Goal: Communication & Community: Participate in discussion

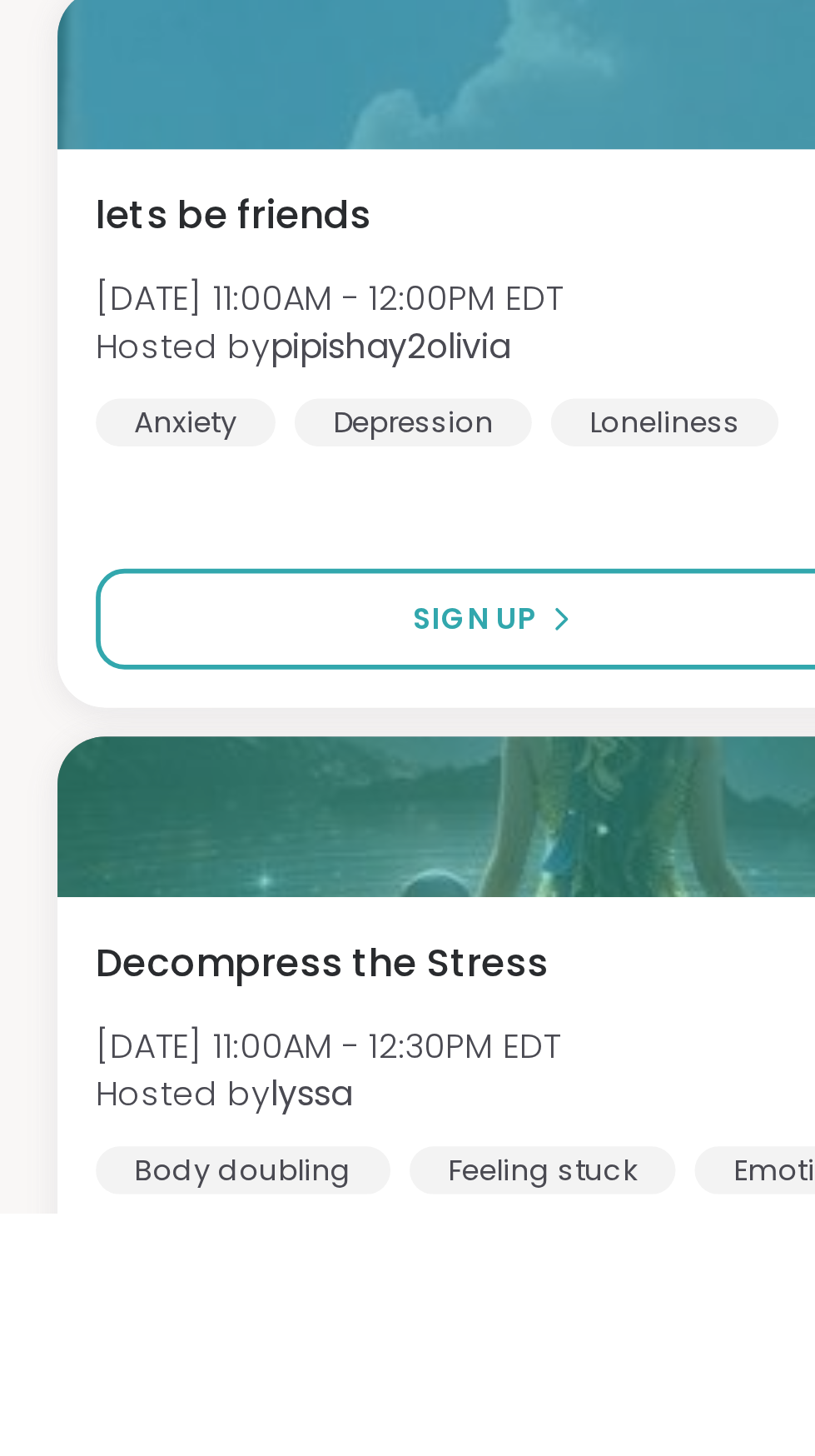
scroll to position [83, 0]
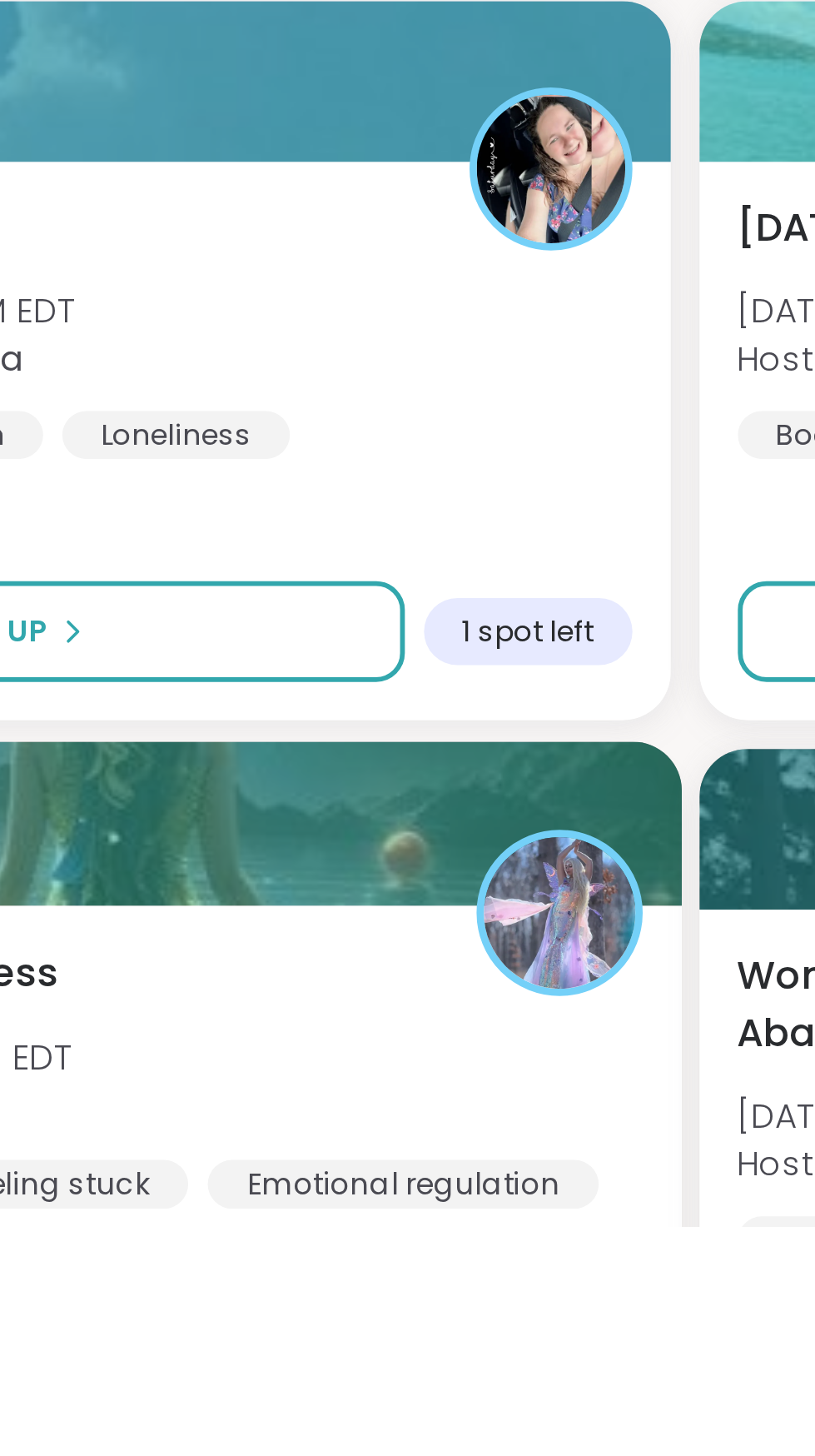
click at [265, 1414] on div "Decompress the Stress Sat, Sep 13 | 11:00AM - 12:30PM EDT Hosted by lyssa Body …" at bounding box center [212, 1403] width 363 height 92
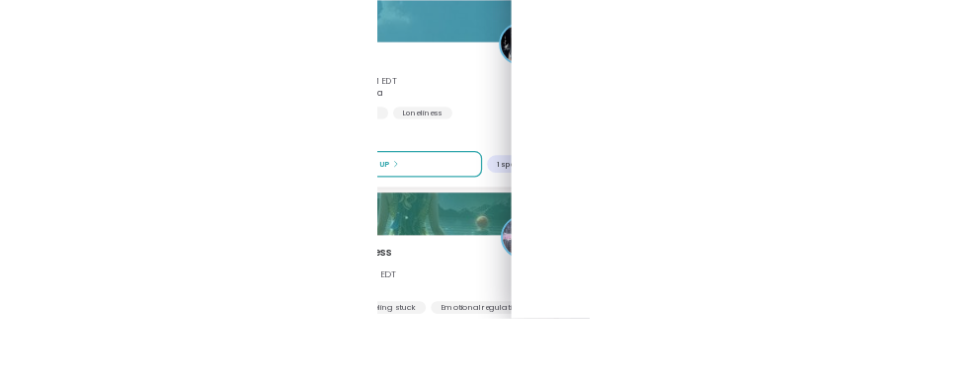
scroll to position [1020, 0]
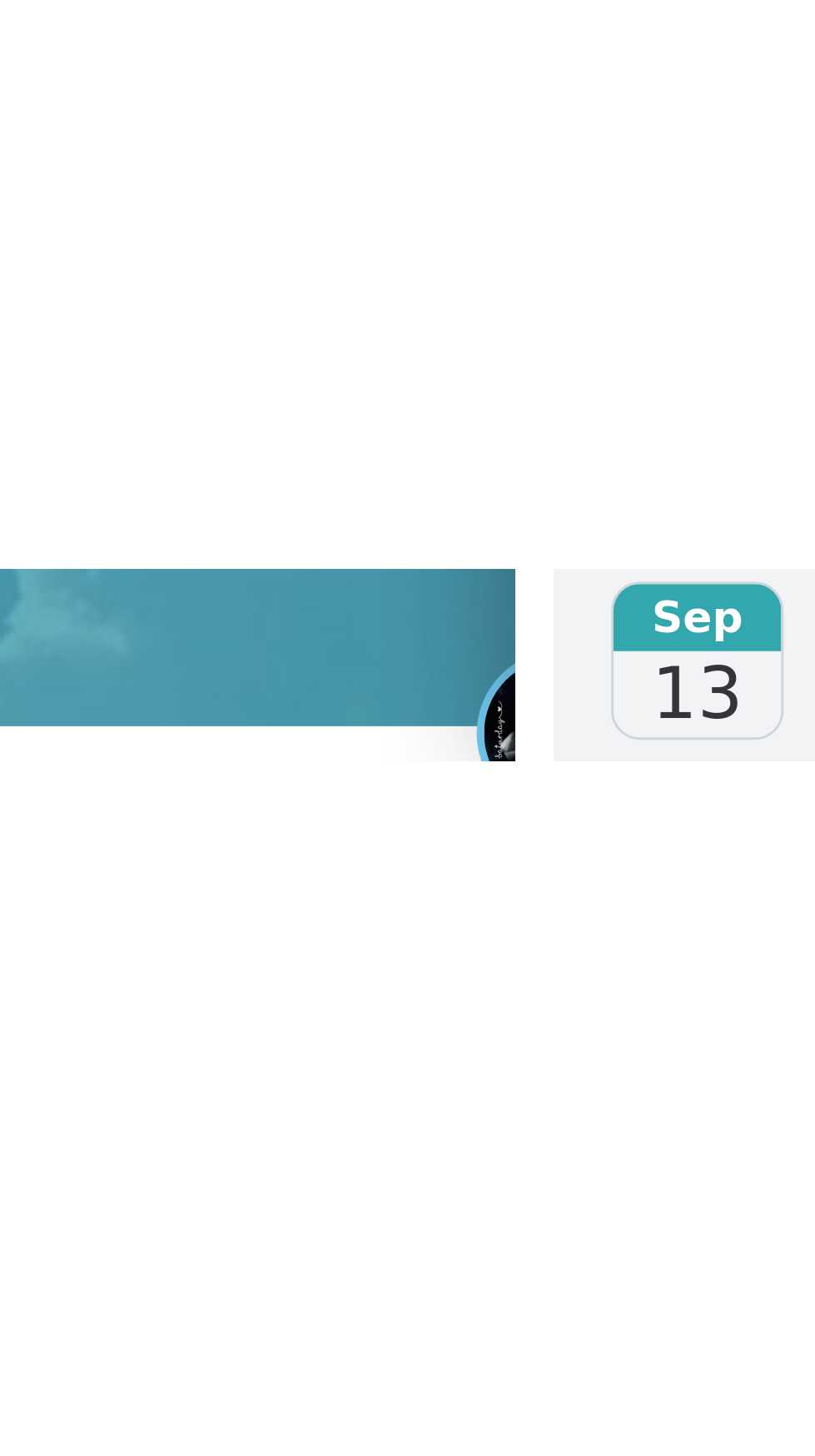
scroll to position [80, 0]
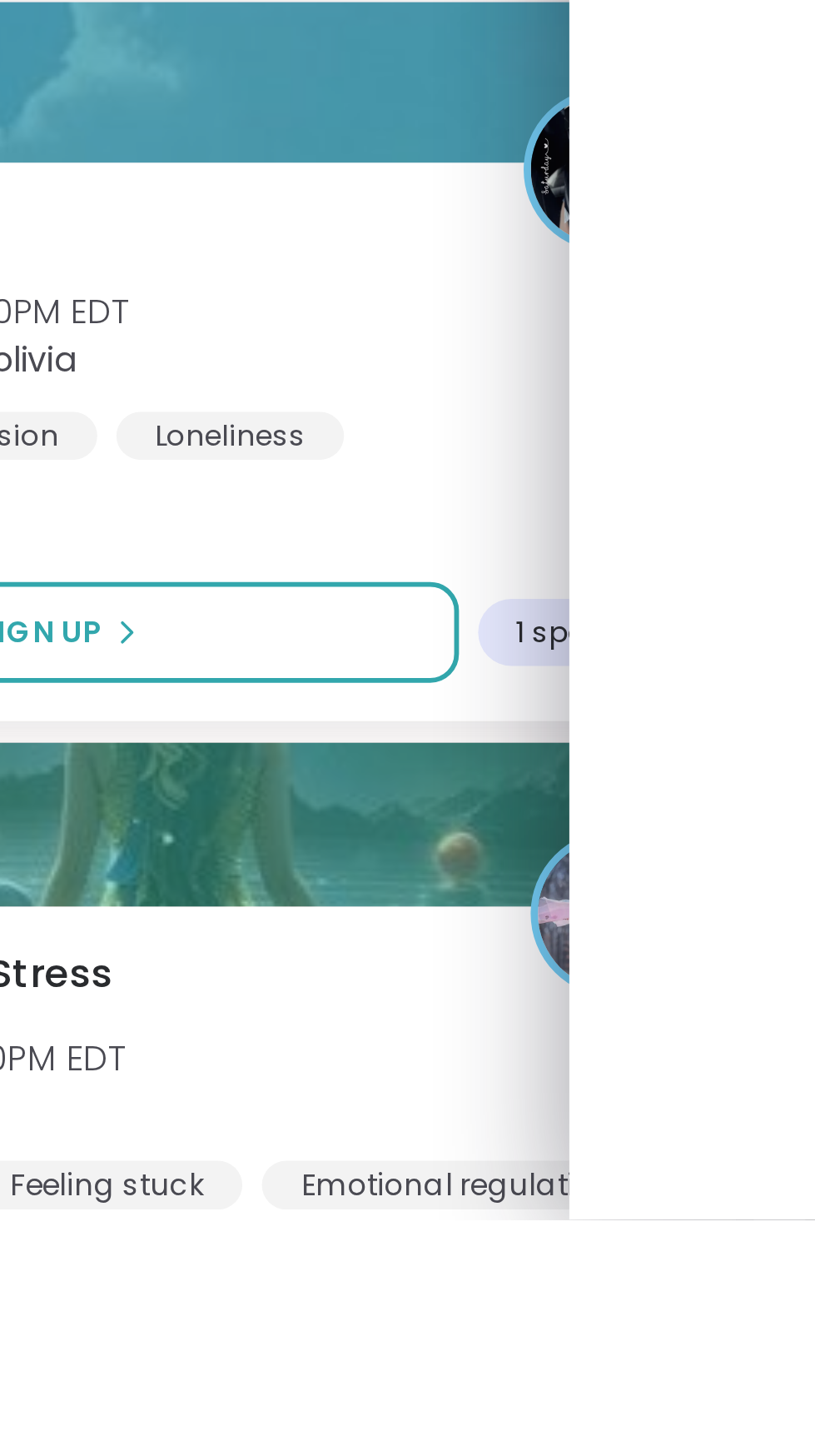
click at [289, 1383] on div "Decompress the Stress Sat, Sep 13 | 11:00AM - 12:30PM EDT Hosted by lyssa Body …" at bounding box center [212, 1405] width 363 height 92
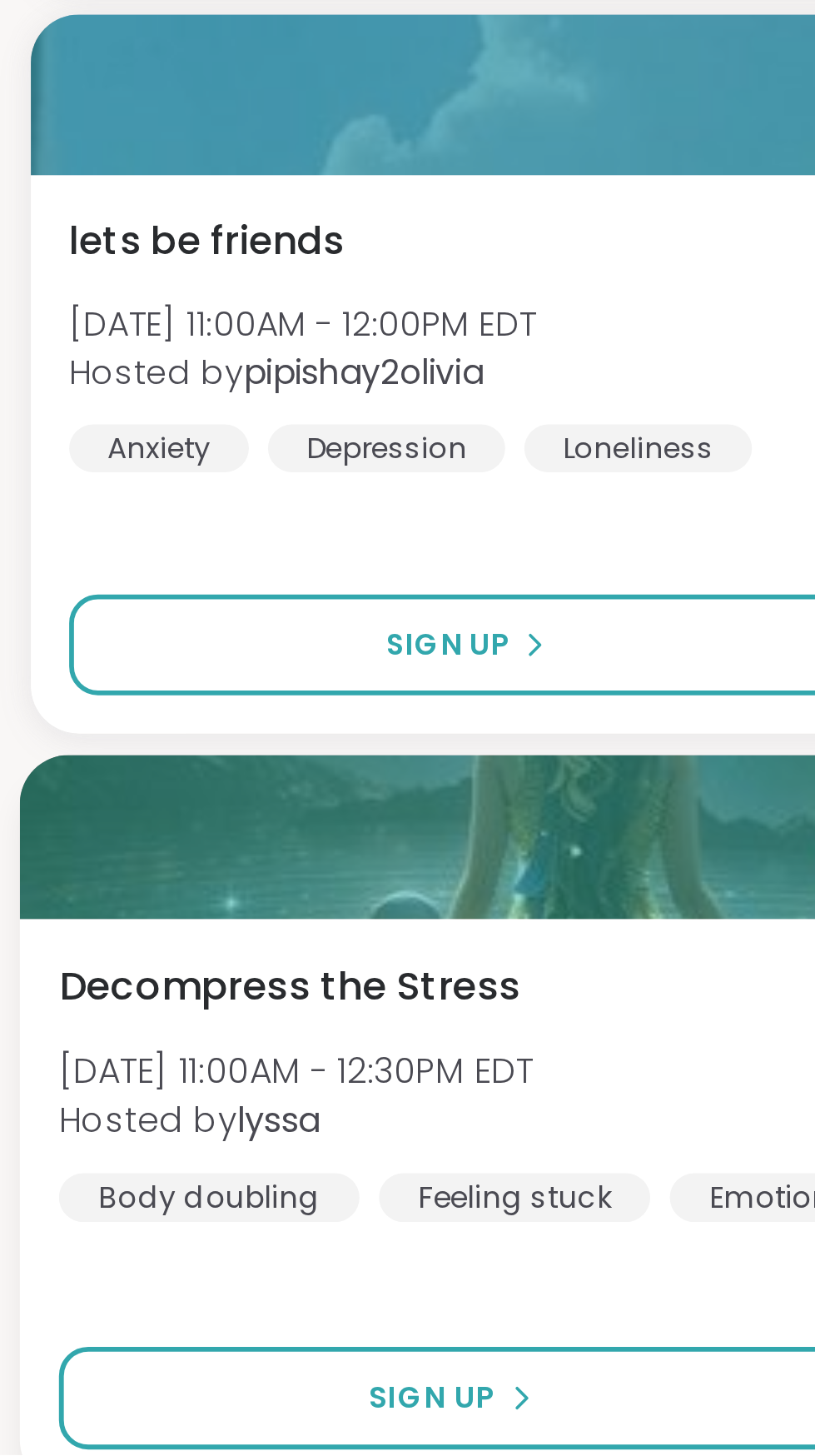
scroll to position [158, 0]
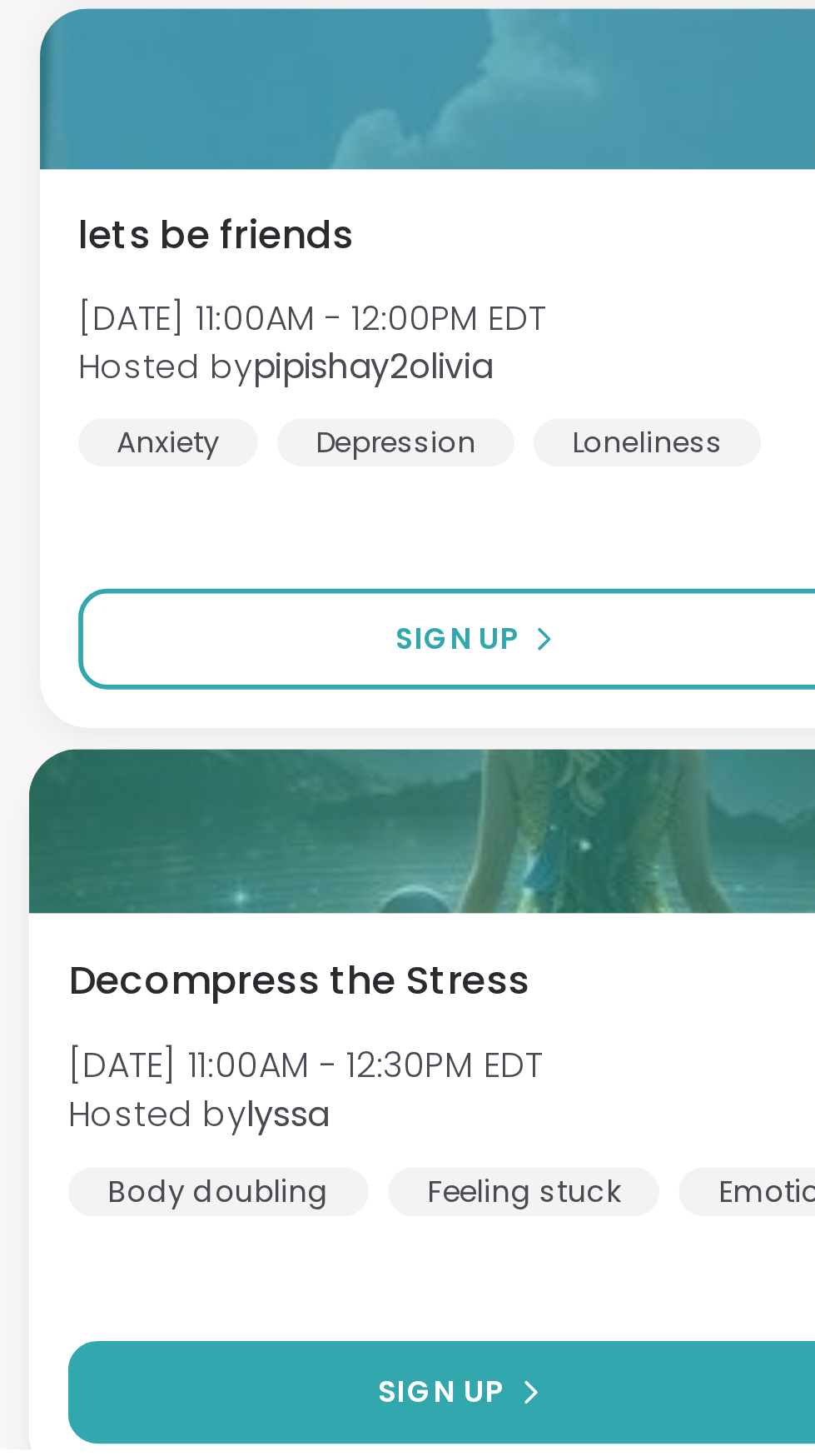
click at [215, 1436] on button "Sign Up" at bounding box center [167, 1436] width 273 height 35
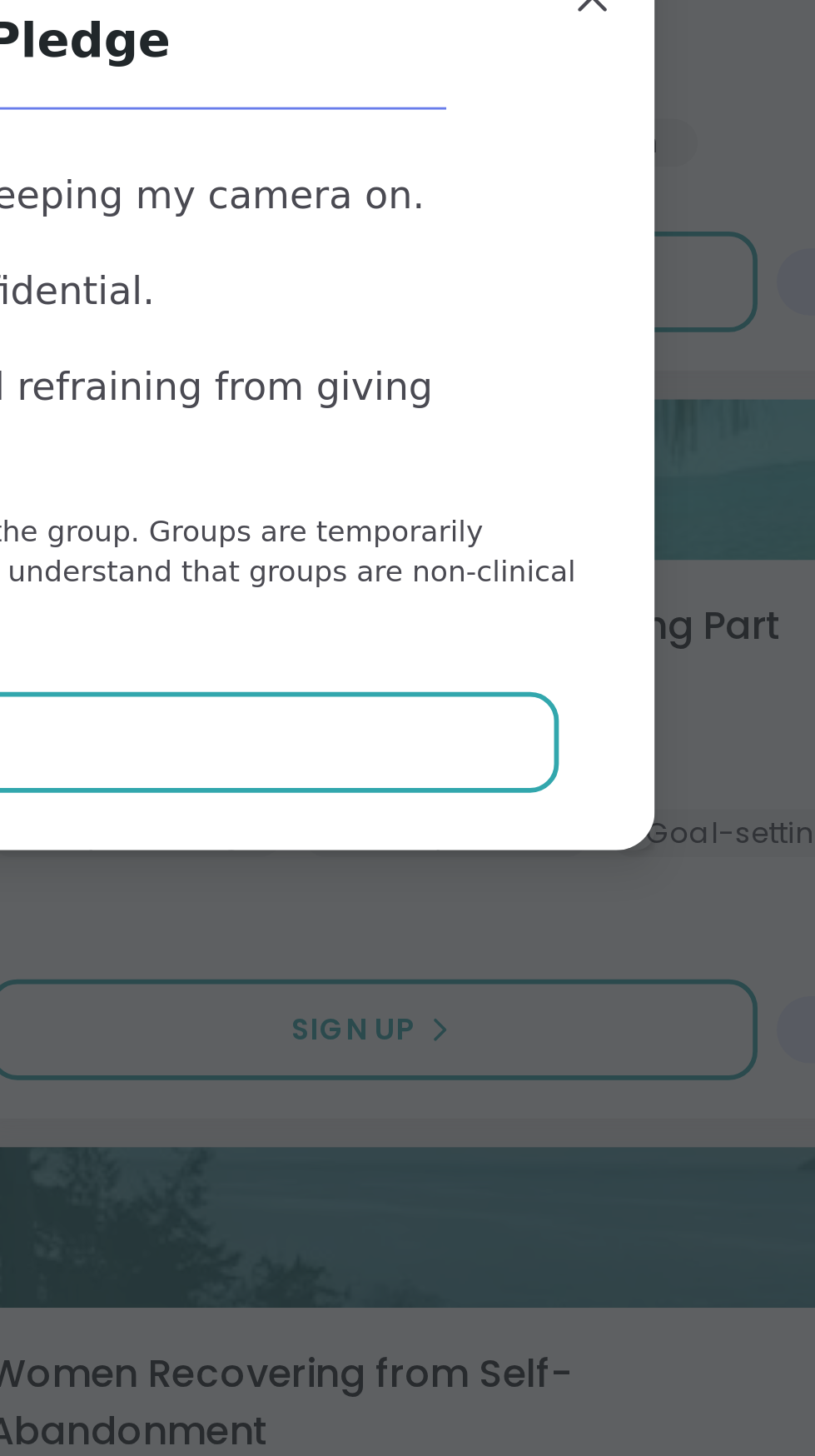
scroll to position [382, 0]
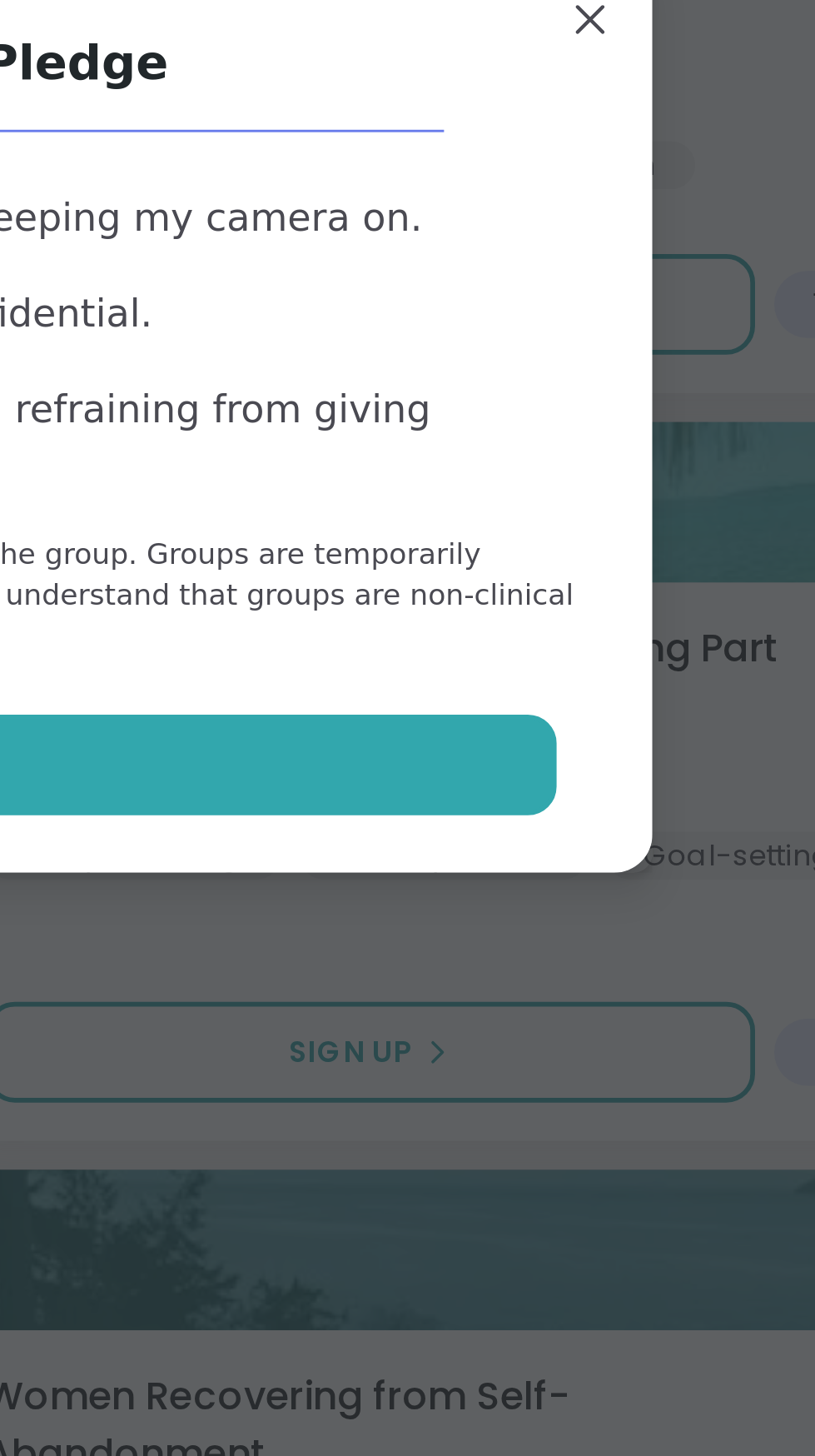
click at [581, 841] on button "Agree" at bounding box center [407, 849] width 434 height 35
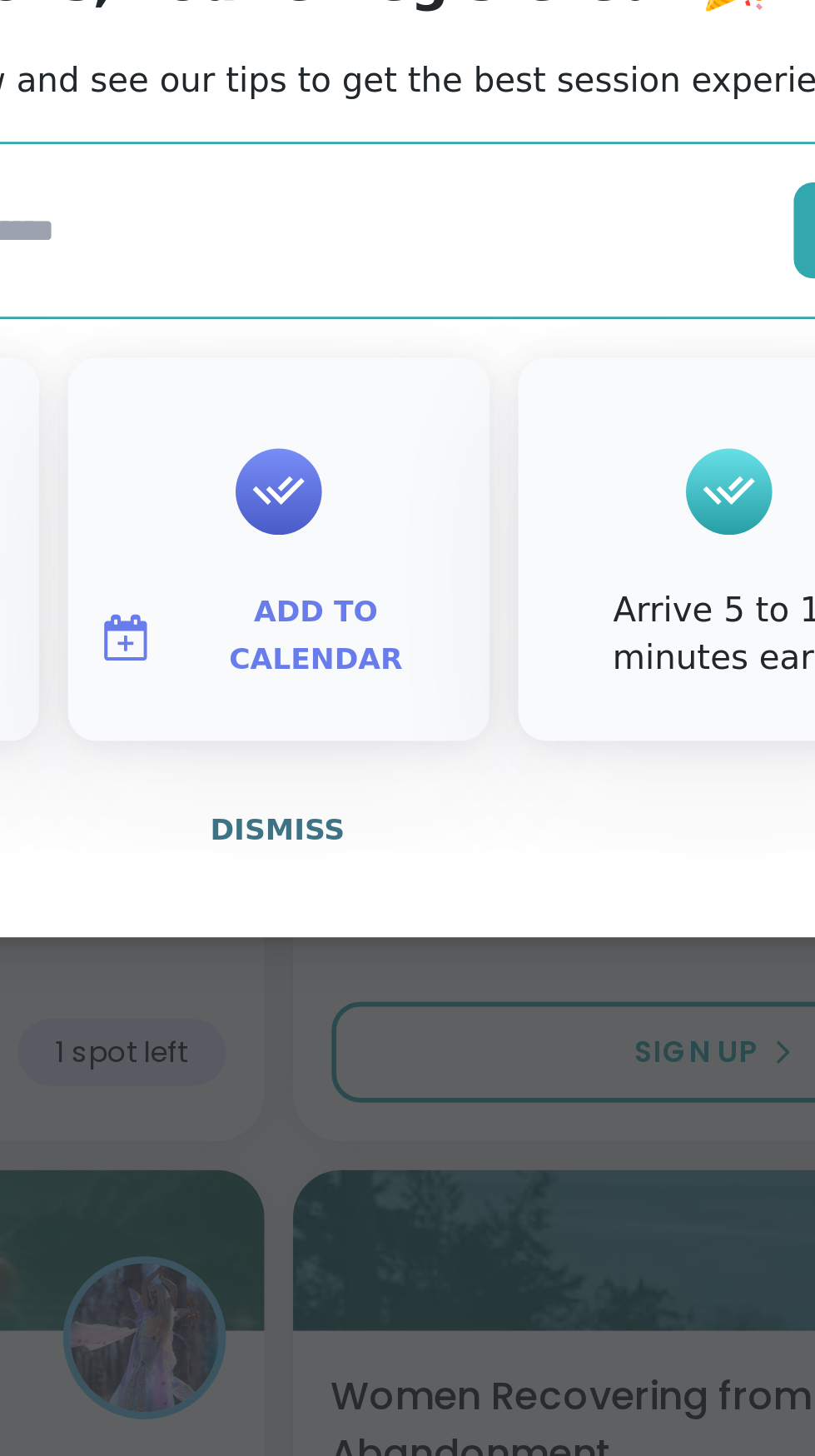
type textarea "*"
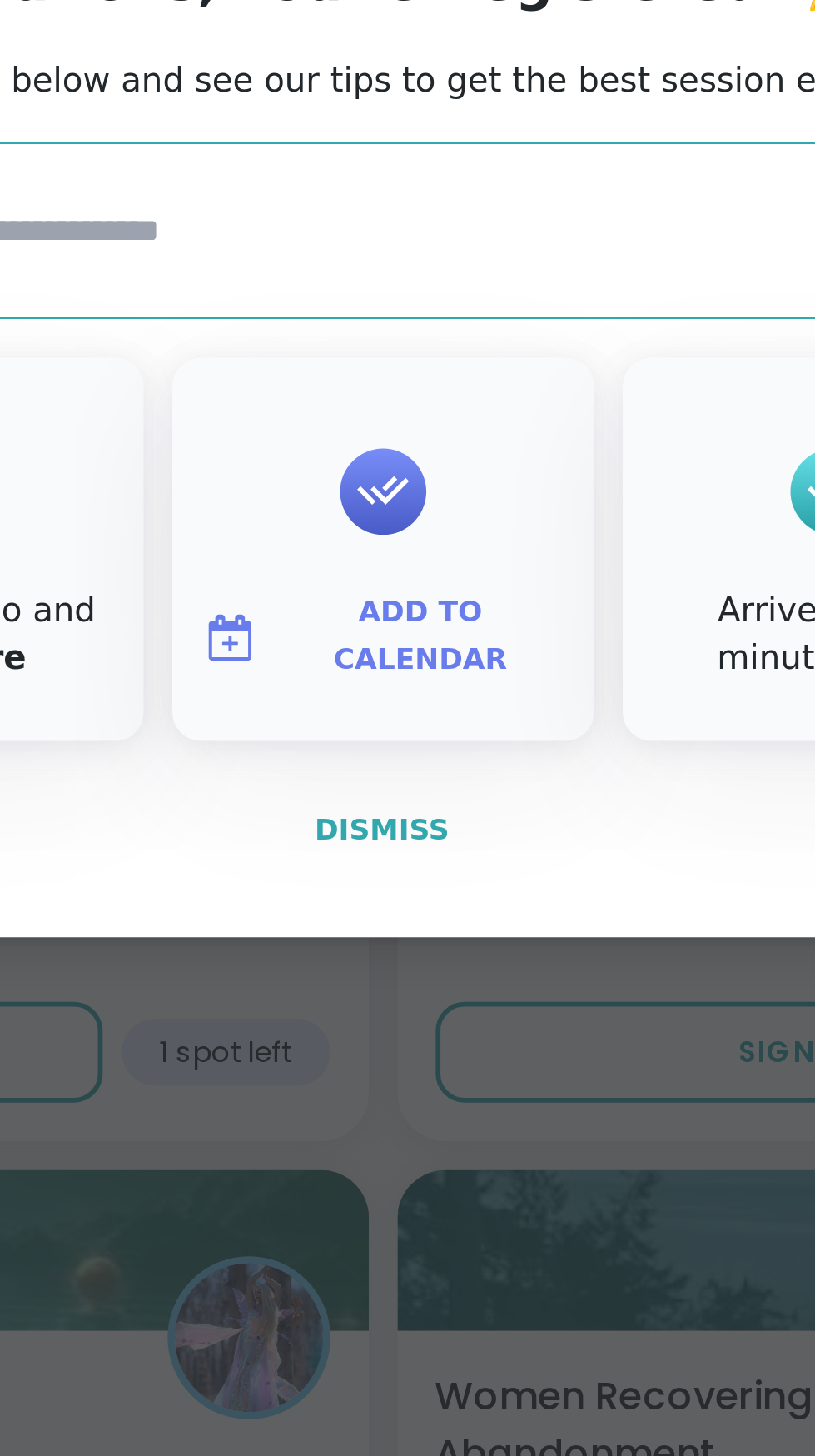
click at [417, 875] on span "Dismiss" at bounding box center [406, 872] width 46 height 12
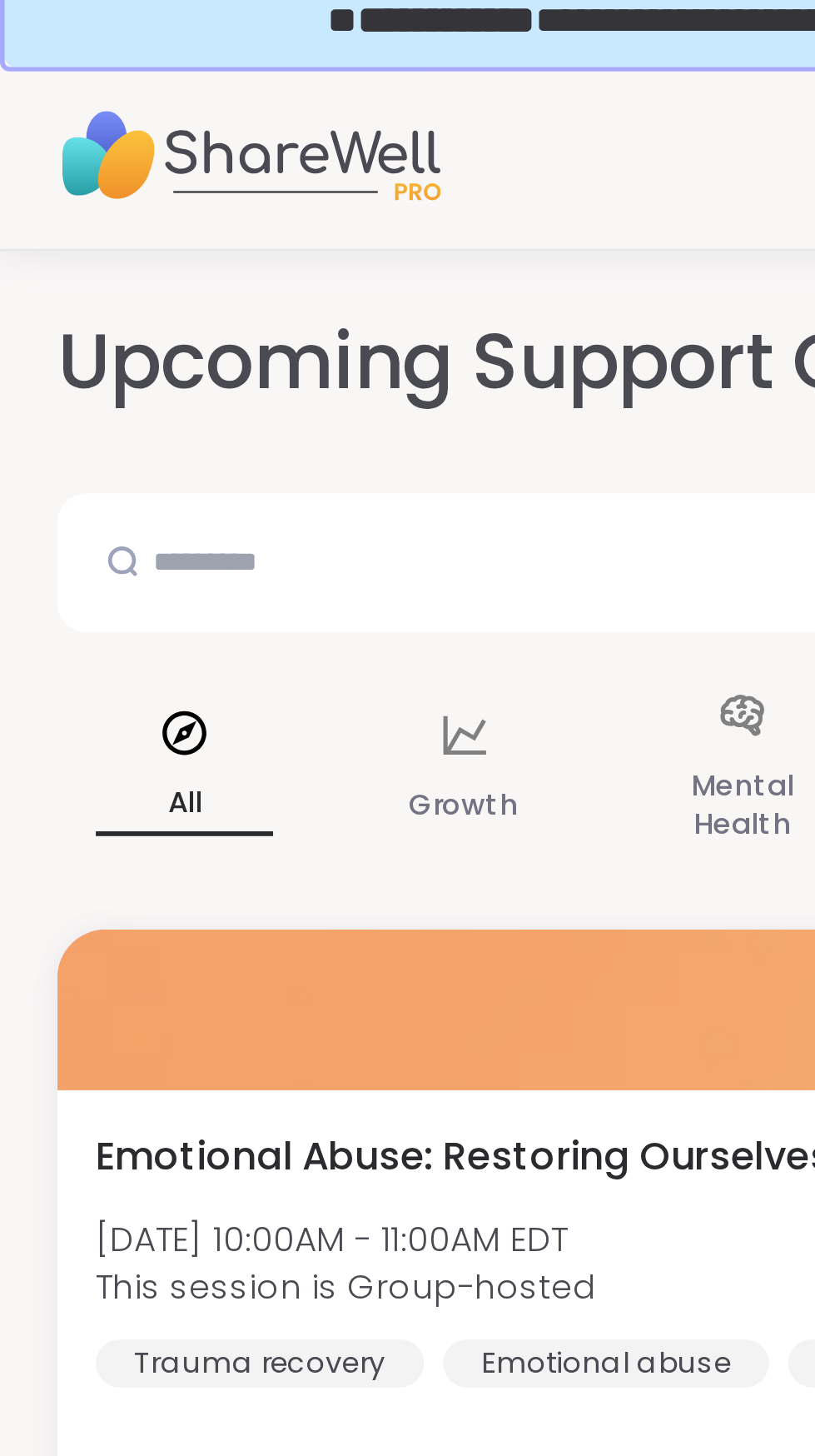
scroll to position [0, 0]
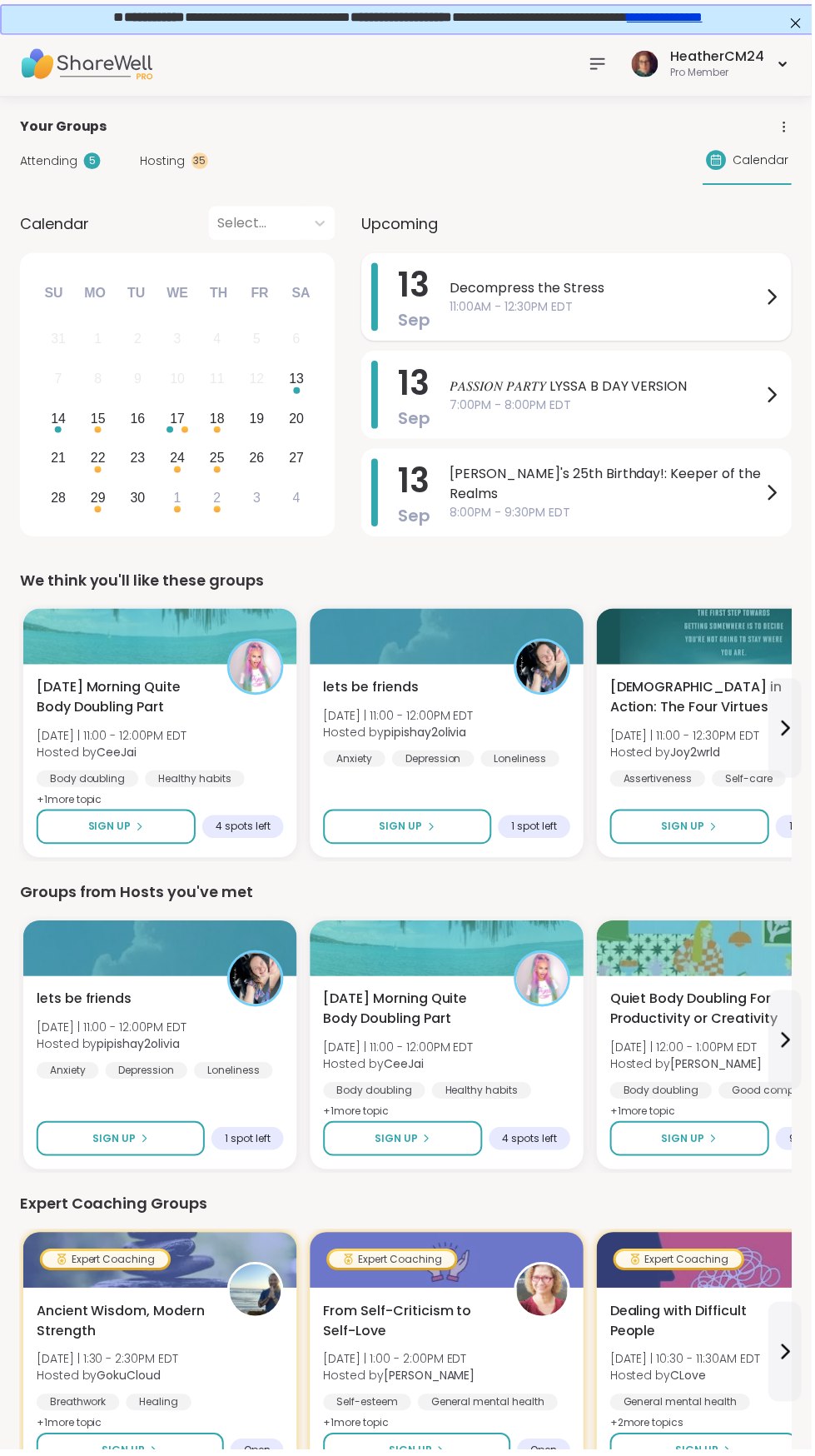
click at [639, 301] on span "11:00AM - 12:30PM EDT" at bounding box center [608, 309] width 313 height 18
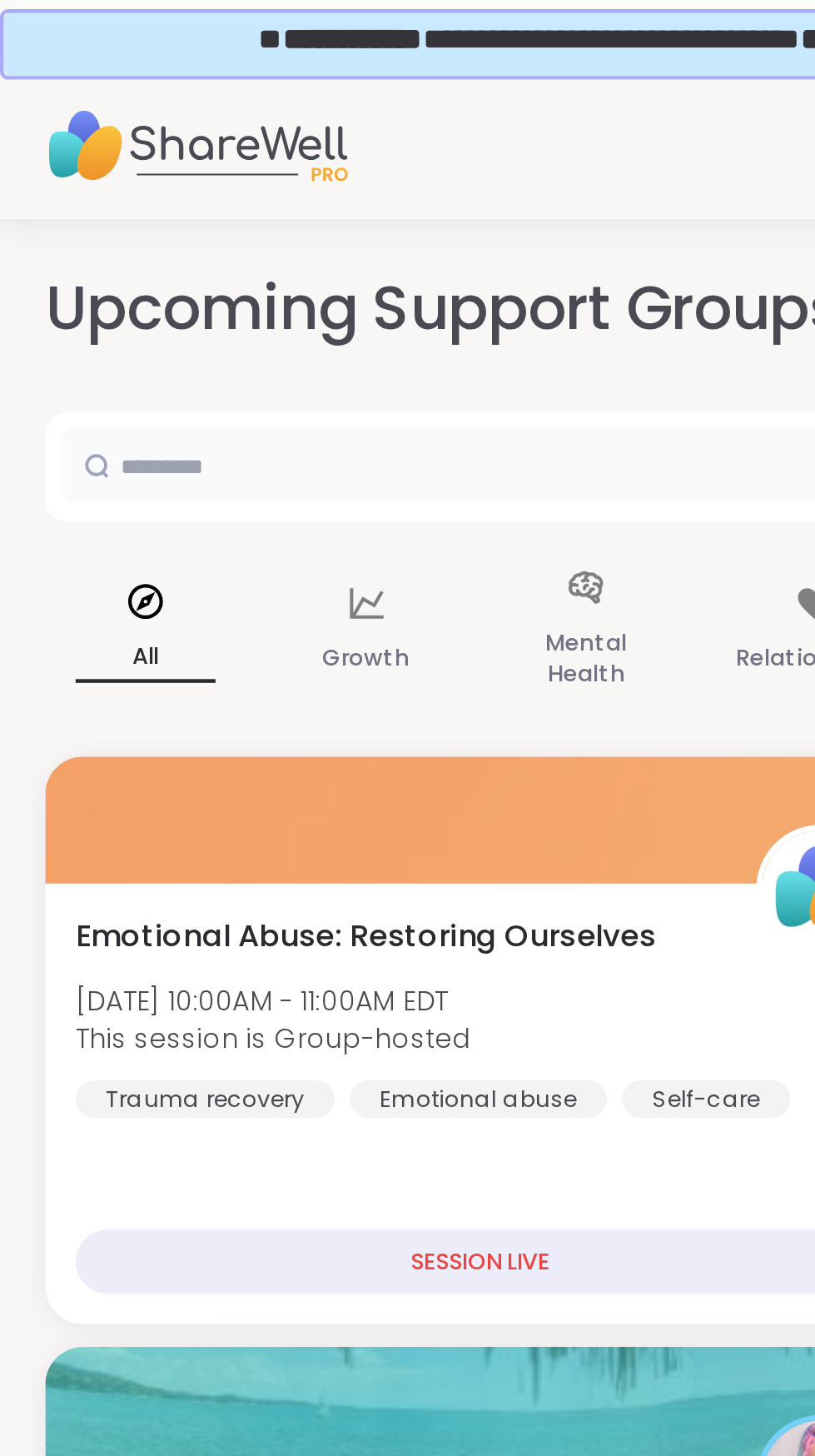
click at [127, 211] on input "text" at bounding box center [332, 205] width 611 height 34
type input "**********"
click at [32, 219] on div at bounding box center [43, 205] width 32 height 34
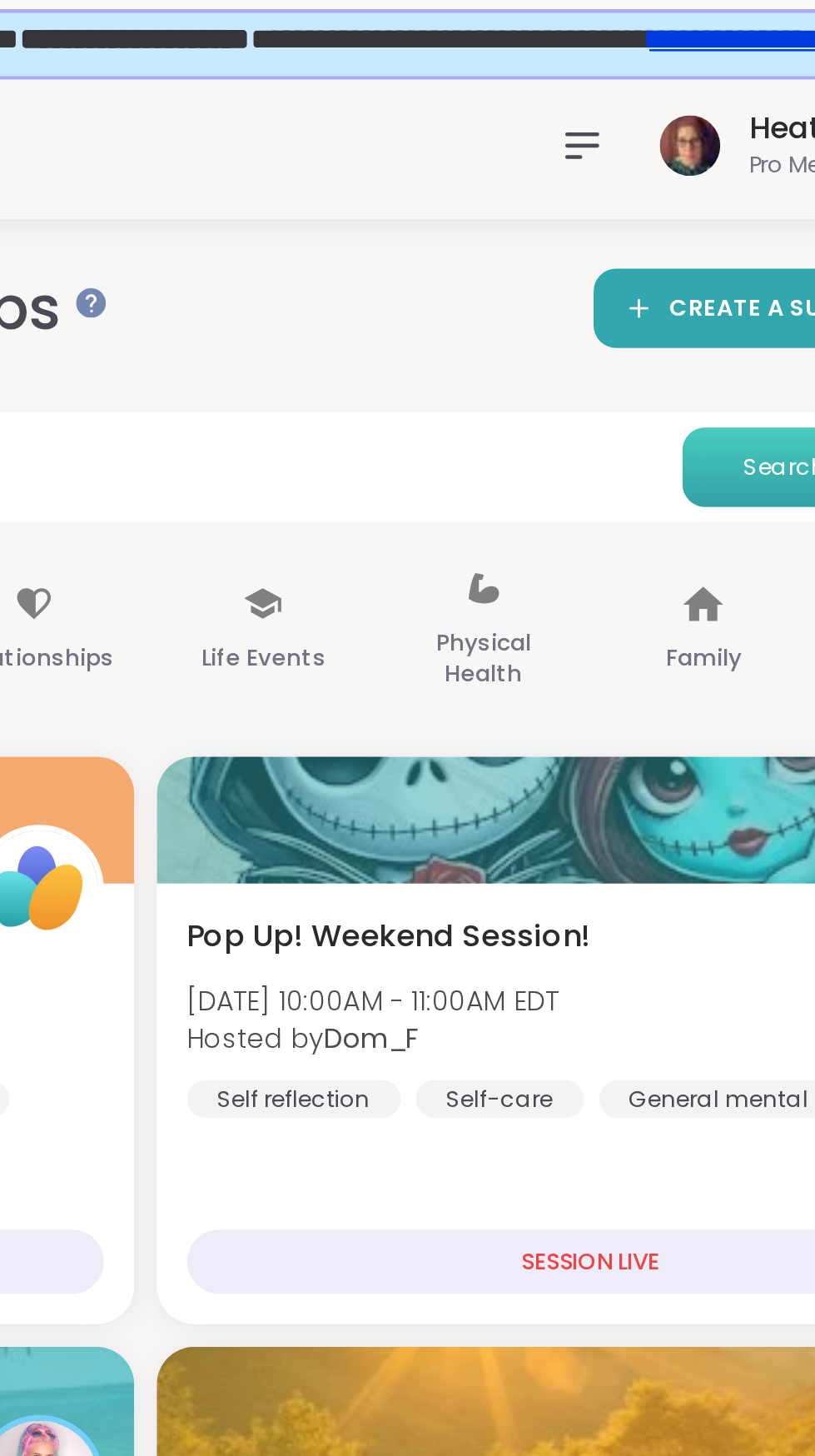
click at [695, 207] on span "Search" at bounding box center [689, 206] width 36 height 15
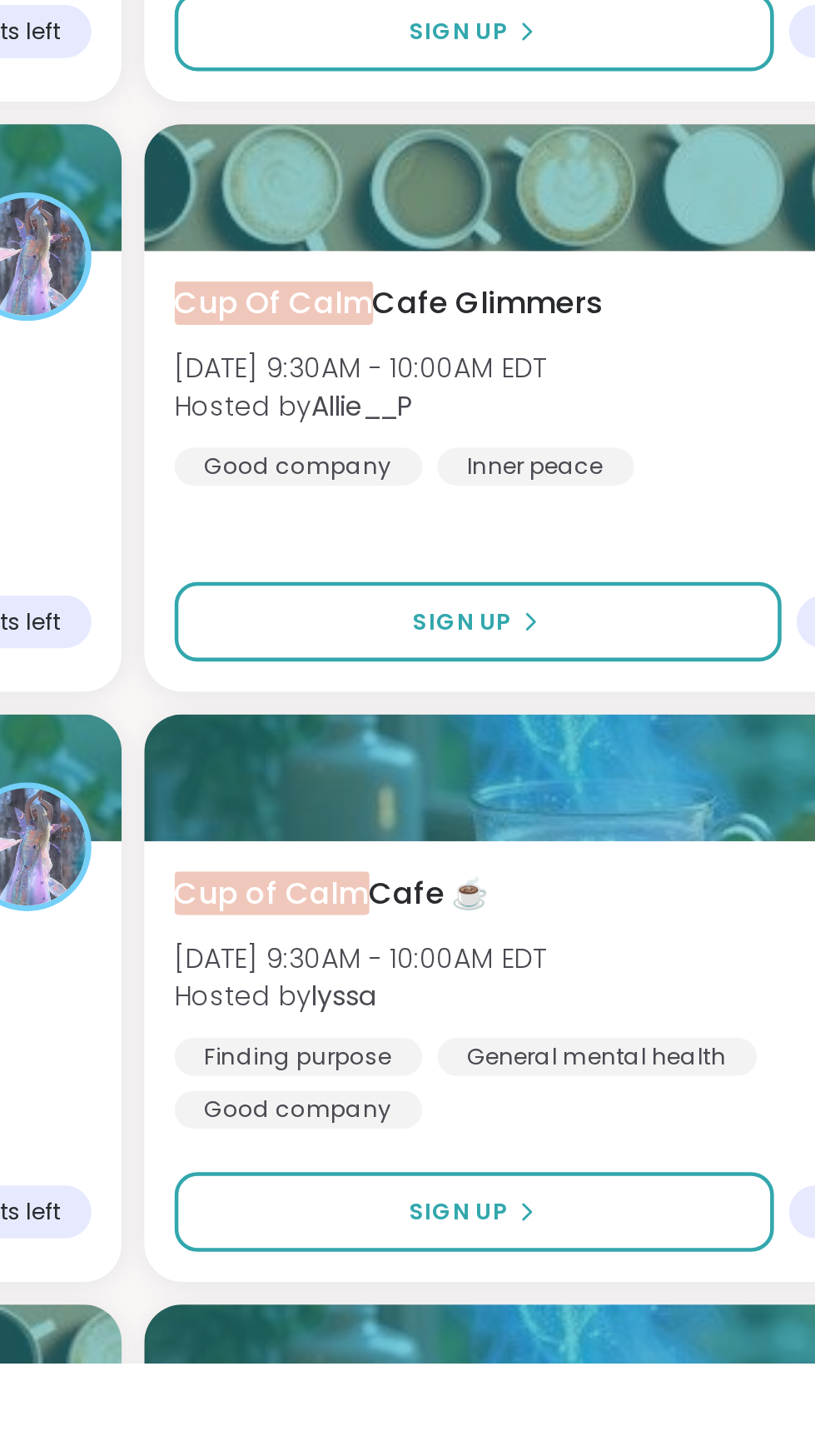
scroll to position [819, 0]
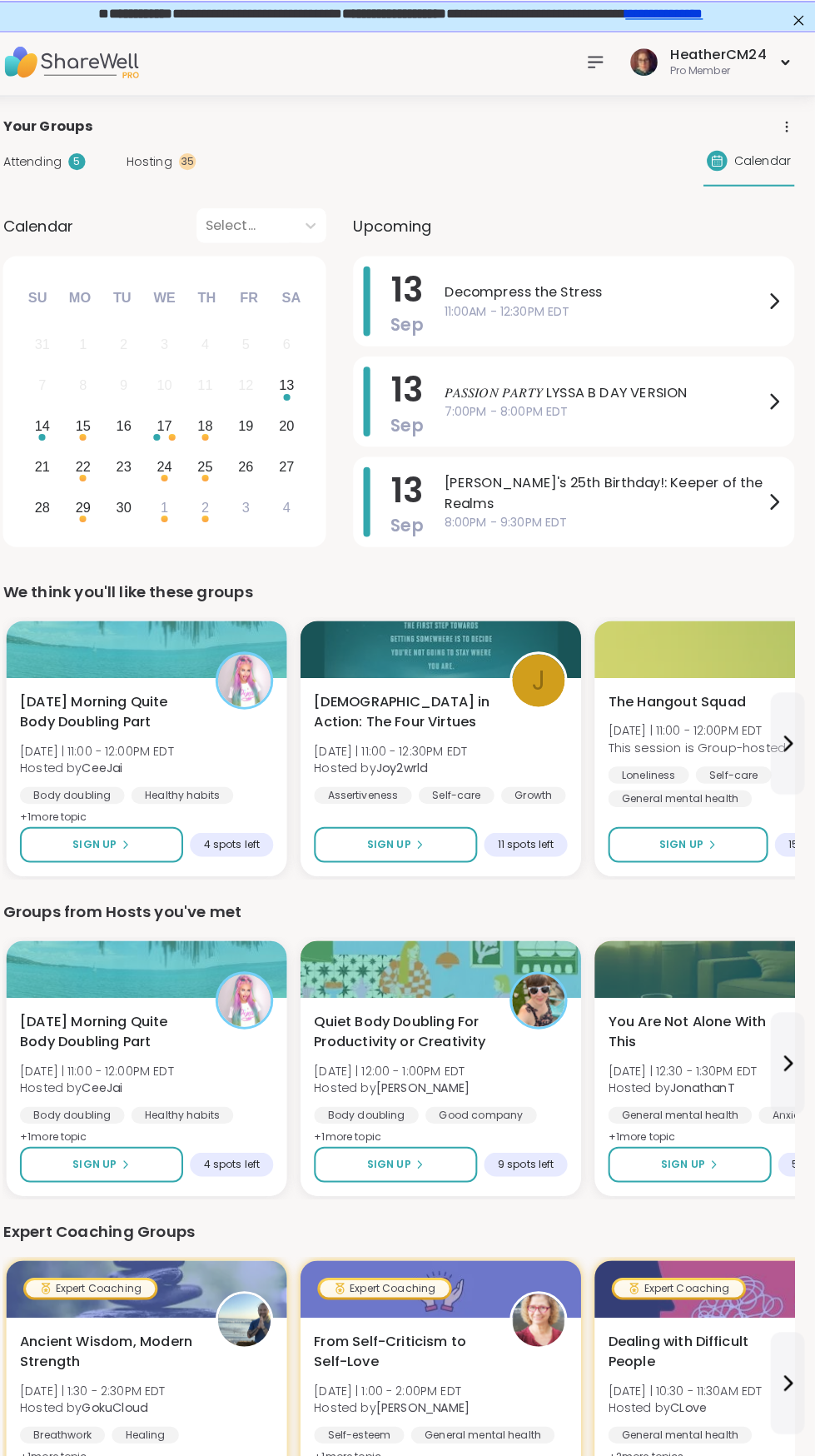
click at [764, 157] on span "Calendar" at bounding box center [764, 161] width 56 height 18
click at [750, 153] on span "Calendar" at bounding box center [764, 161] width 56 height 18
click at [780, 169] on span "Calendar" at bounding box center [764, 161] width 56 height 18
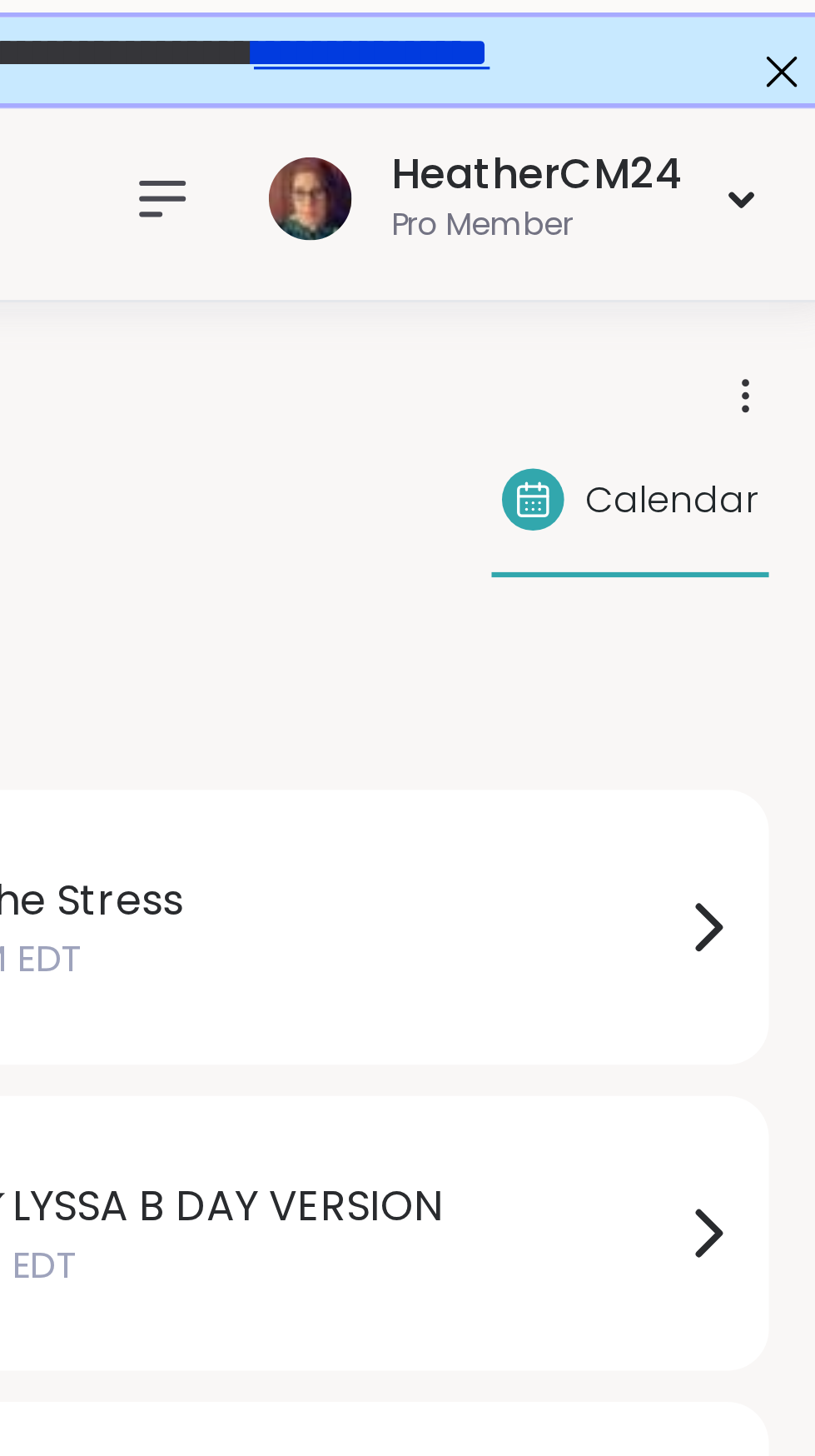
click at [777, 166] on span "Calendar" at bounding box center [764, 161] width 56 height 18
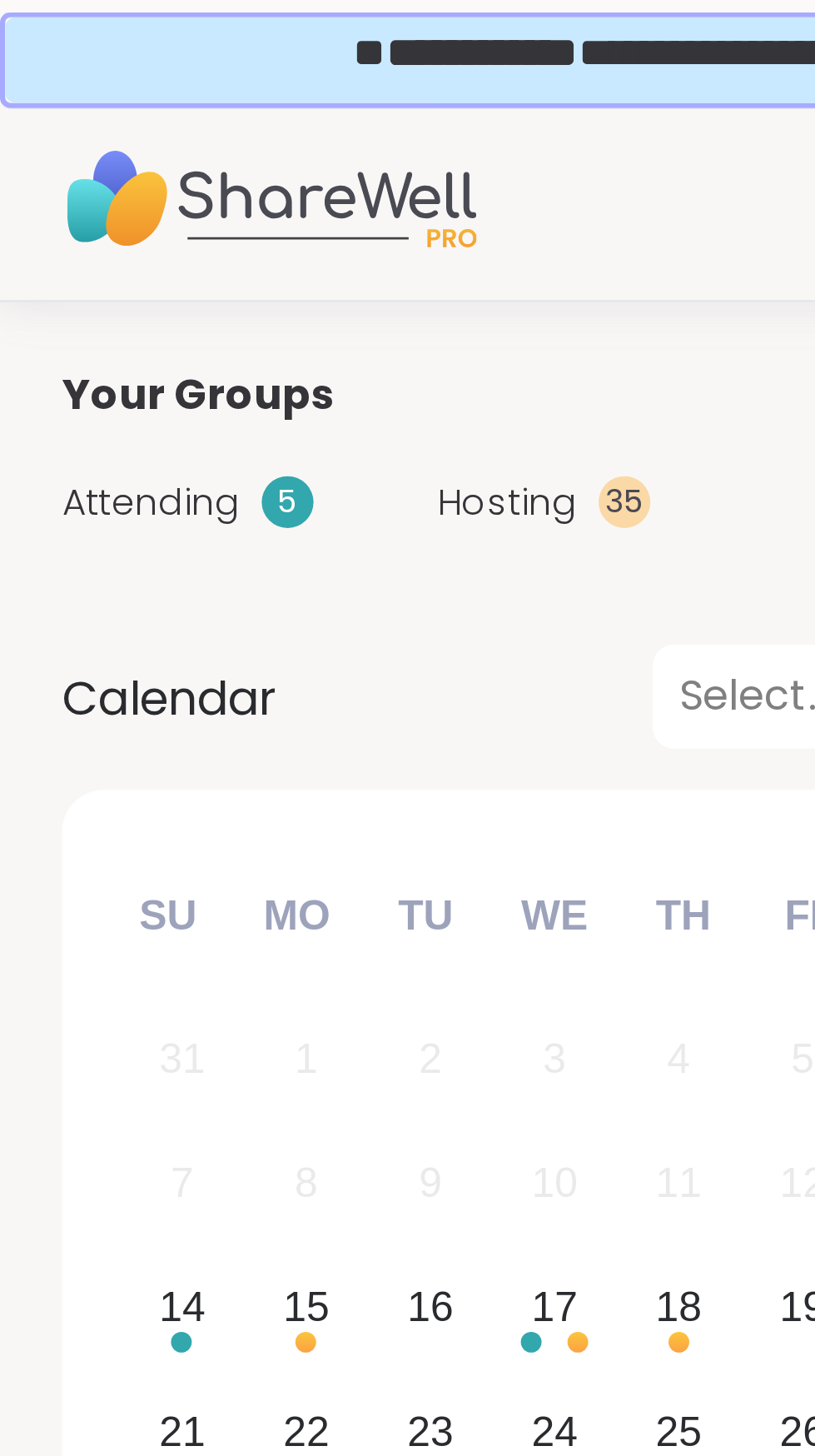
click at [53, 164] on span "Attending" at bounding box center [49, 162] width 57 height 18
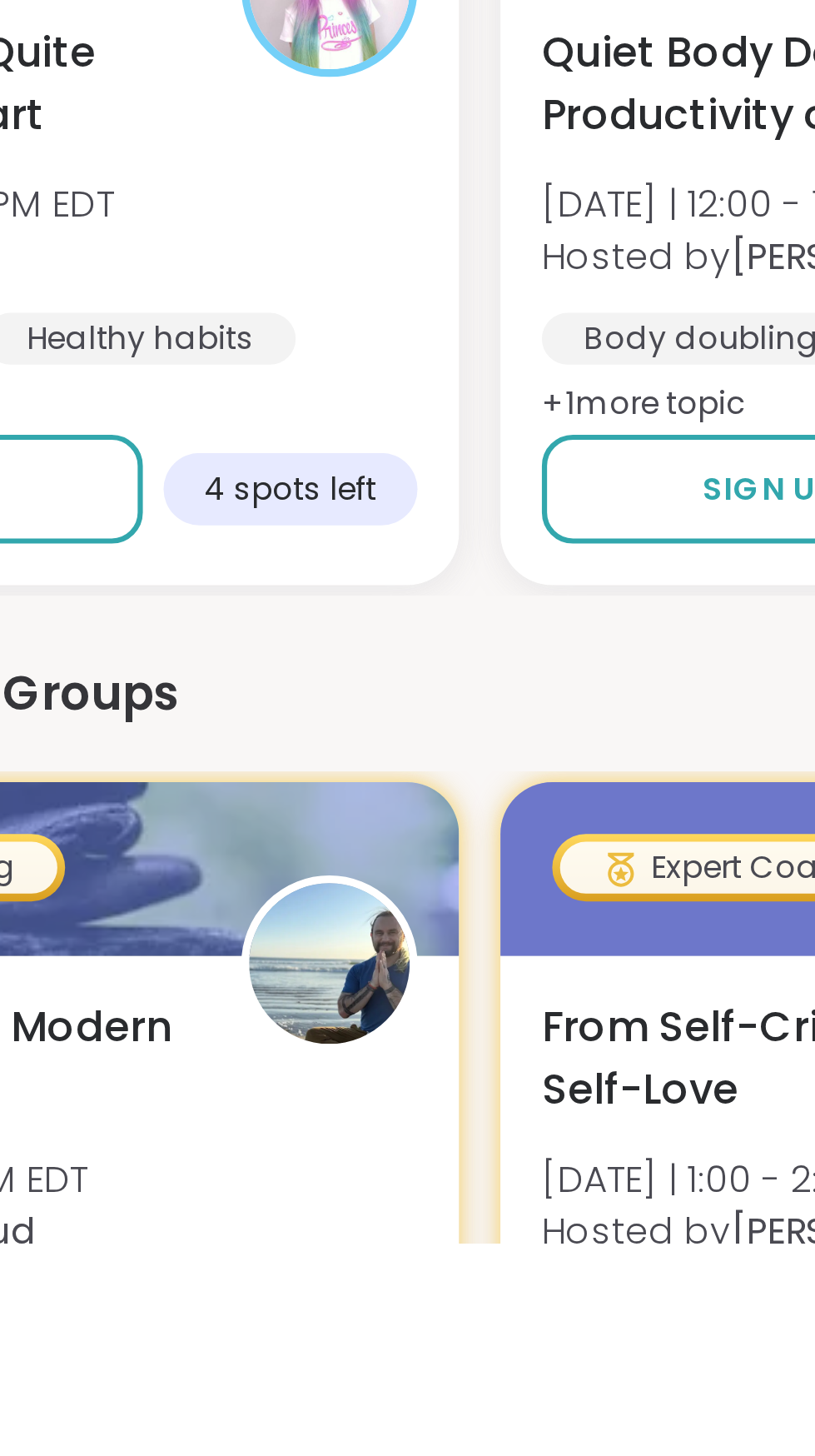
scroll to position [393, 0]
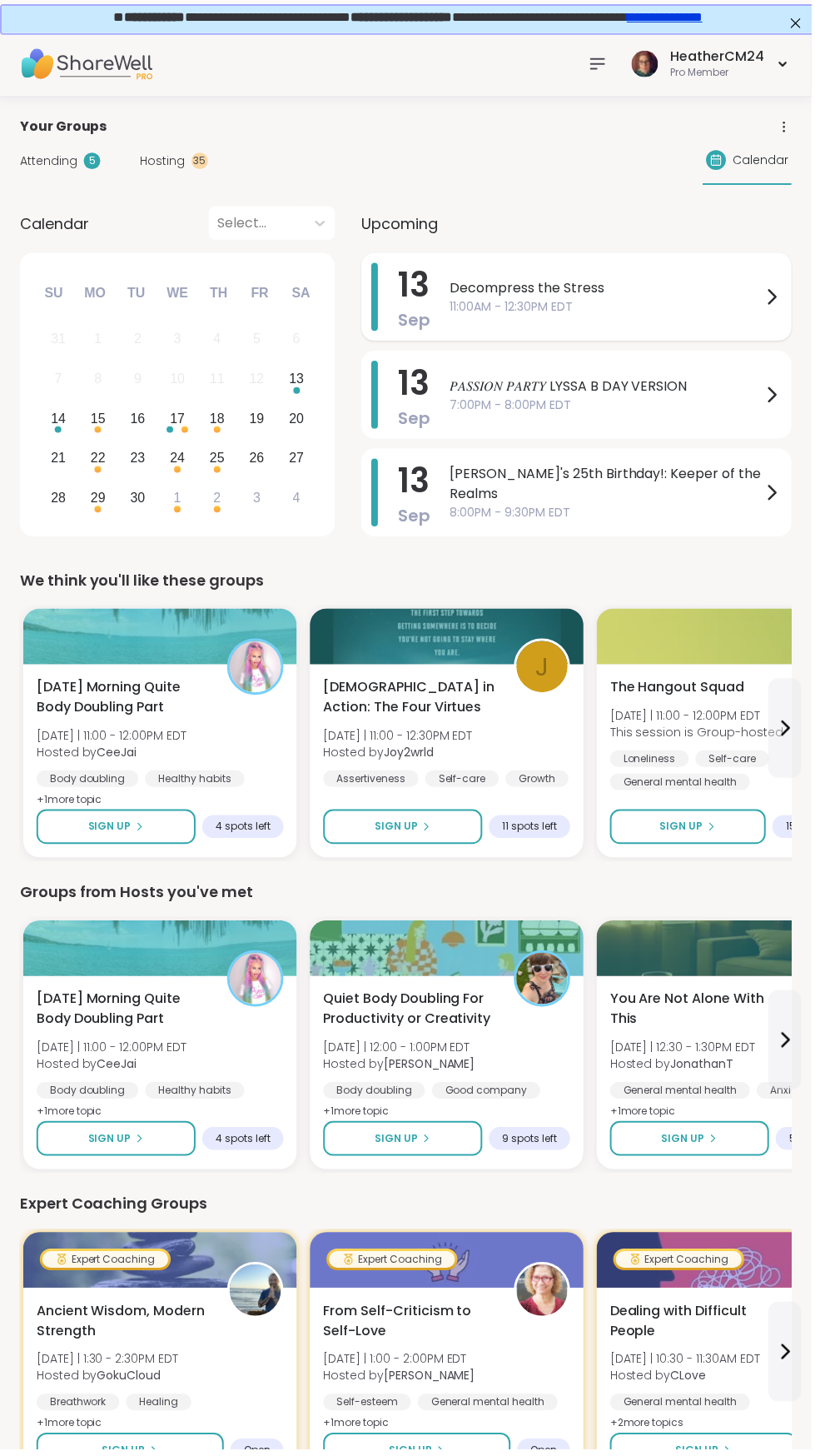
click at [515, 282] on span "Decompress the Stress" at bounding box center [608, 290] width 313 height 20
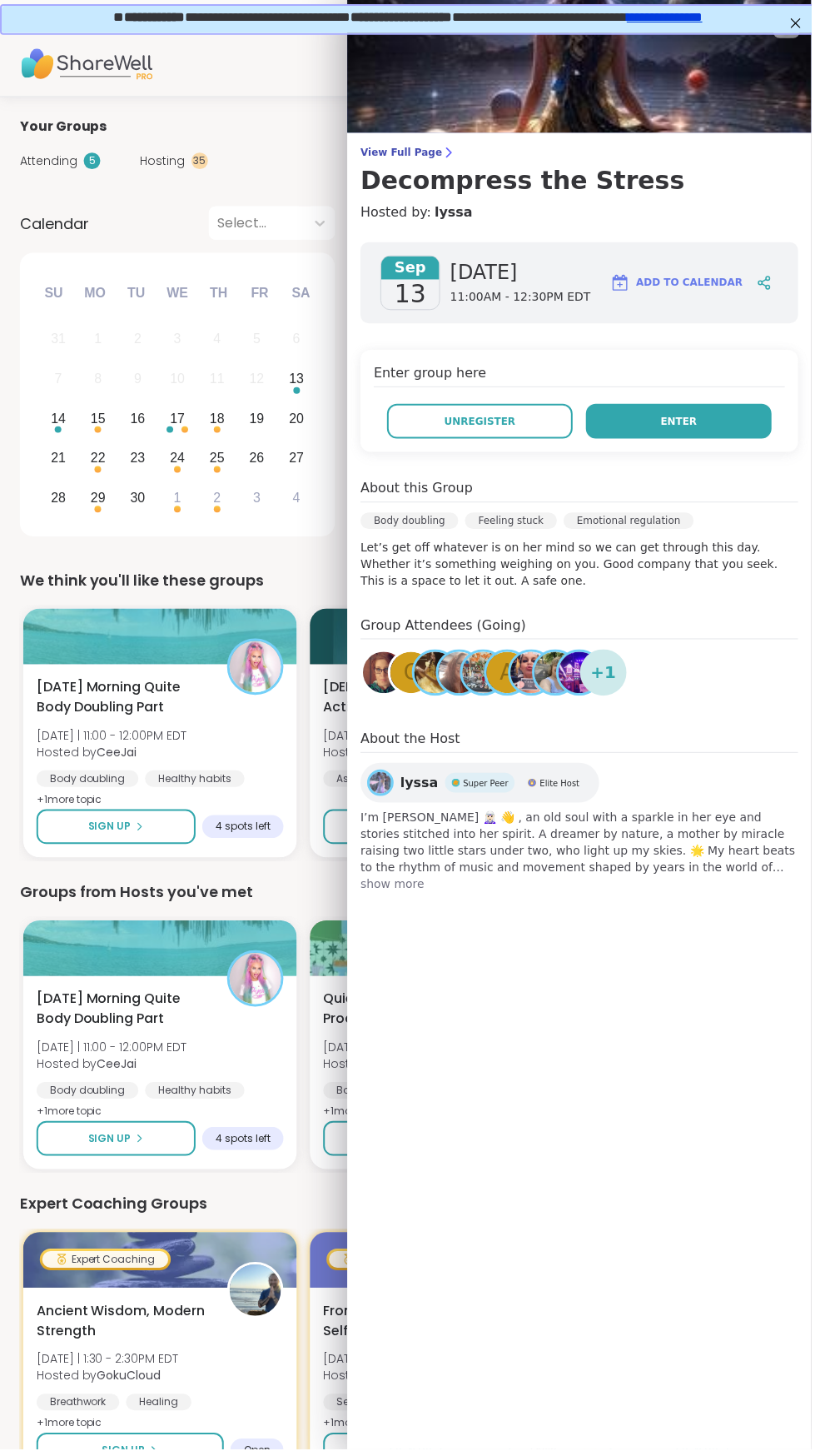
click at [708, 427] on button "Enter" at bounding box center [681, 422] width 186 height 35
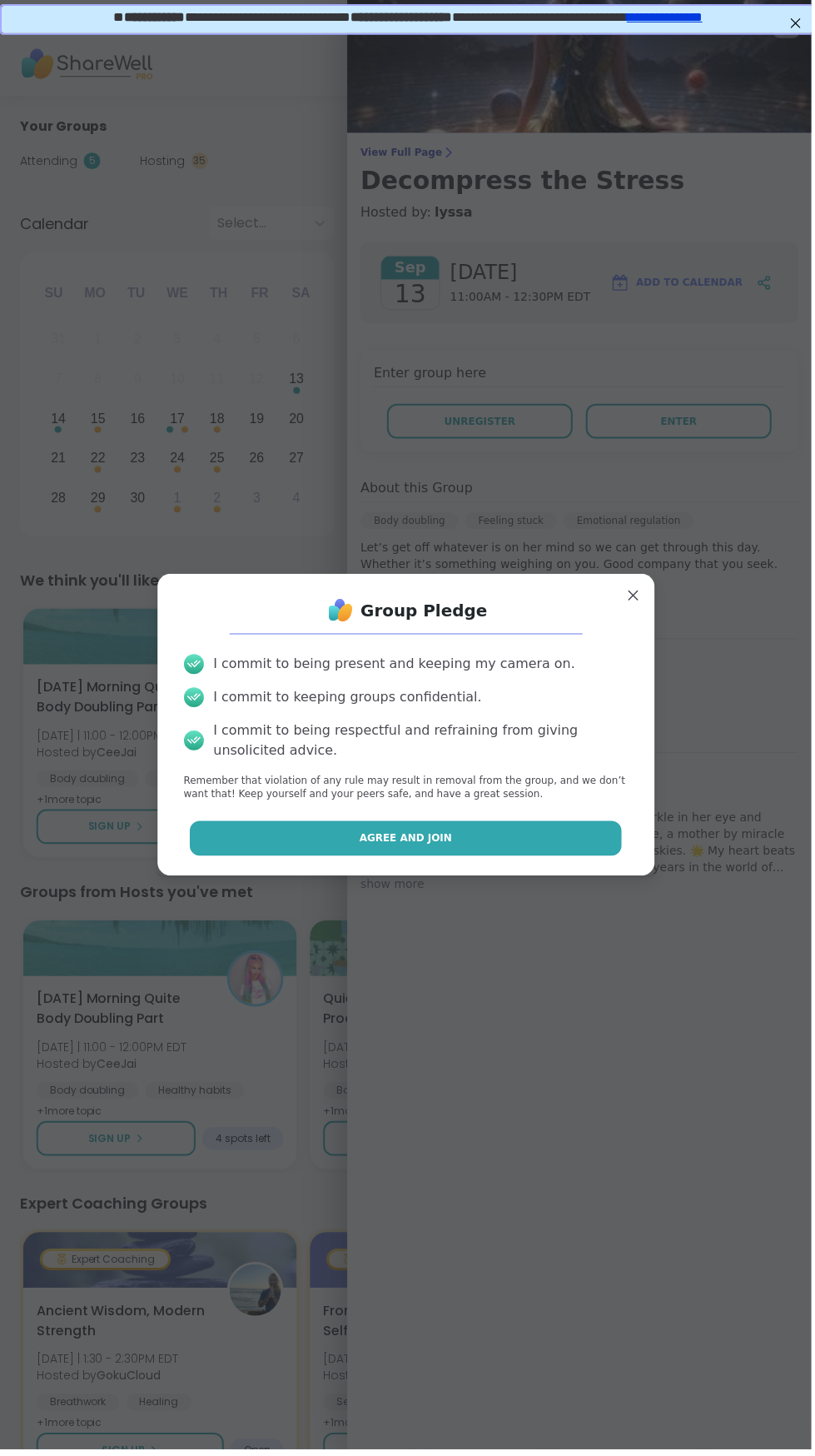
click at [456, 841] on button "Agree and Join" at bounding box center [407, 841] width 434 height 35
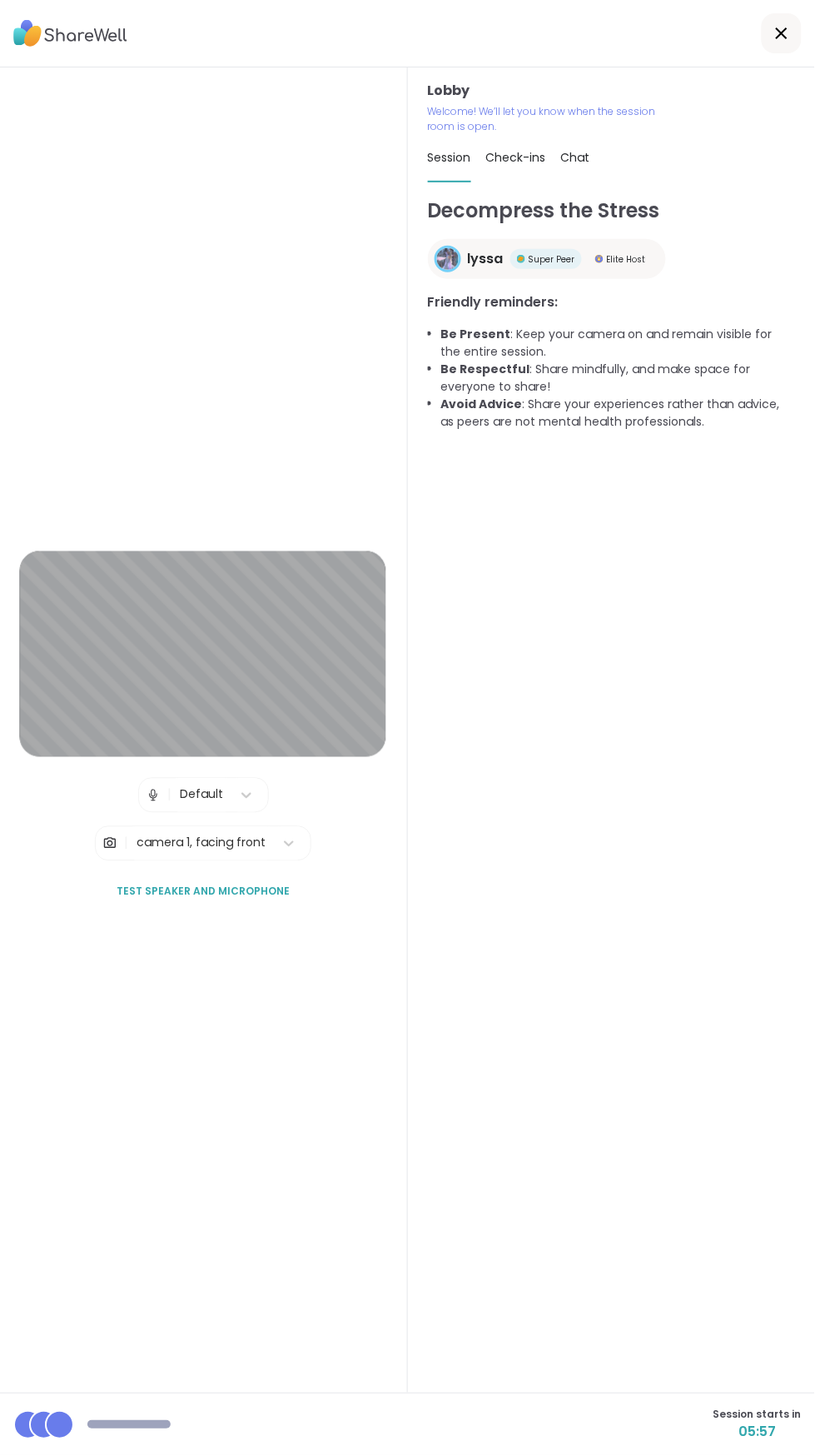
click at [244, 900] on span "Test speaker and microphone" at bounding box center [202, 892] width 173 height 15
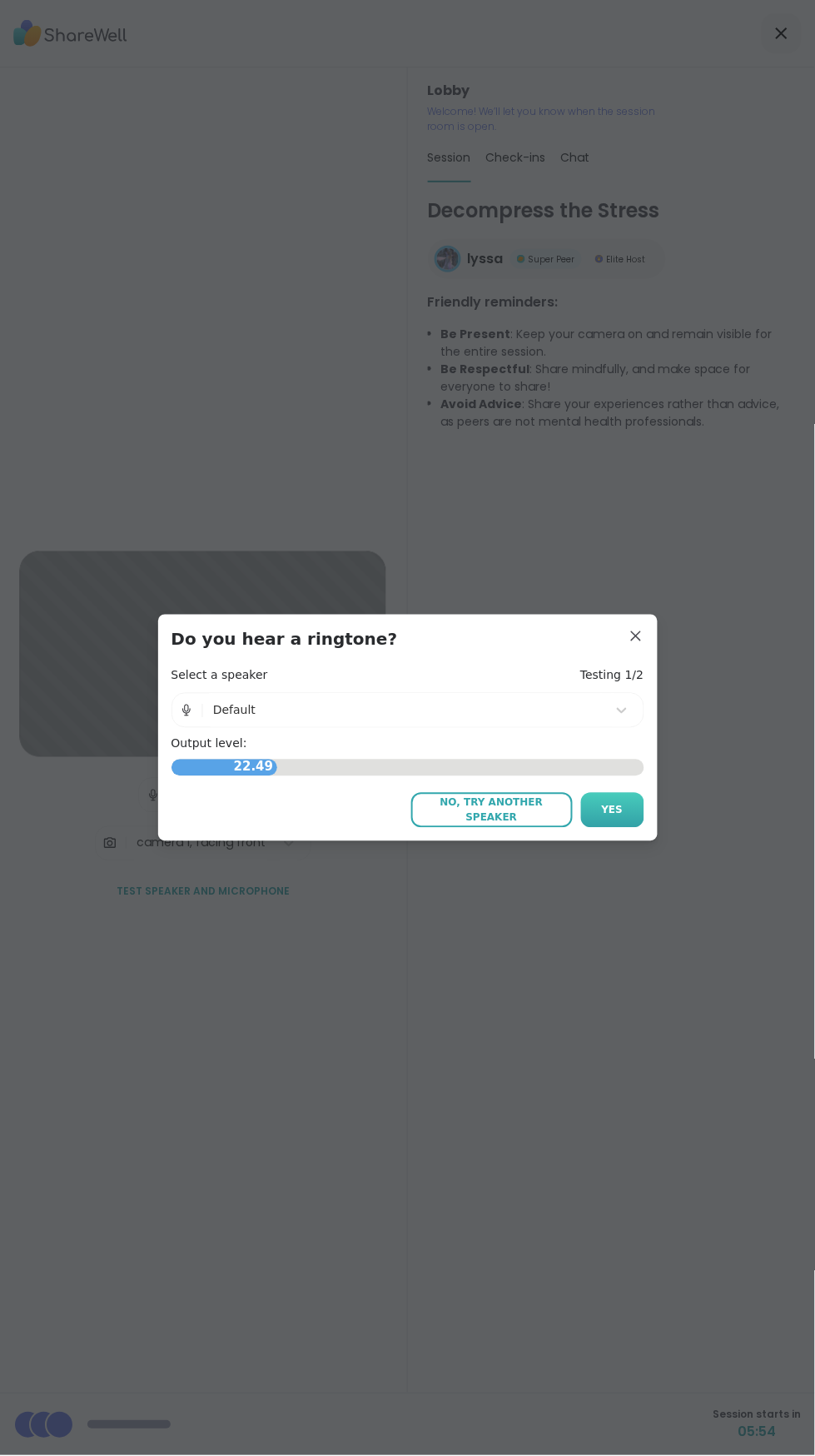
click at [636, 799] on button "Yes" at bounding box center [612, 809] width 63 height 35
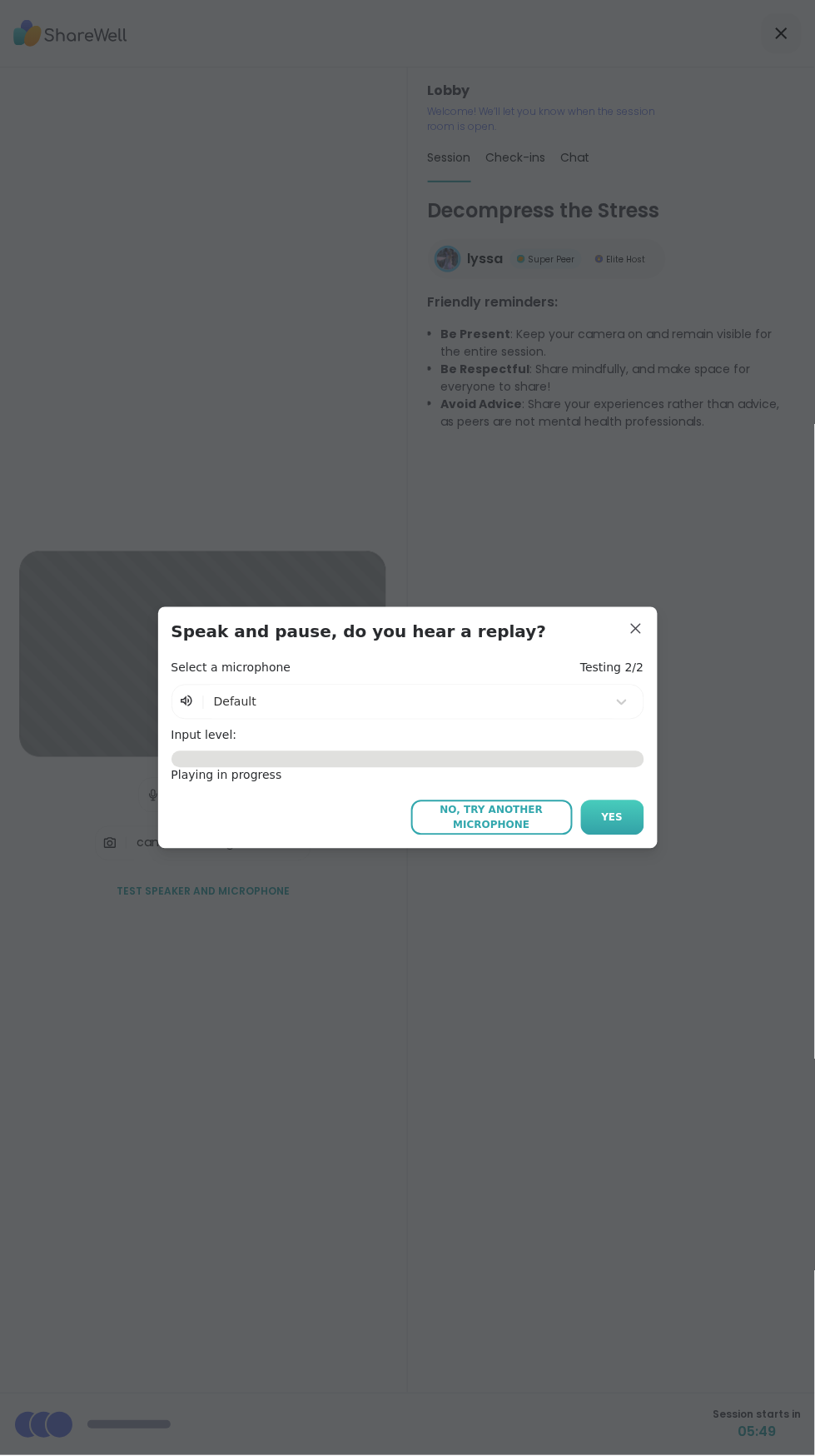
click at [631, 813] on button "Yes" at bounding box center [612, 817] width 63 height 35
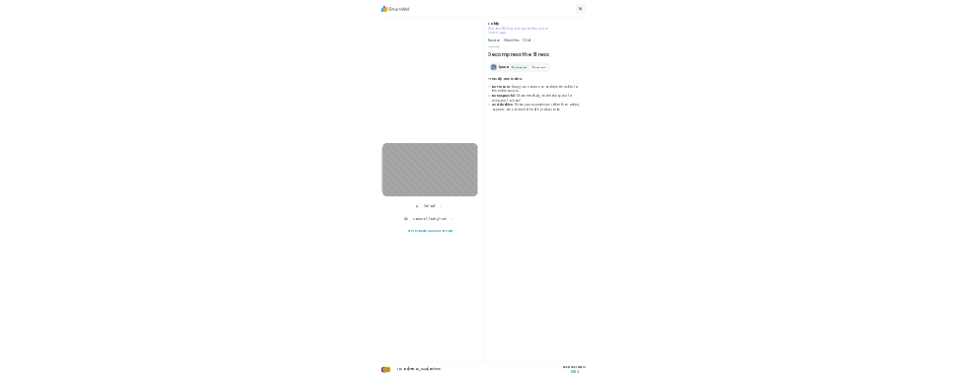
scroll to position [32, 0]
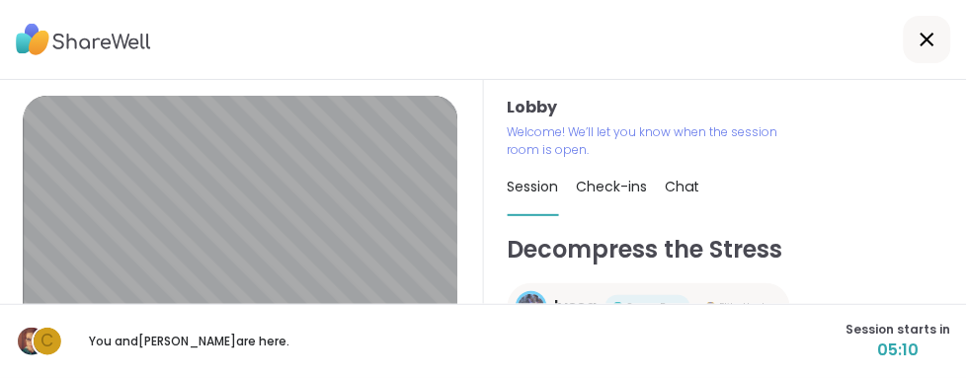
click at [211, 358] on div "C You and [PERSON_NAME] are here." at bounding box center [158, 342] width 284 height 32
click at [214, 358] on div "C You and [PERSON_NAME] are here." at bounding box center [158, 342] width 284 height 32
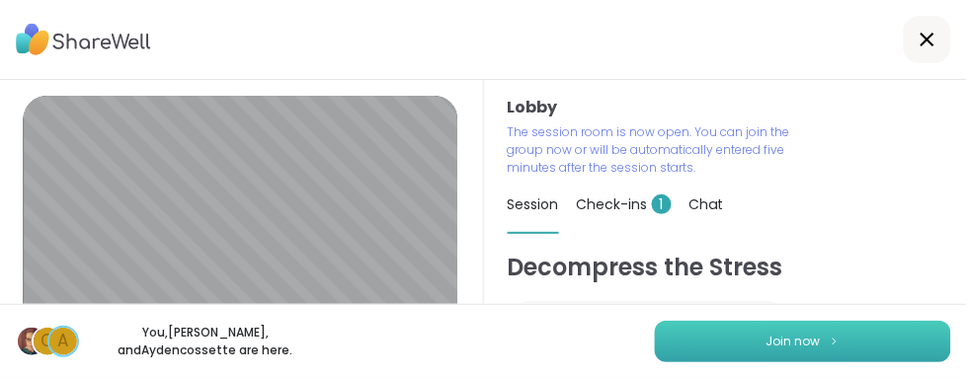
click at [846, 349] on button "Join now" at bounding box center [803, 341] width 296 height 41
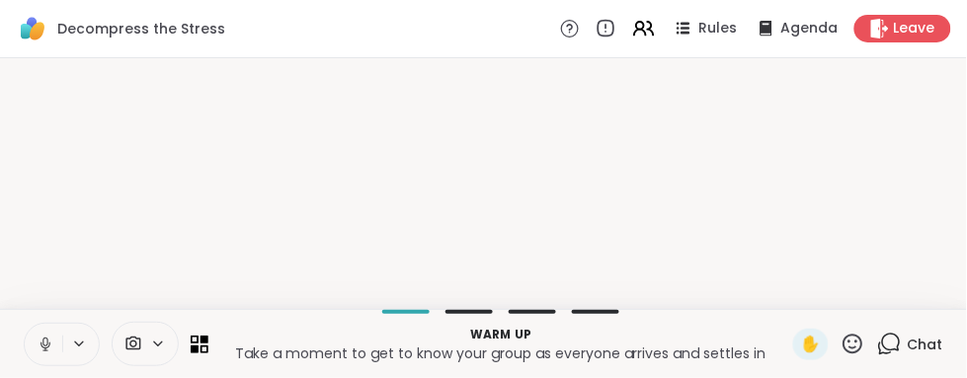
scroll to position [0, 0]
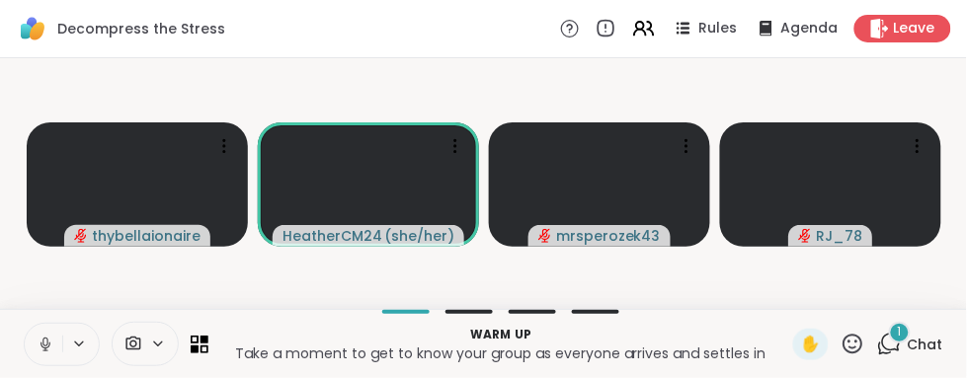
click at [39, 361] on button at bounding box center [44, 344] width 38 height 41
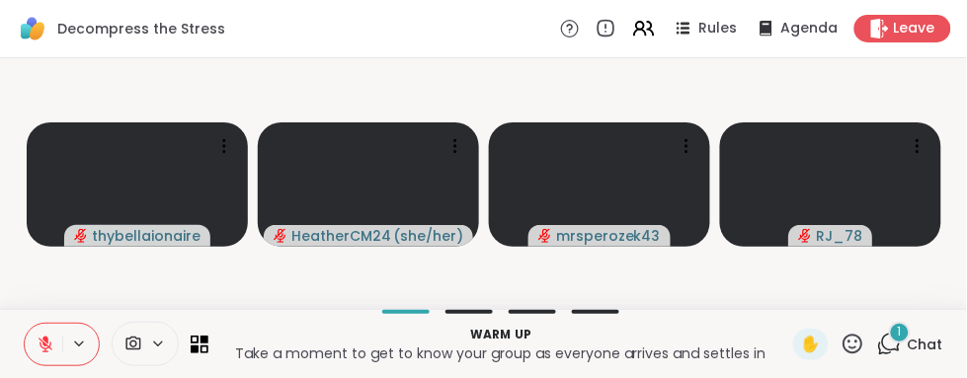
click at [44, 347] on icon at bounding box center [46, 345] width 18 height 18
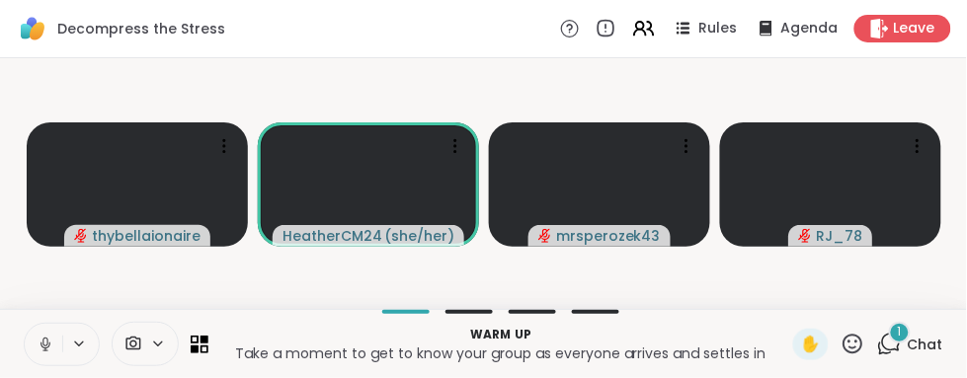
click at [887, 349] on icon at bounding box center [891, 343] width 19 height 18
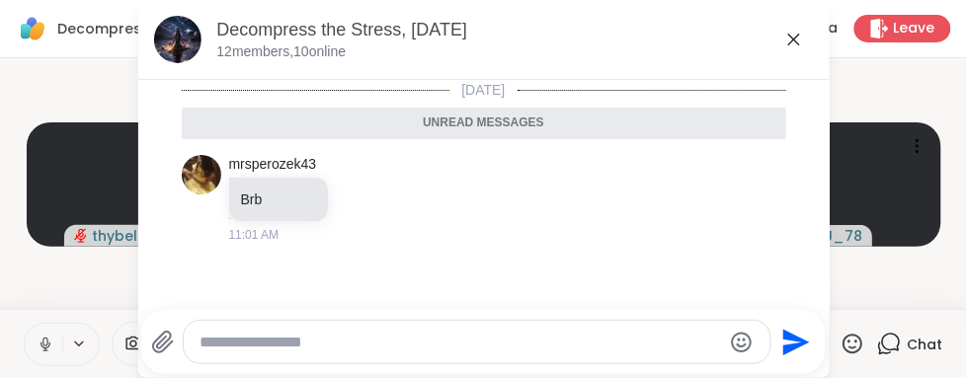
scroll to position [4, 0]
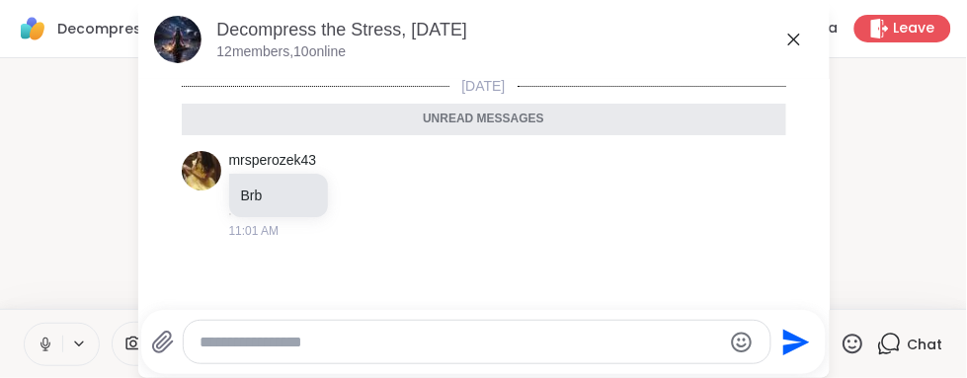
click at [904, 358] on div "Chat" at bounding box center [910, 345] width 66 height 32
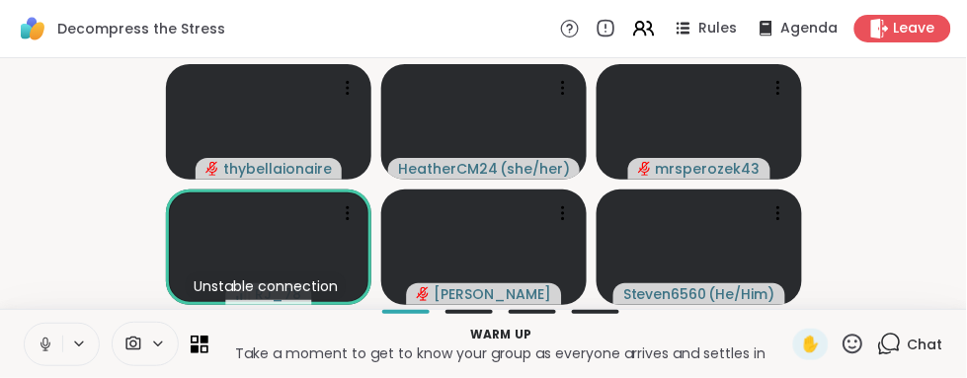
click at [908, 358] on div "Chat" at bounding box center [910, 345] width 66 height 32
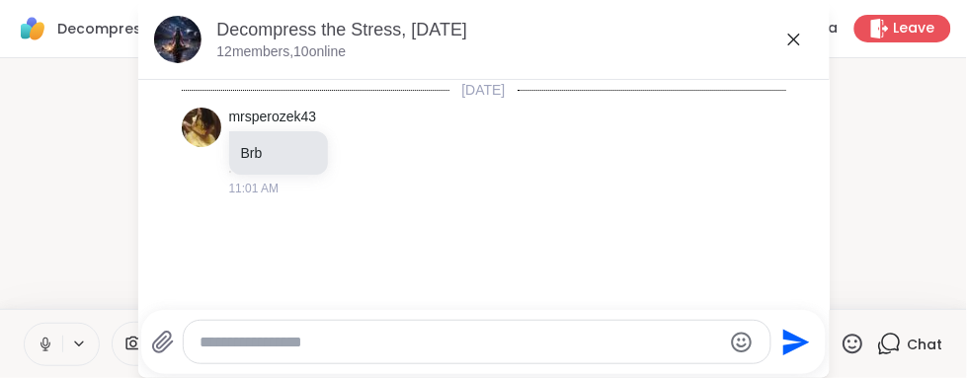
click at [902, 357] on icon at bounding box center [889, 344] width 25 height 25
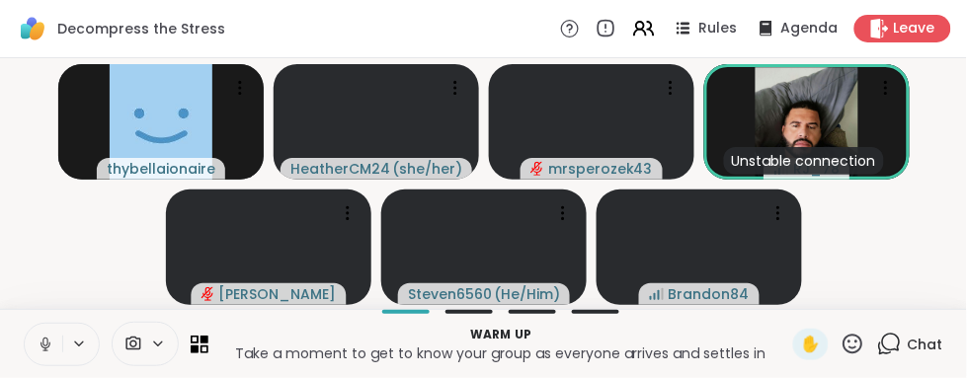
click at [893, 355] on icon at bounding box center [889, 344] width 25 height 25
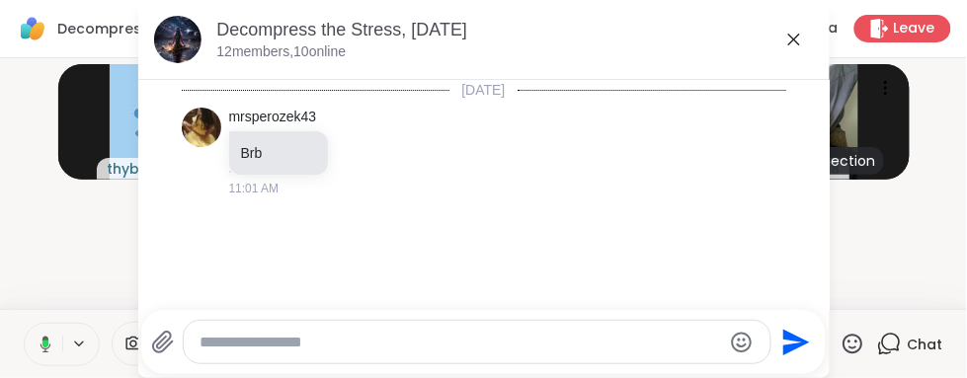
click at [901, 353] on icon at bounding box center [889, 344] width 25 height 25
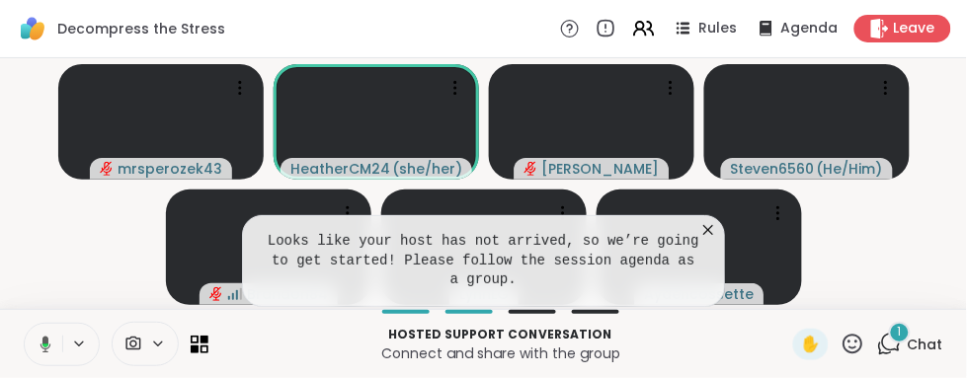
click at [704, 221] on icon at bounding box center [708, 230] width 20 height 20
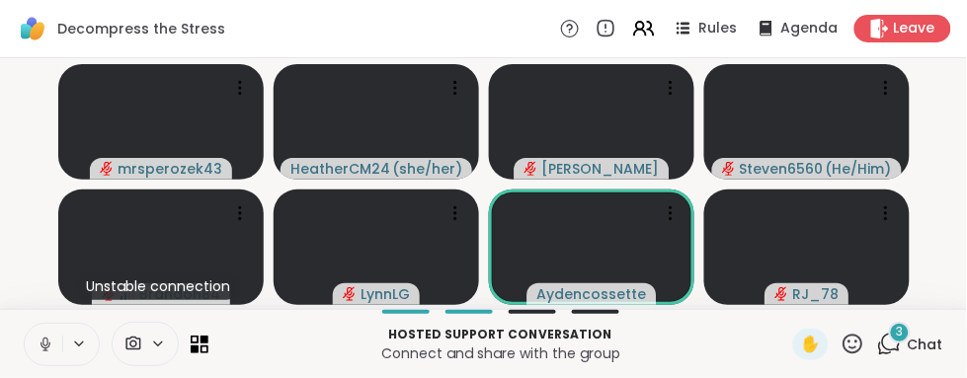
click at [909, 353] on div "3 Chat" at bounding box center [910, 345] width 66 height 32
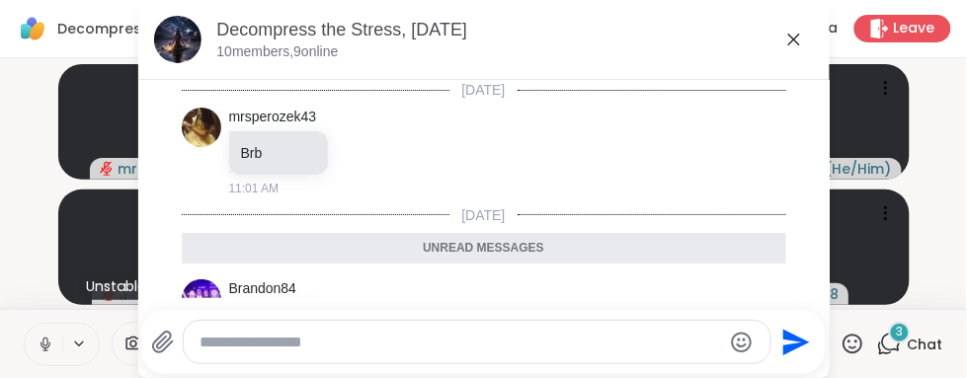
scroll to position [288, 0]
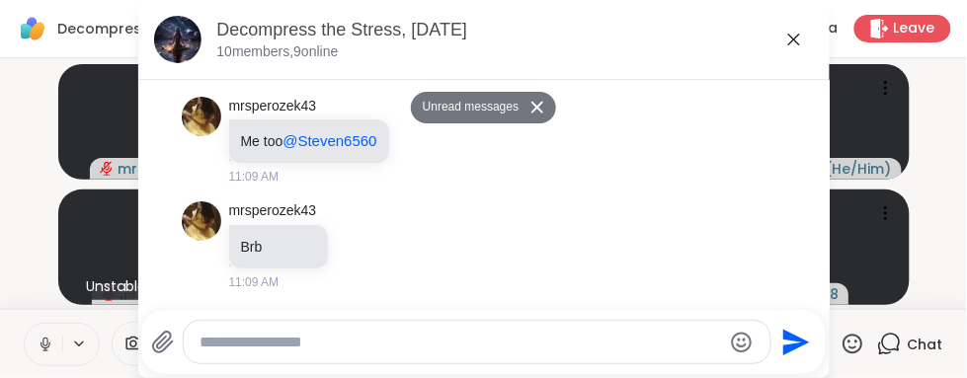
click at [911, 352] on span "Chat" at bounding box center [926, 345] width 36 height 20
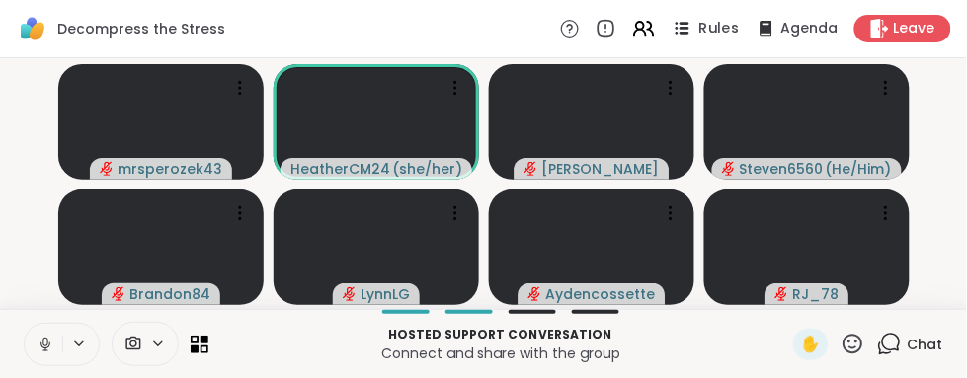
click at [712, 28] on span "Rules" at bounding box center [719, 29] width 40 height 21
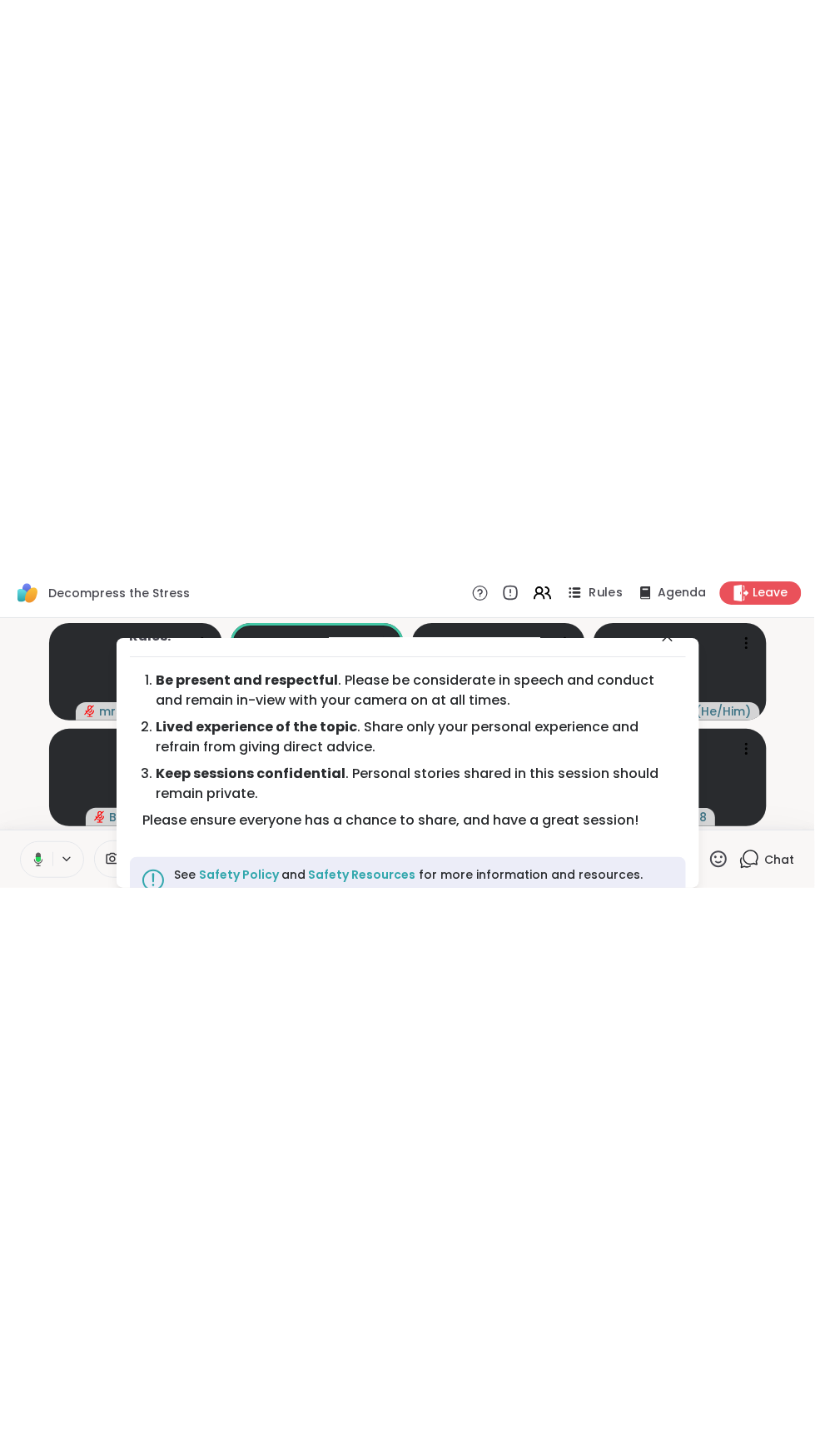
scroll to position [29, 0]
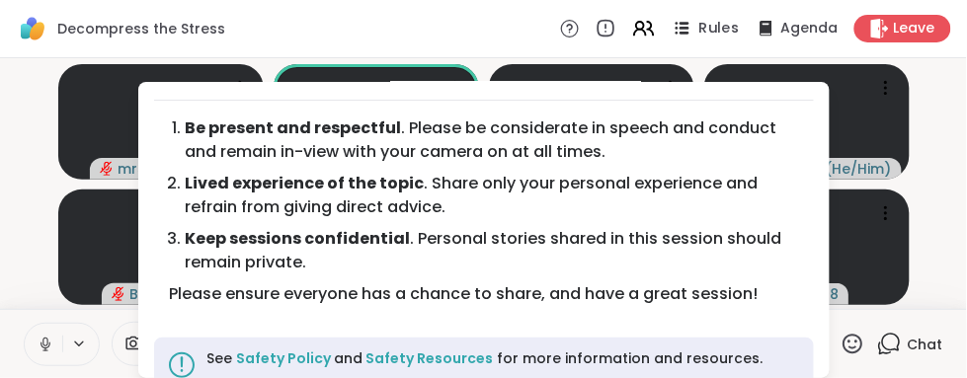
click at [717, 33] on span "Rules" at bounding box center [719, 29] width 40 height 21
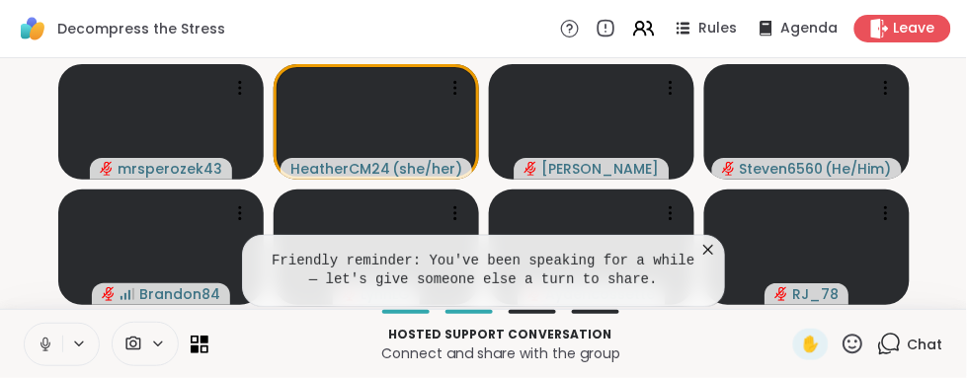
click at [708, 250] on icon at bounding box center [708, 250] width 10 height 10
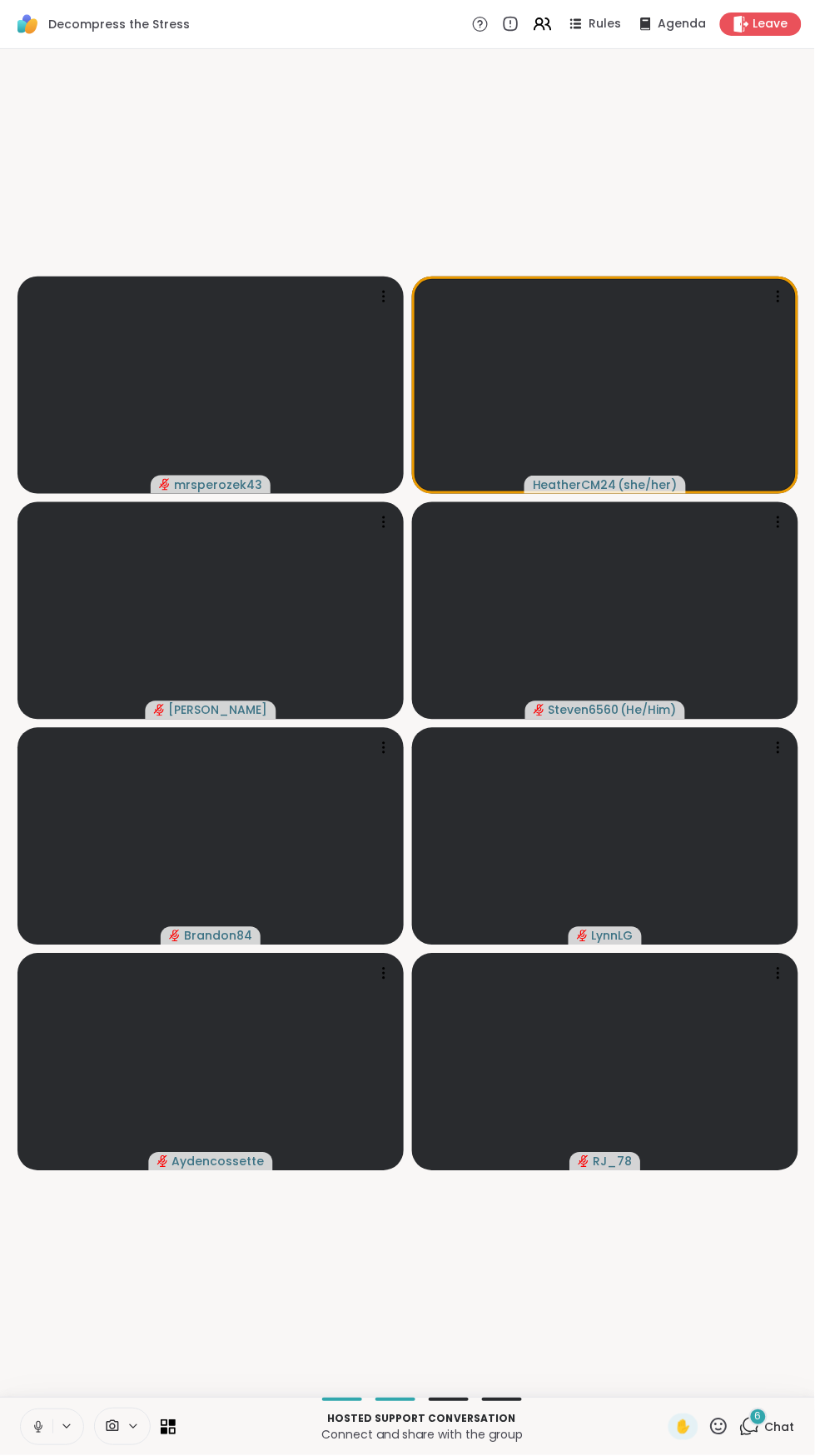
click at [757, 1427] on icon at bounding box center [749, 1426] width 21 height 21
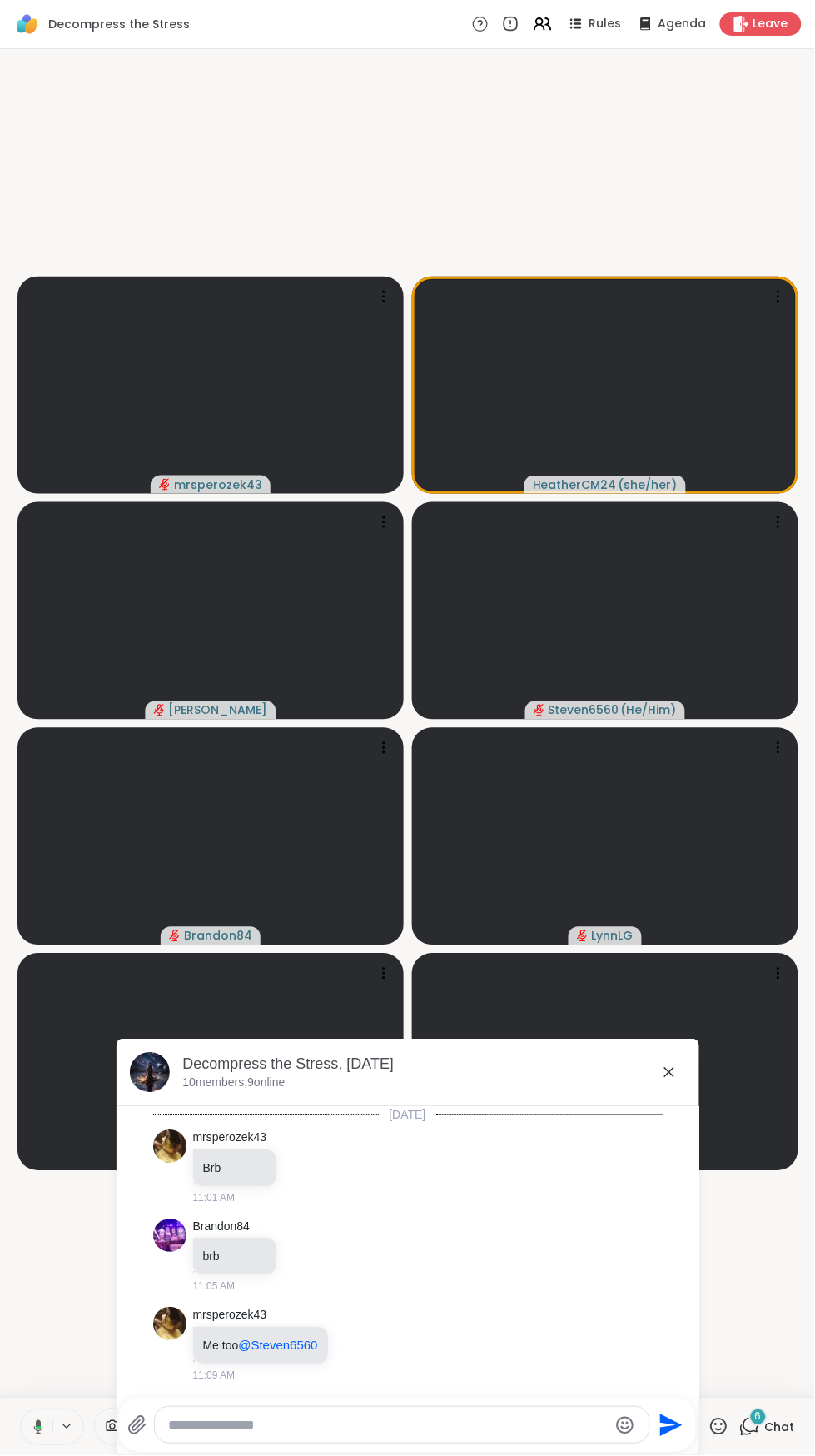
scroll to position [701, 0]
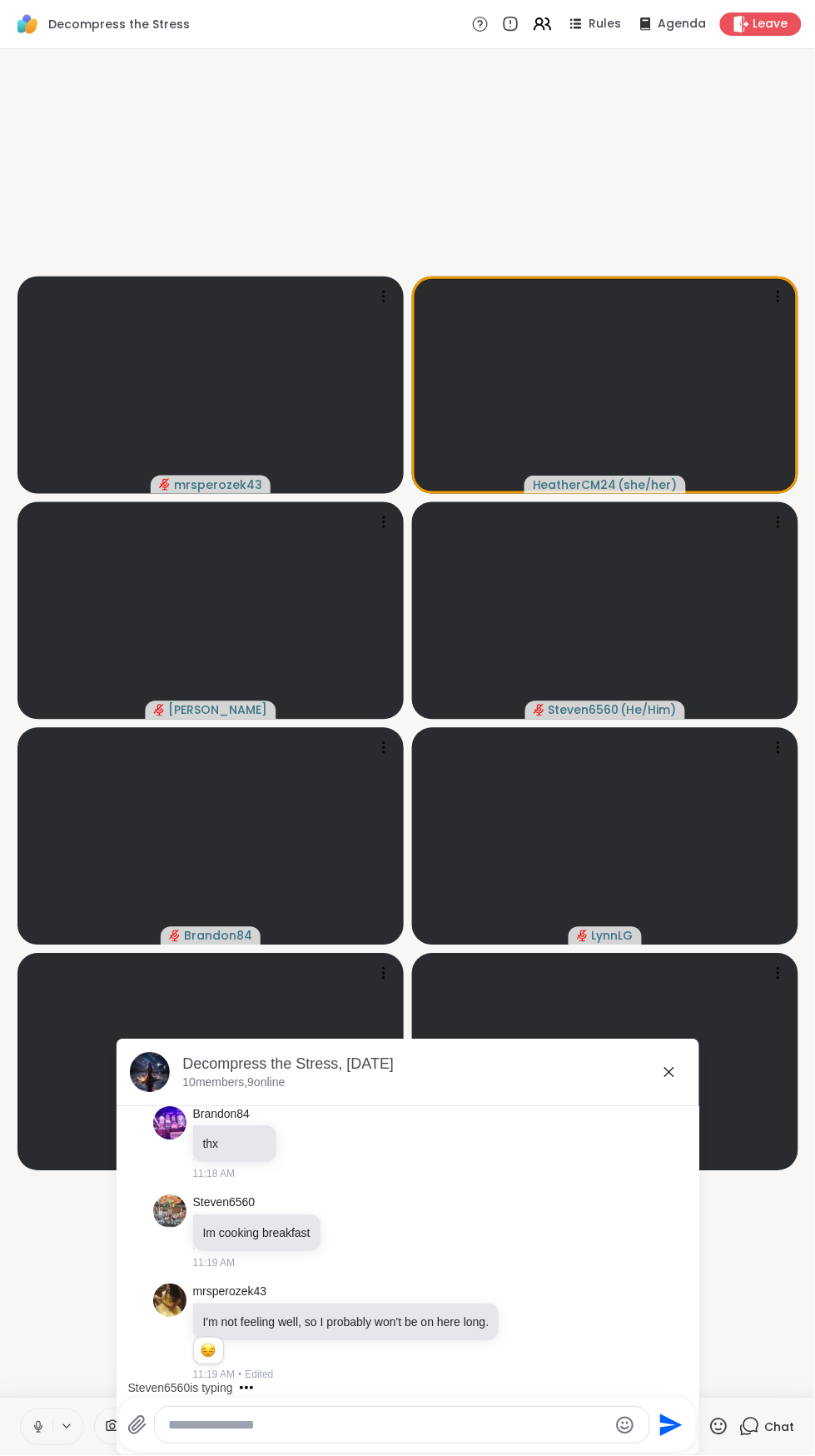
click at [678, 1091] on div "Decompress the Stress, [DATE] members, 9 online" at bounding box center [434, 1073] width 503 height 37
click at [687, 1094] on div "Decompress the Stress, [DATE] members, 9 online" at bounding box center [407, 1073] width 582 height 67
click at [688, 1103] on div "Decompress the Stress, [DATE] members, 9 online" at bounding box center [407, 1073] width 582 height 67
click at [710, 1106] on div at bounding box center [605, 1062] width 386 height 218
click at [694, 1099] on div "Decompress the Stress, [DATE] members, 9 online" at bounding box center [407, 1073] width 582 height 67
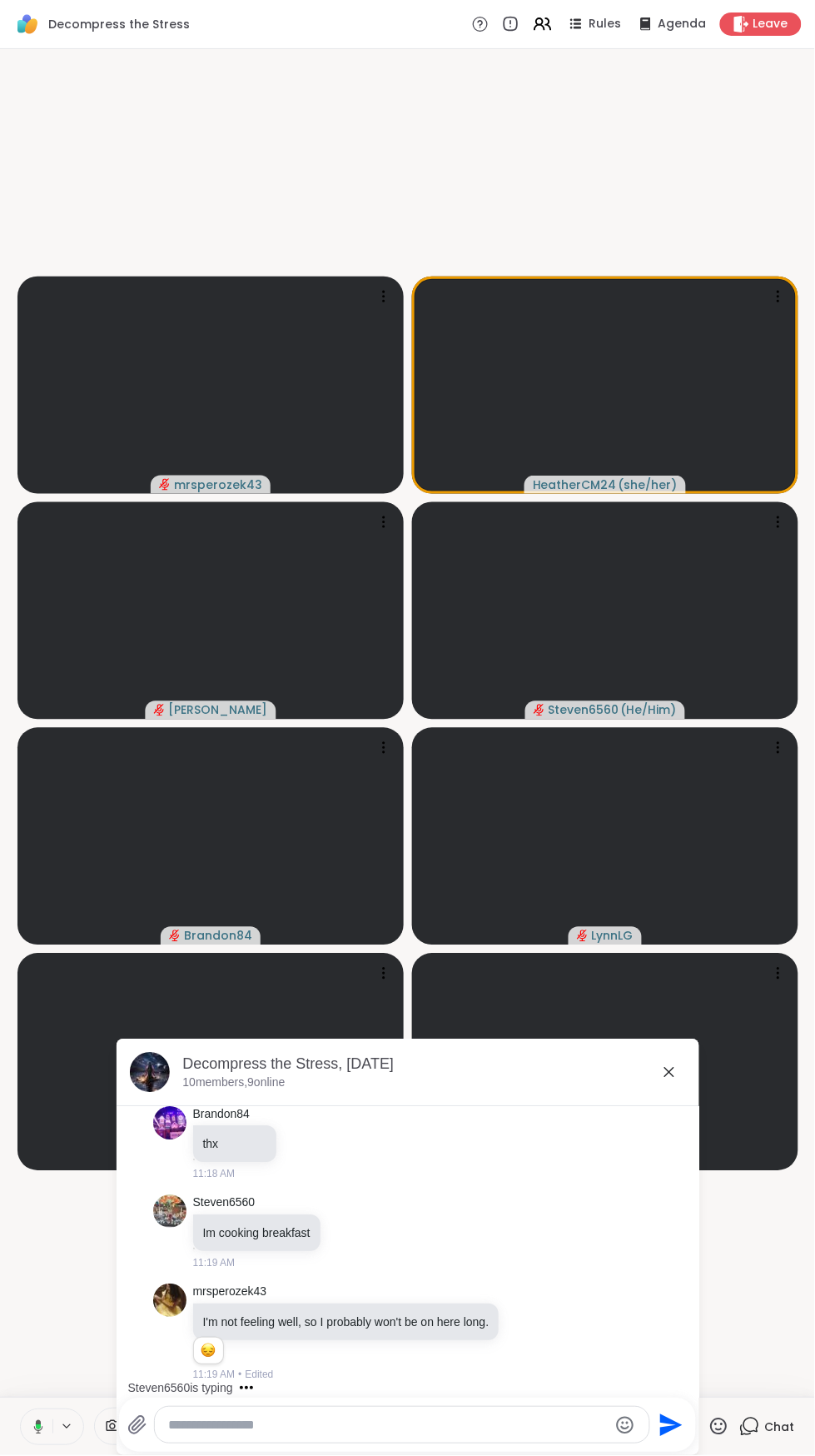
click at [693, 1097] on div "Decompress the Stress, [DATE] members, 9 online" at bounding box center [407, 1073] width 582 height 67
click at [698, 1094] on div "Decompress the Stress, [DATE] members, 9 online" at bounding box center [407, 1073] width 582 height 67
click at [699, 1101] on div "Decompress the Stress, [DATE] members, 9 online" at bounding box center [407, 1073] width 582 height 67
click at [700, 1099] on div at bounding box center [605, 1062] width 386 height 218
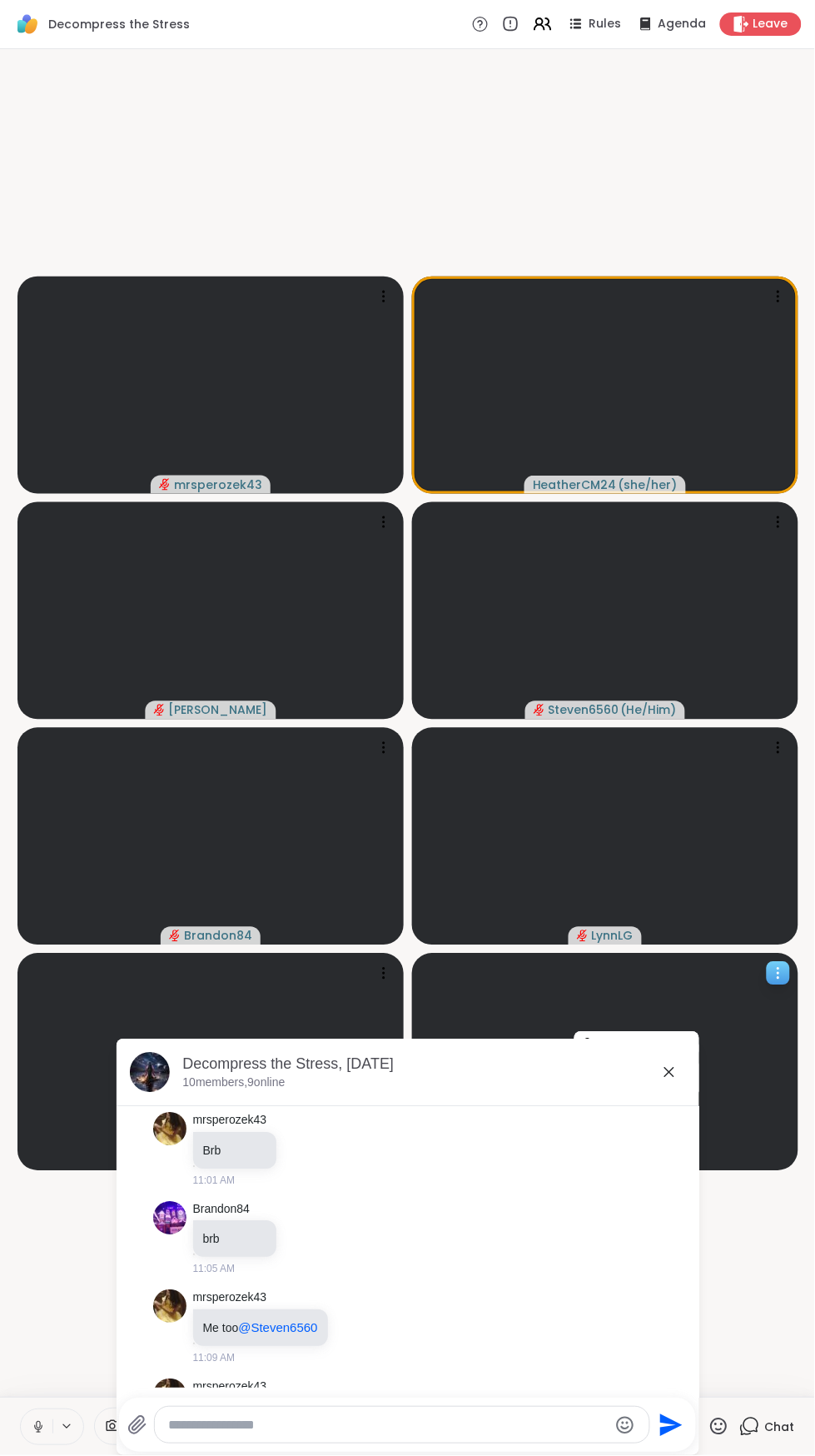
scroll to position [0, 0]
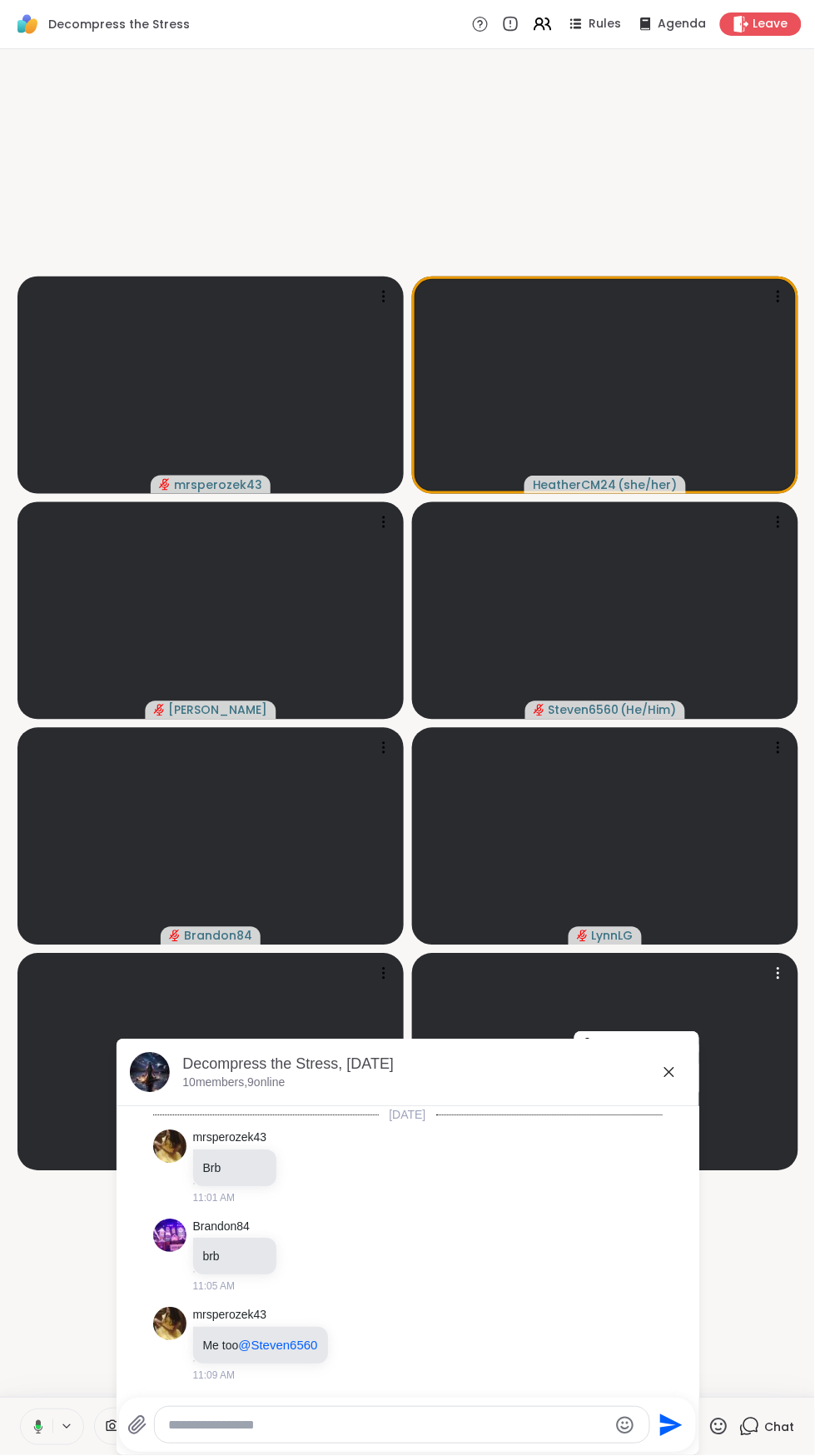
click at [689, 1083] on div "Decompress the Stress, [DATE] members, 9 online" at bounding box center [407, 1073] width 582 height 67
click at [687, 1093] on div "Decompress the Stress, [DATE] members, 9 online" at bounding box center [407, 1073] width 582 height 67
click at [689, 1091] on div "Decompress the Stress, [DATE] members, 9 online" at bounding box center [407, 1073] width 582 height 67
click at [684, 1098] on div "Decompress the Stress, [DATE] members, 9 online" at bounding box center [407, 1073] width 582 height 67
click at [692, 1095] on div "Decompress the Stress, [DATE] members, 9 online" at bounding box center [407, 1073] width 582 height 67
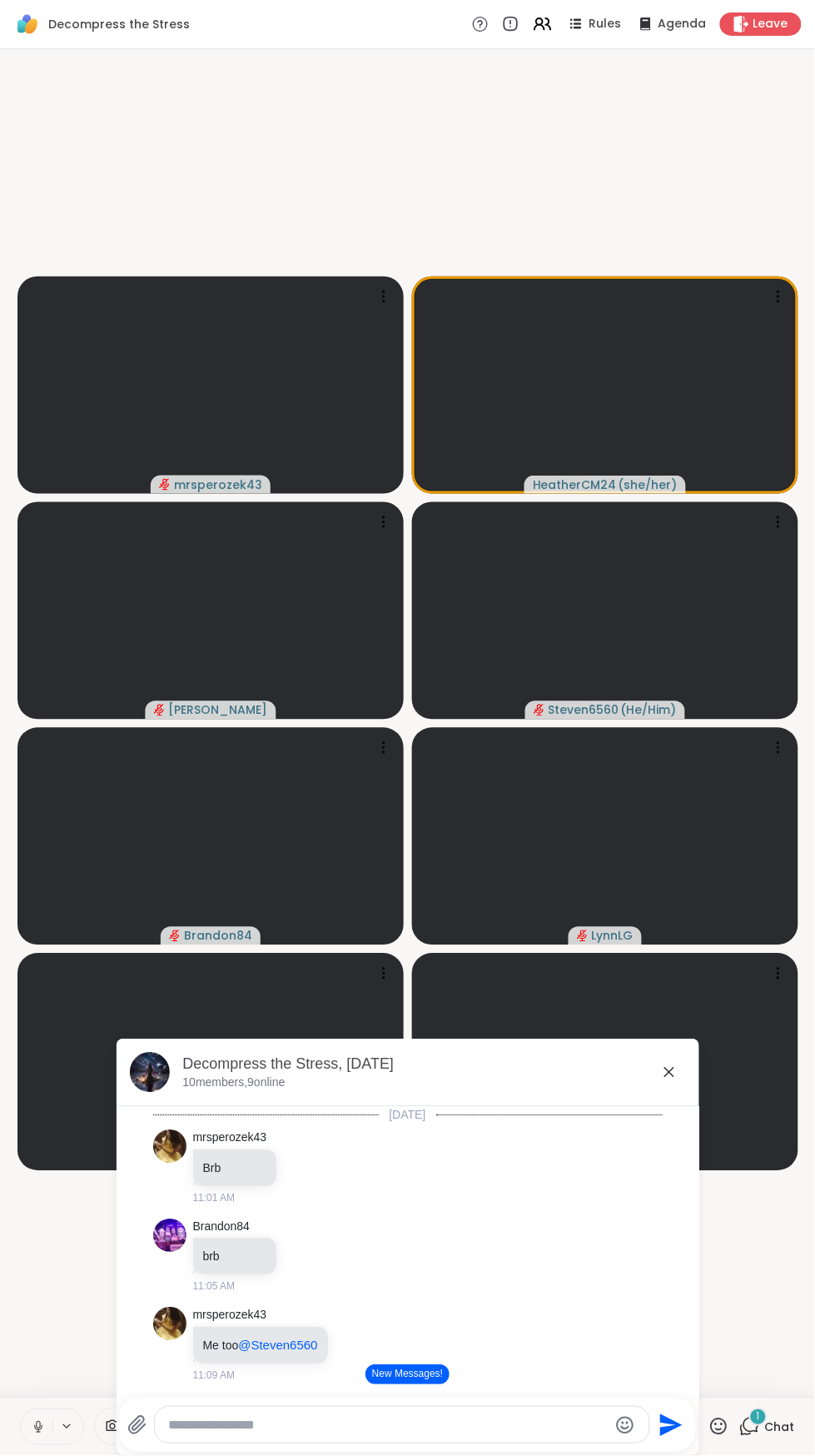
click at [692, 1091] on div "Decompress the Stress, [DATE] members, 9 online" at bounding box center [407, 1073] width 582 height 67
click at [689, 1105] on div "Decompress the Stress, [DATE] members, 9 online" at bounding box center [407, 1073] width 582 height 67
click at [694, 1101] on div "Decompress the Stress, [DATE] members, 9 online" at bounding box center [407, 1073] width 582 height 67
click at [694, 1103] on div "Decompress the Stress, [DATE] members, 9 online" at bounding box center [407, 1073] width 582 height 67
click at [689, 1096] on div "Decompress the Stress, [DATE] members, 9 online" at bounding box center [407, 1073] width 582 height 67
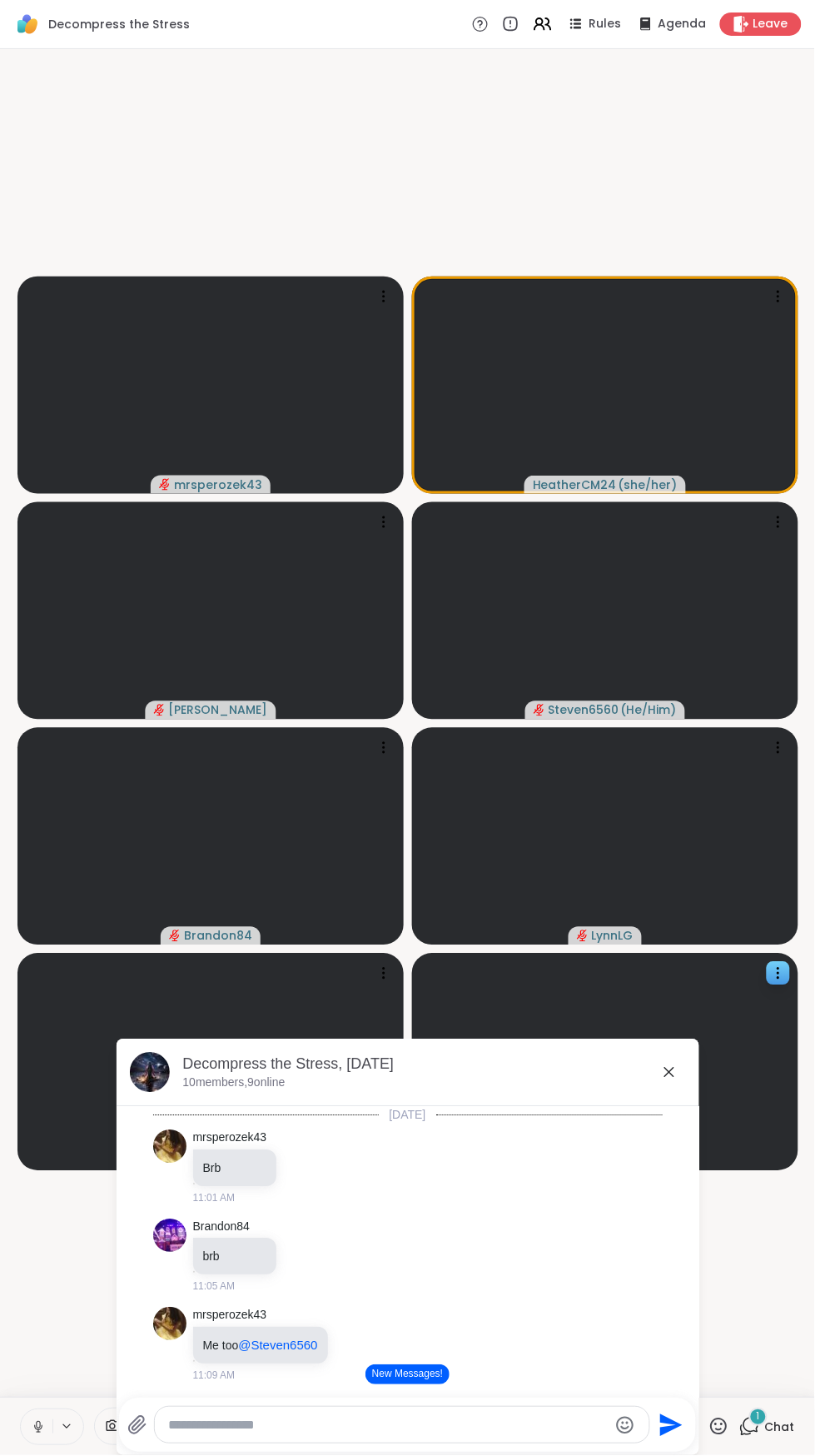
click at [701, 1088] on div at bounding box center [605, 1062] width 386 height 218
click at [810, 1277] on div "mrsperozek43 HeatherCM24 ( she/her ) [PERSON_NAME] Steven6560 ( He/Him ) Unstab…" at bounding box center [407, 723] width 815 height 1348
click at [778, 1281] on video-player-container "mrsperozek43 HeatherCM24 ( she/her ) [PERSON_NAME] Steven6560 ( He/Him ) Unstab…" at bounding box center [407, 723] width 795 height 1335
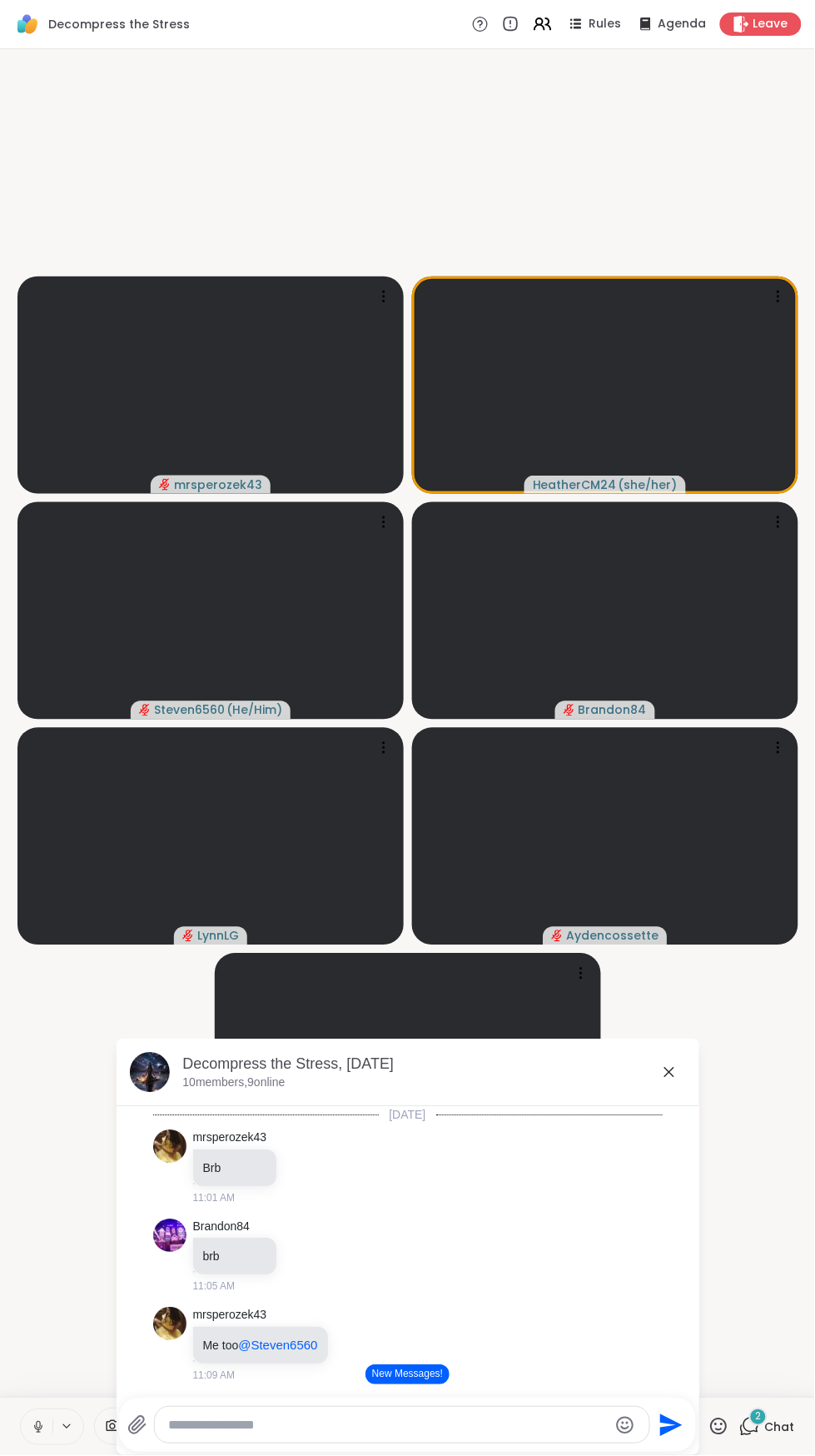
click at [763, 1038] on video-player-container "mrsperozek43 HeatherCM24 ( she/her ) Steven6560 ( He/Him ) Brandon84 [PERSON_NA…" at bounding box center [407, 723] width 795 height 1335
click at [668, 1080] on icon at bounding box center [669, 1072] width 20 height 20
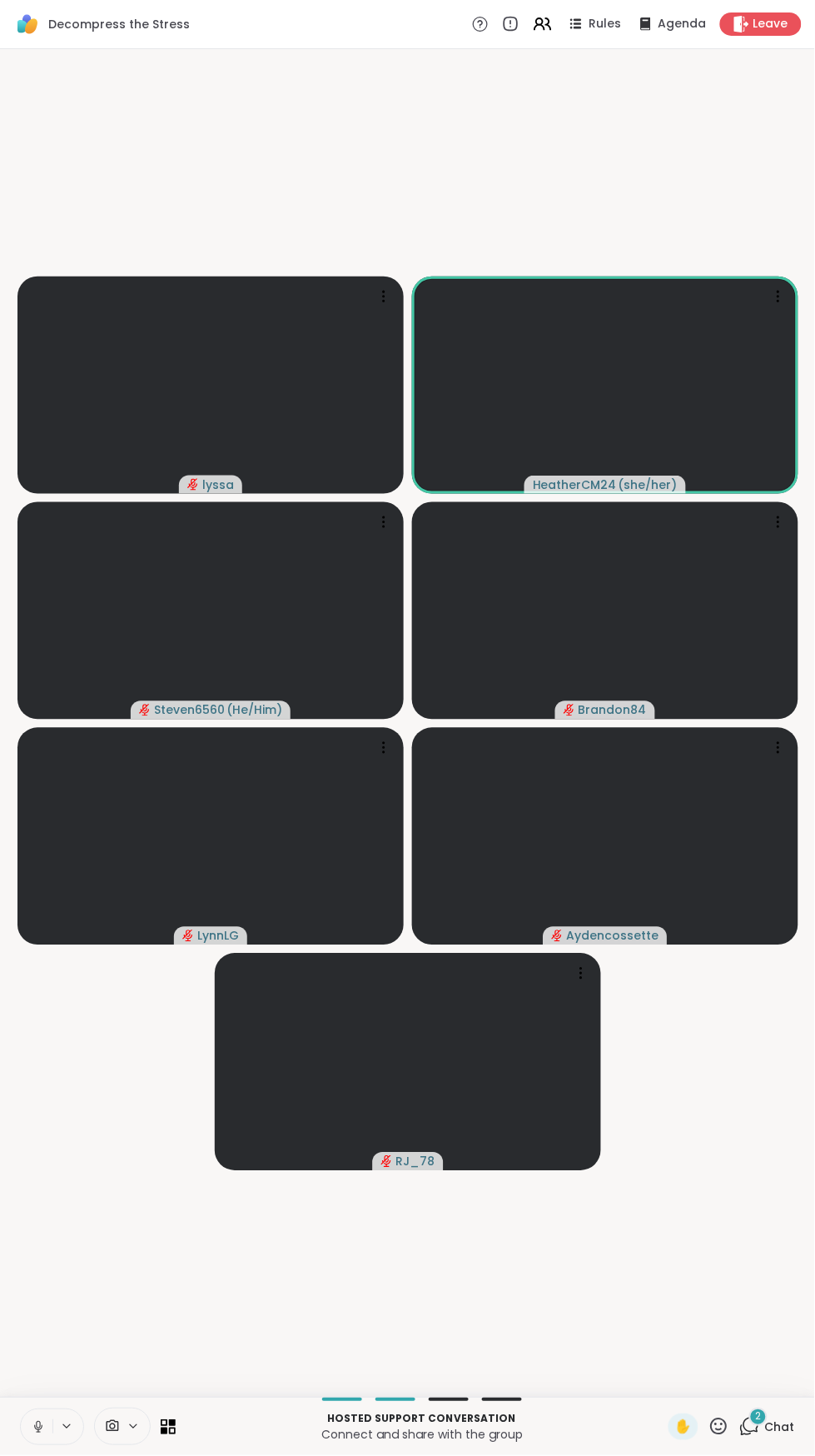
click at [619, 136] on video-player-container "lyssa HeatherCM24 ( she/her ) Steven6560 ( He/Him ) Brandon84 [PERSON_NAME] RJ_…" at bounding box center [407, 723] width 795 height 1335
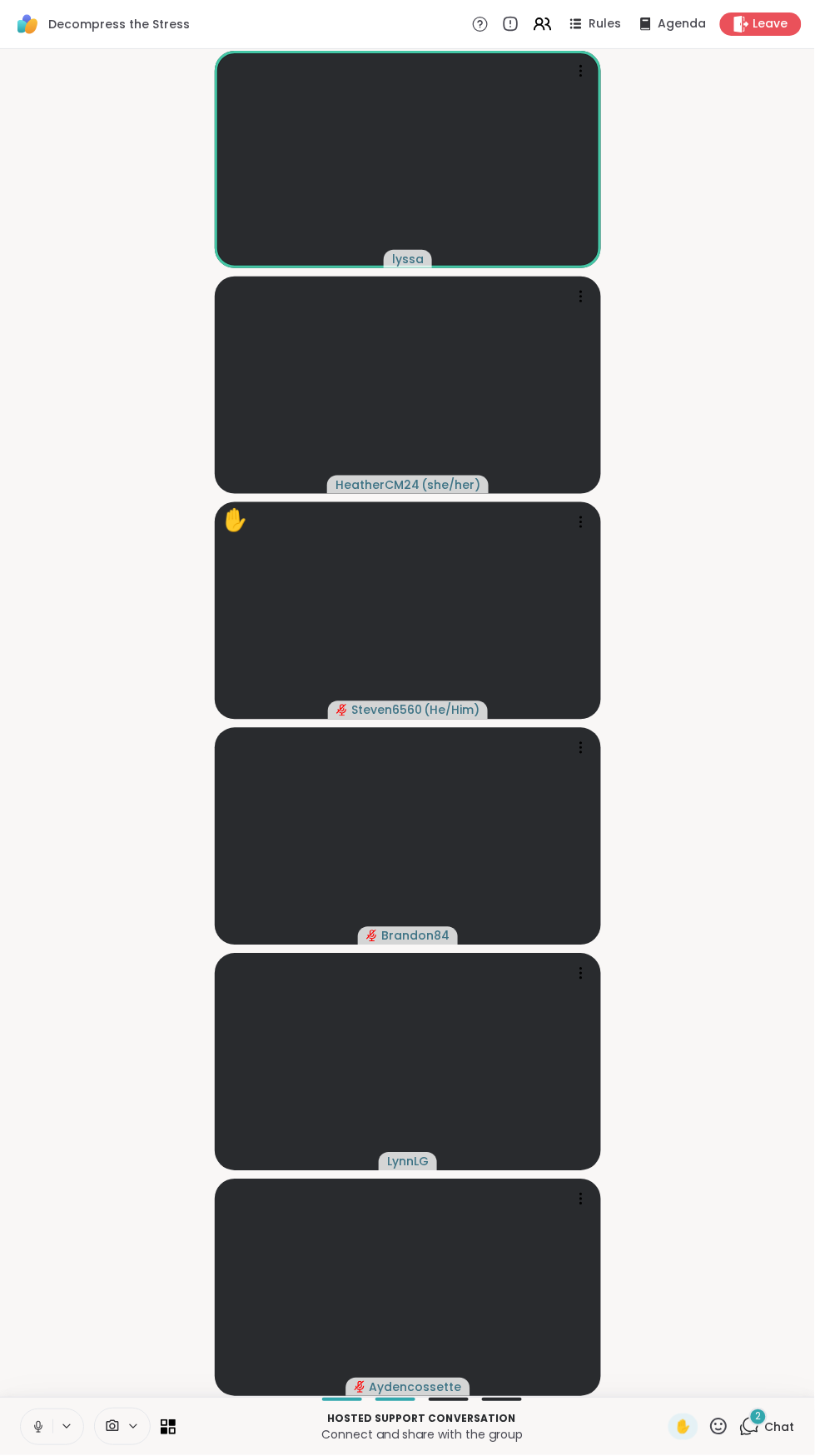
click at [37, 1426] on icon at bounding box center [39, 1427] width 15 height 15
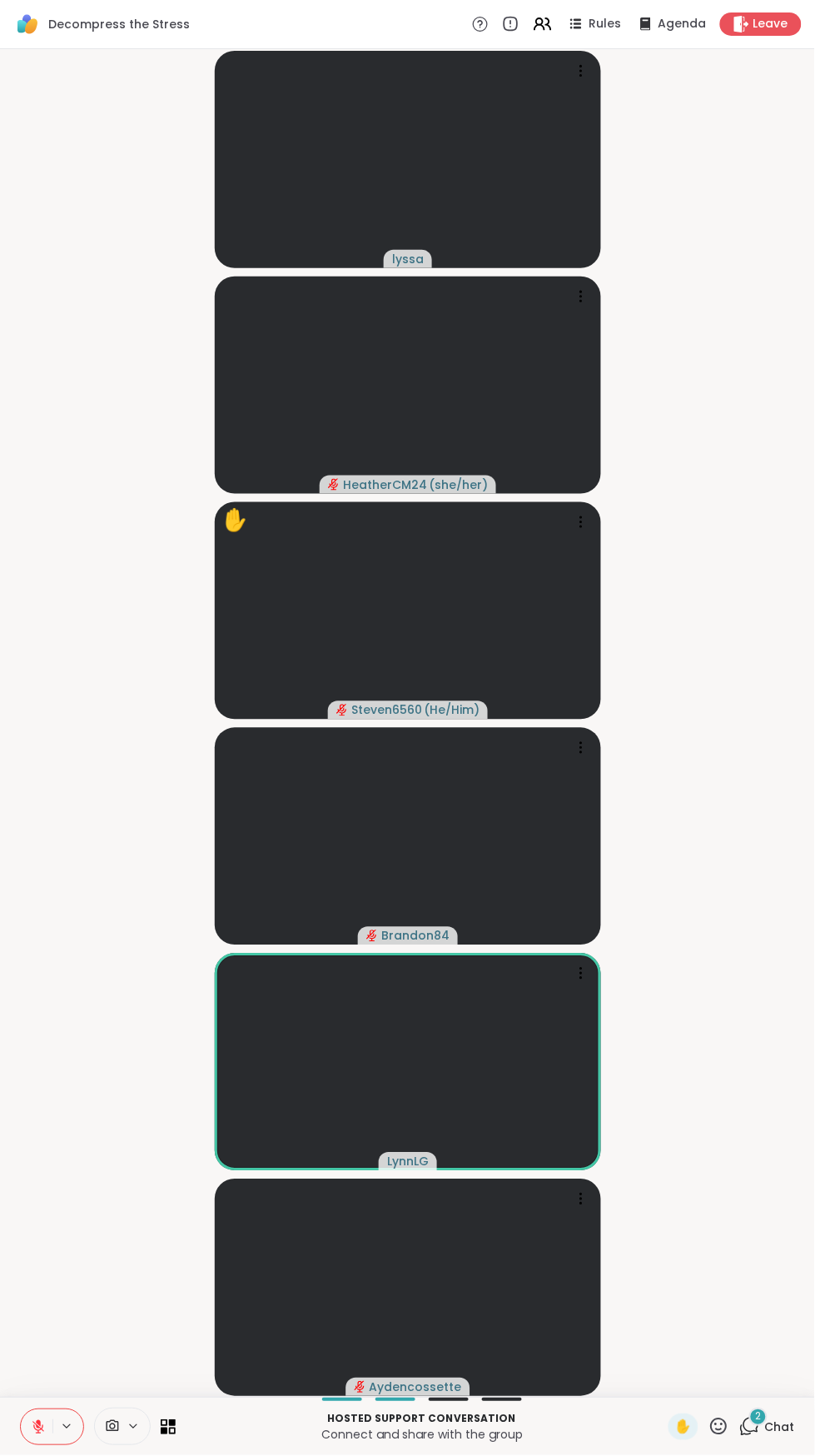
click at [760, 1437] on icon at bounding box center [749, 1426] width 21 height 21
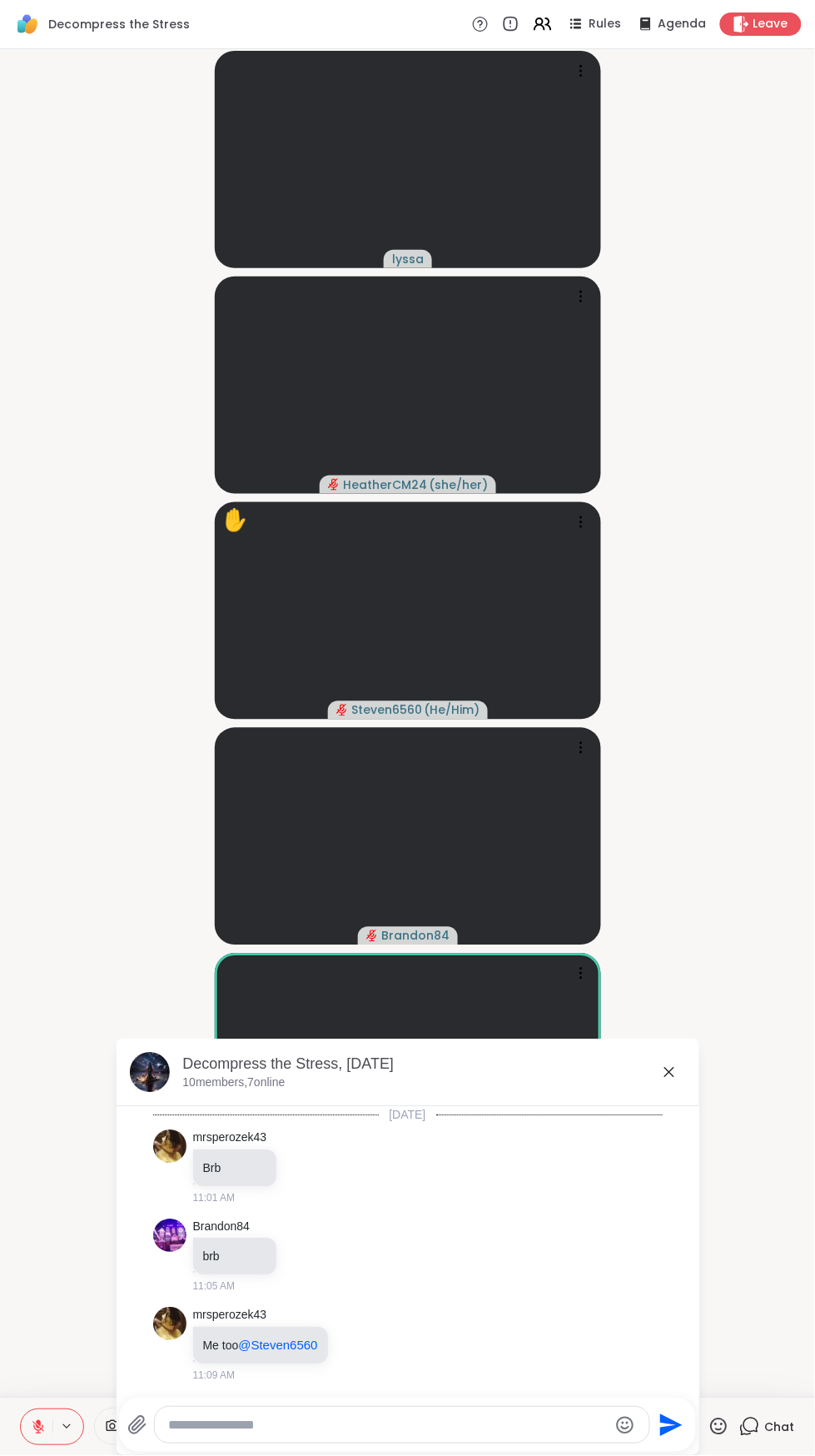
scroll to position [878, 0]
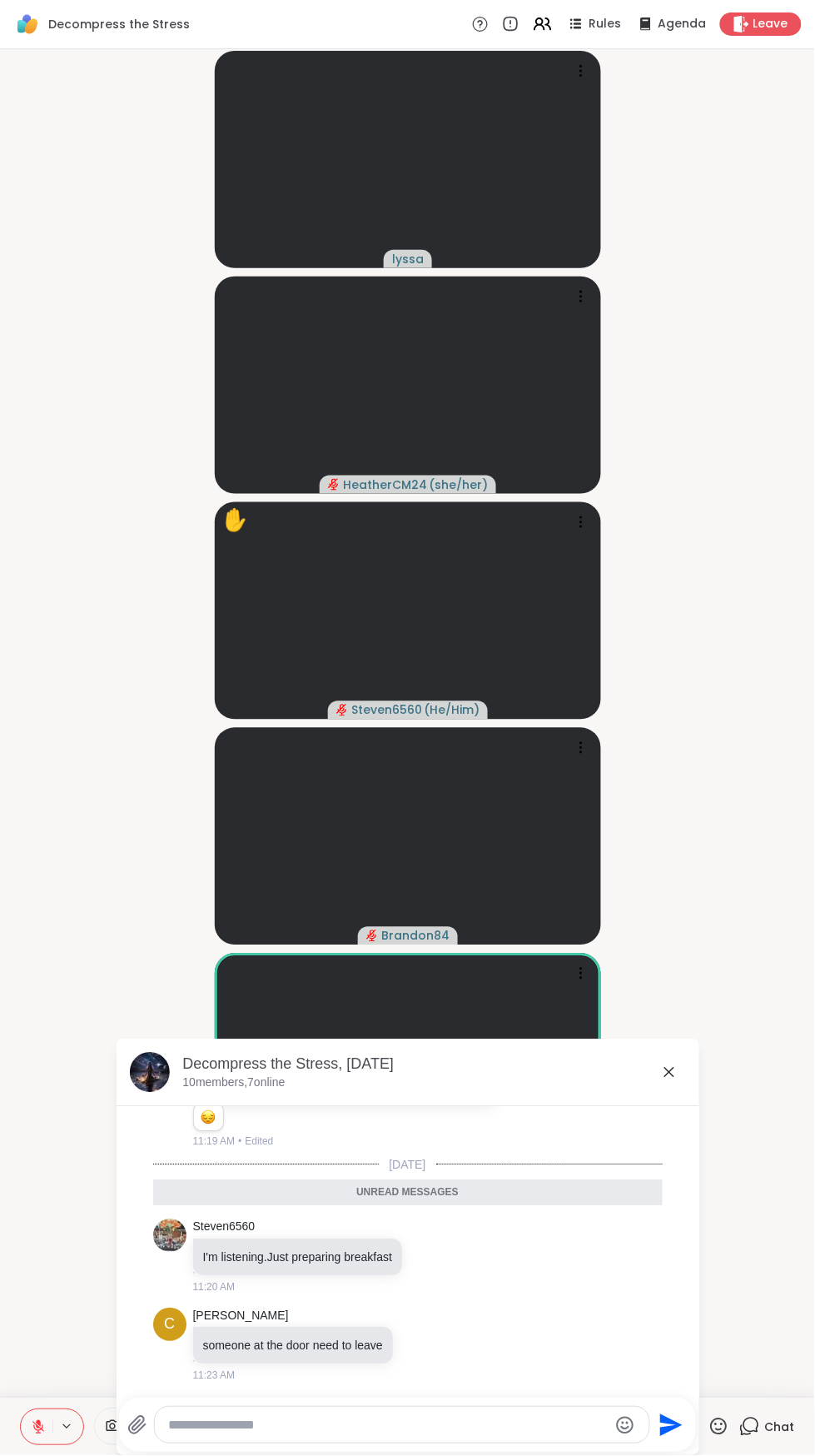
click at [807, 1345] on div "lyssa HeatherCM24 ( she/her ) ✋ Steven6560 ( He/Him ) Brandon84 [PERSON_NAME] D…" at bounding box center [407, 723] width 815 height 1348
click at [810, 1254] on div "lyssa HeatherCM24 ( she/her ) ✋ Steven6560 ( He/Him ) Brandon84 [PERSON_NAME] D…" at bounding box center [407, 723] width 815 height 1348
click at [775, 907] on video-player-container "lyssa HeatherCM24 ( she/her ) ✋ Steven6560 ( He/Him ) Brandon84 [PERSON_NAME]" at bounding box center [407, 723] width 795 height 1335
click at [781, 869] on video-player-container "lyssa HeatherCM24 ( she/her ) ✋ Steven6560 ( He/Him ) Brandon84 [PERSON_NAME]" at bounding box center [407, 723] width 795 height 1335
click at [677, 1072] on icon at bounding box center [669, 1072] width 20 height 20
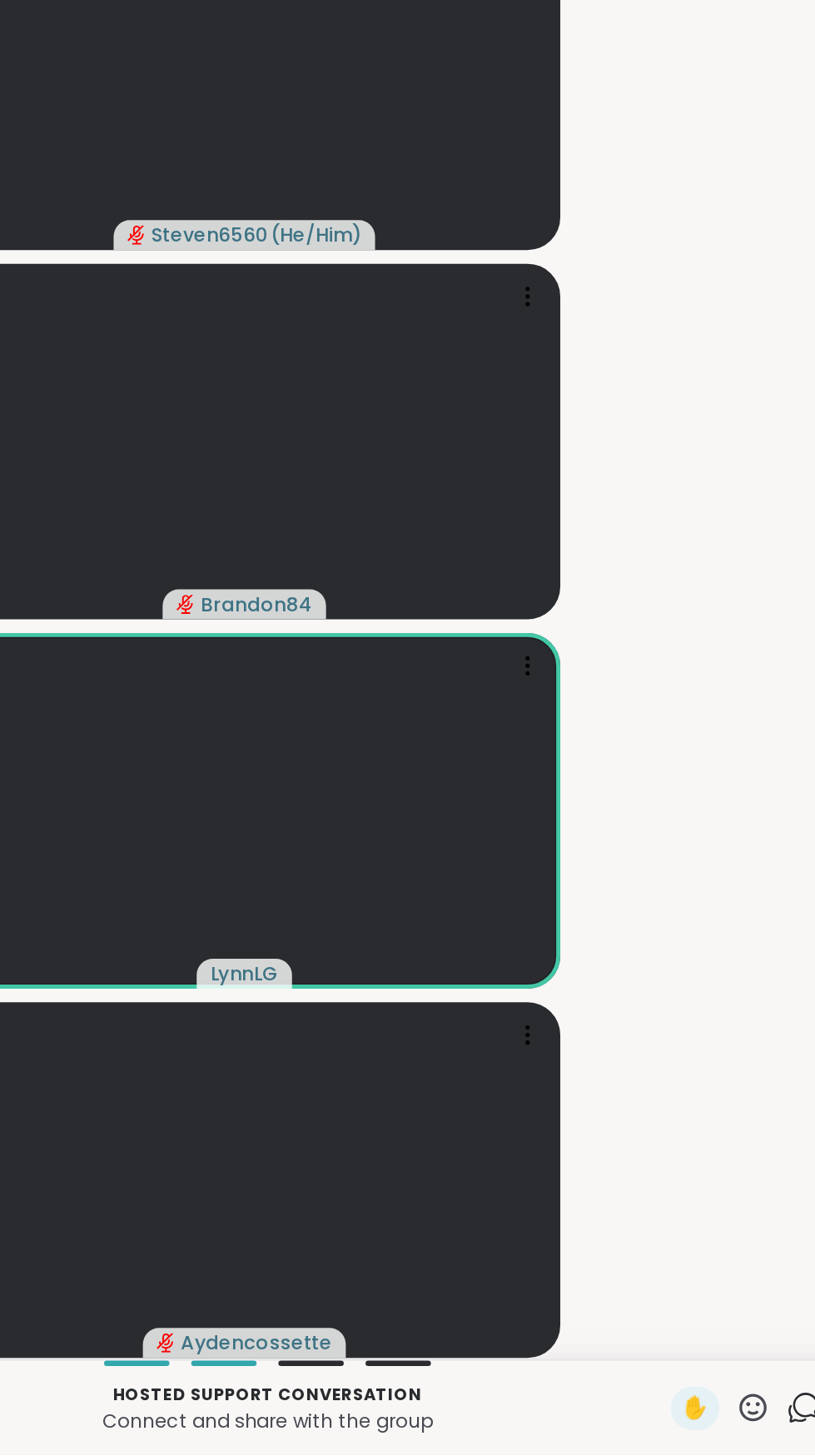
scroll to position [0, 0]
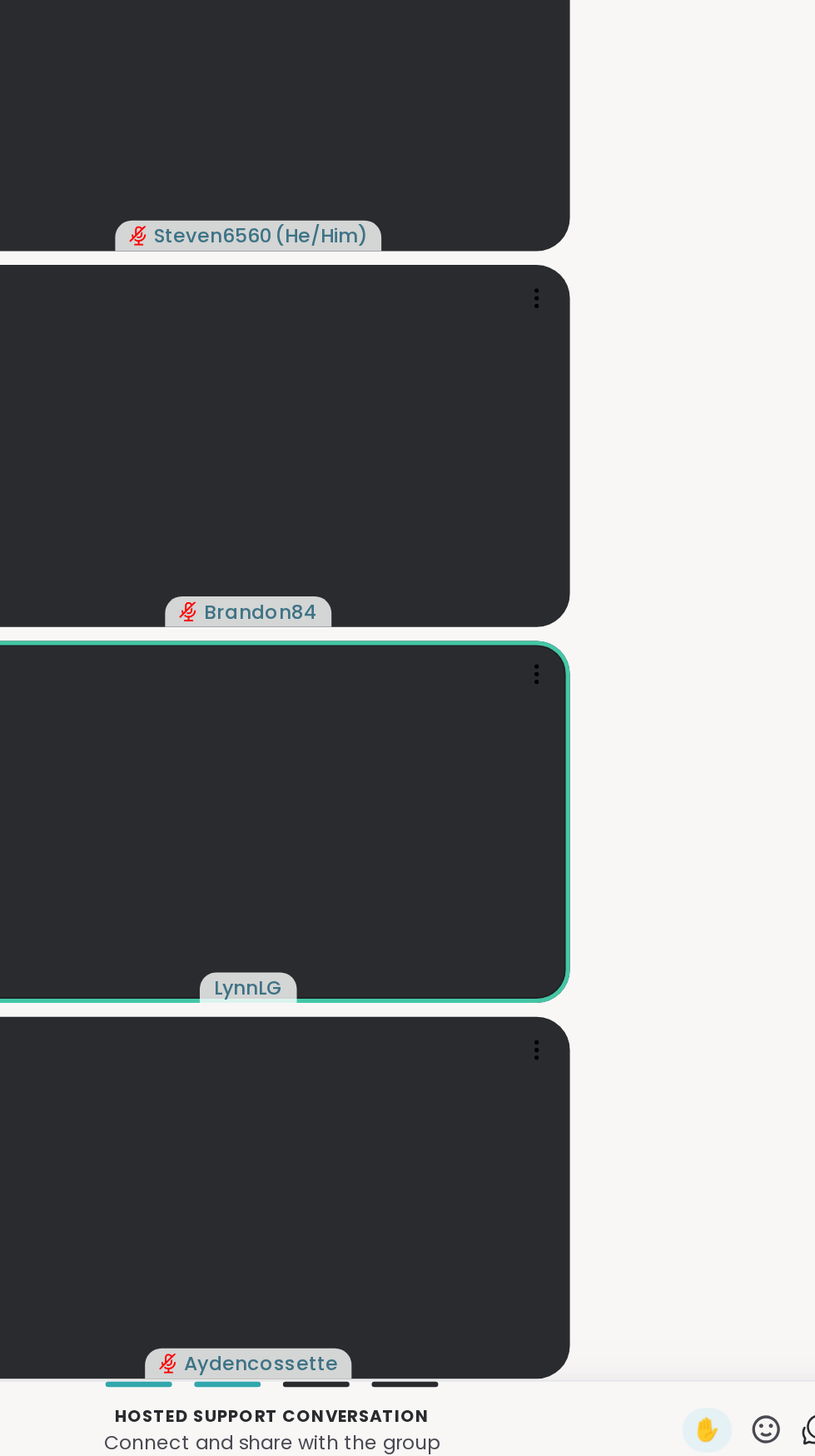
click at [748, 1431] on icon at bounding box center [751, 1426] width 16 height 15
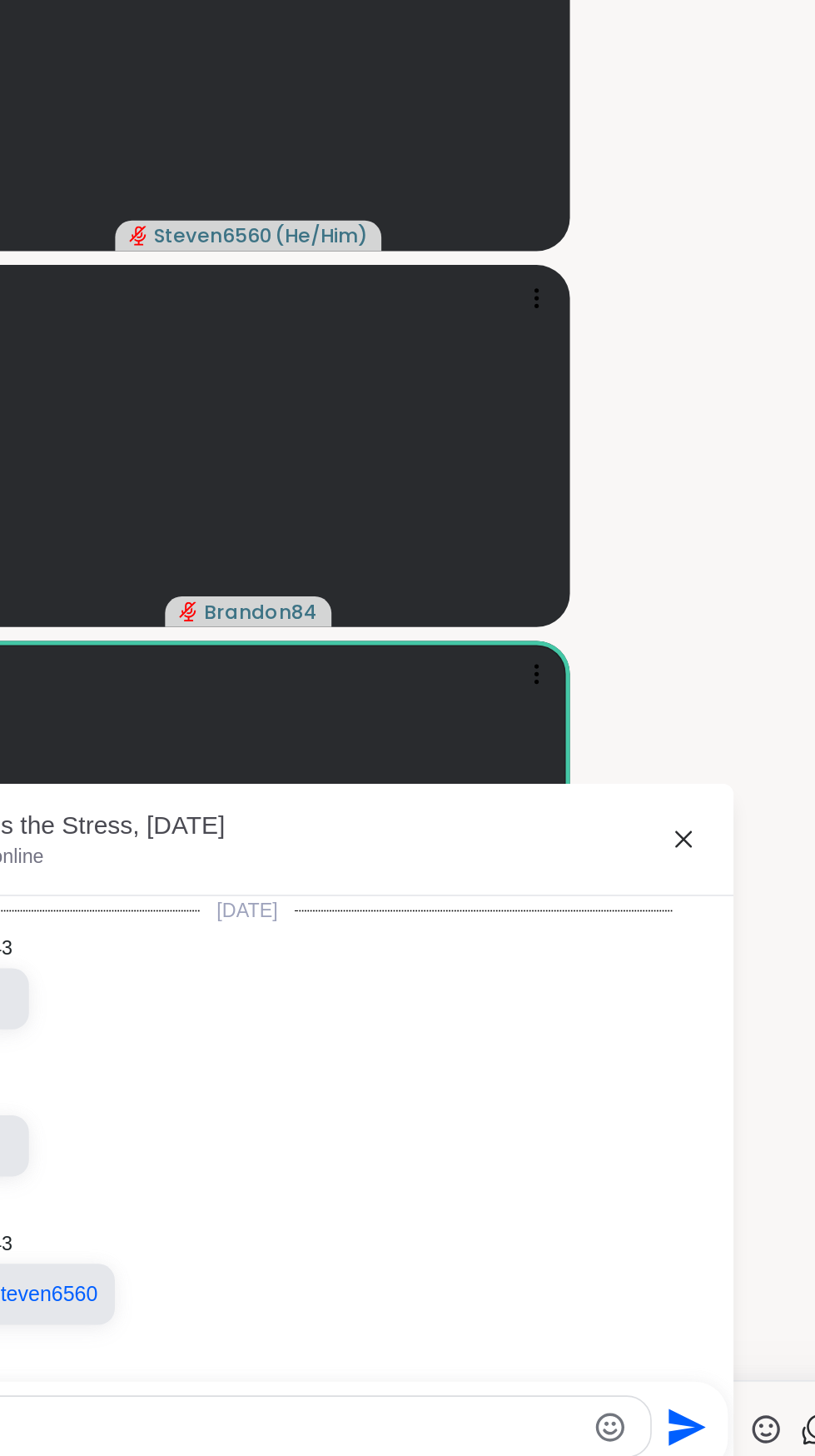
scroll to position [823, 0]
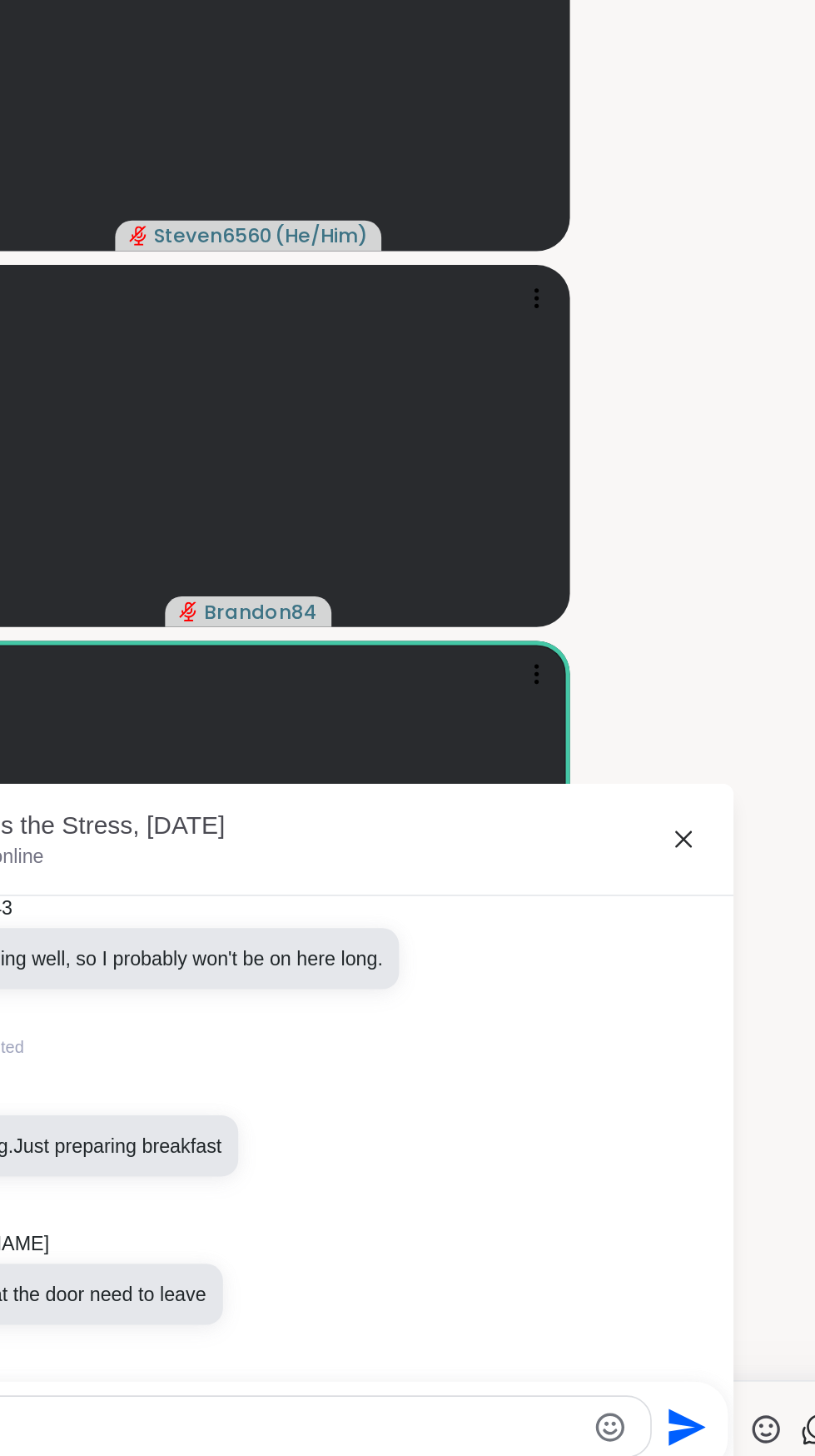
click at [737, 1319] on video-player-container "lyssa HeatherCM24 ( she/her ) ✋ Steven6560 ( He/Him ) Brandon84 [PERSON_NAME]" at bounding box center [407, 723] width 795 height 1335
click at [675, 1072] on icon at bounding box center [669, 1072] width 20 height 20
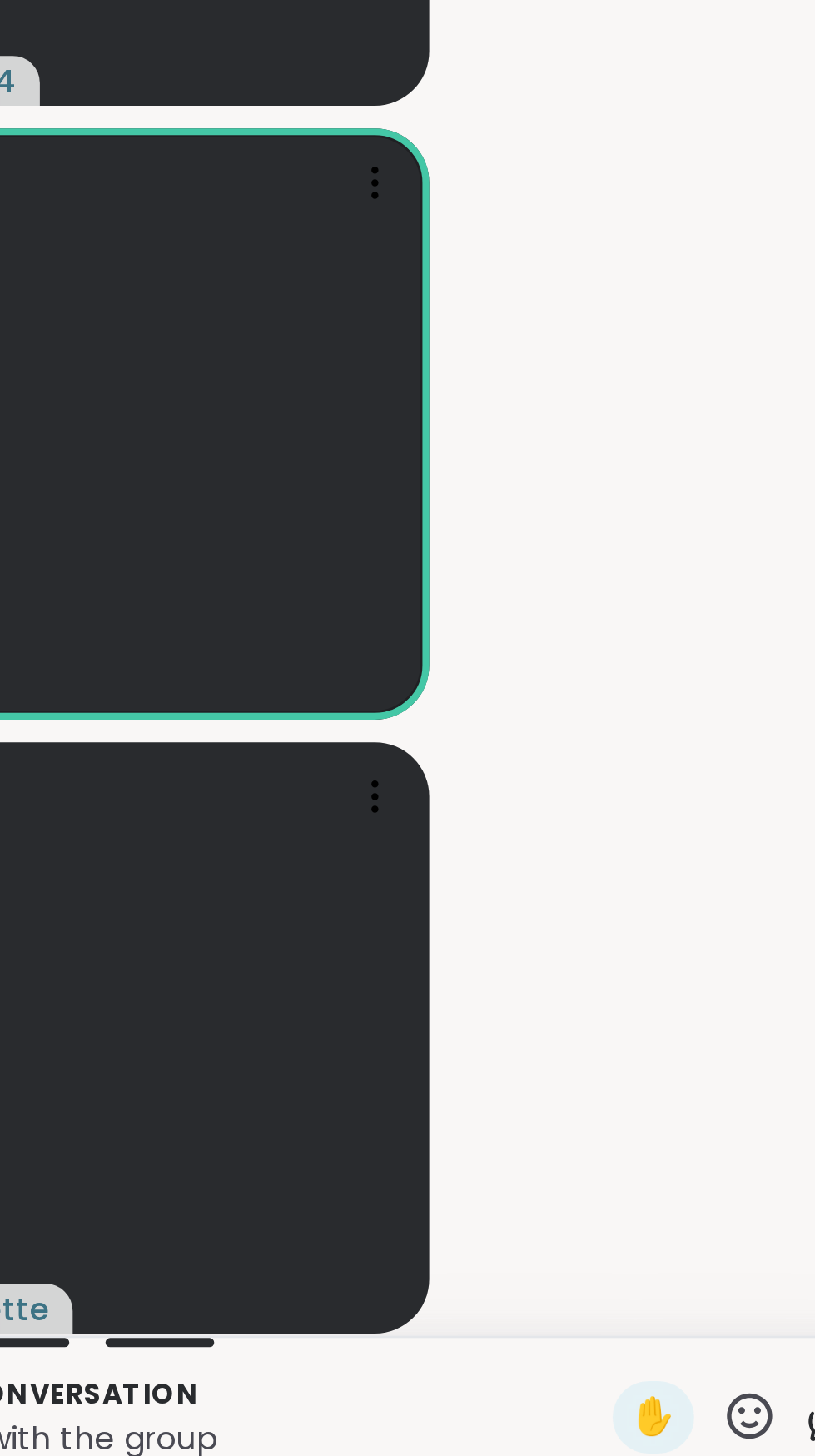
click at [721, 1432] on icon at bounding box center [719, 1426] width 21 height 21
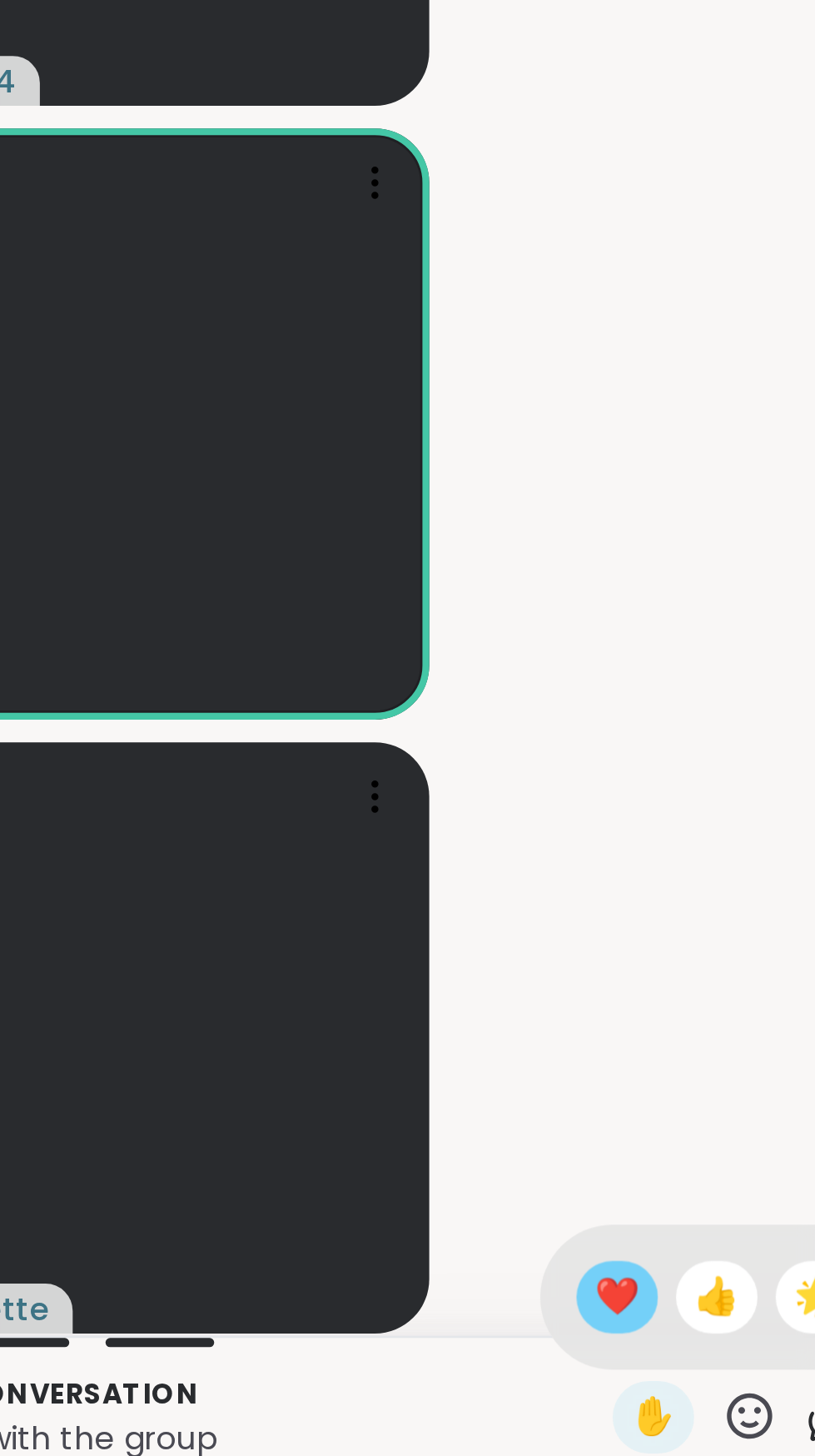
click at [672, 1389] on span "❤️" at bounding box center [670, 1383] width 17 height 20
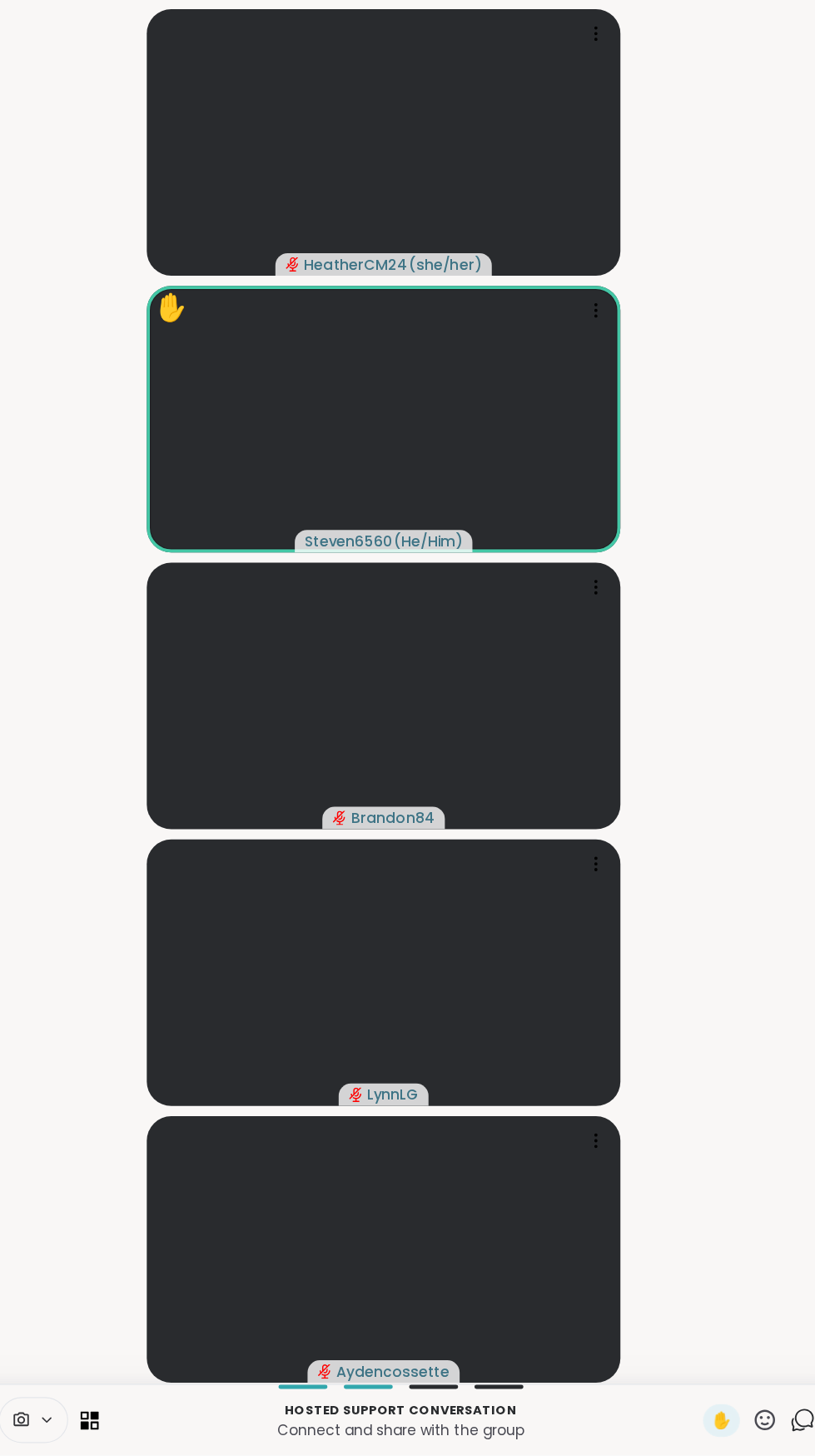
scroll to position [0, 0]
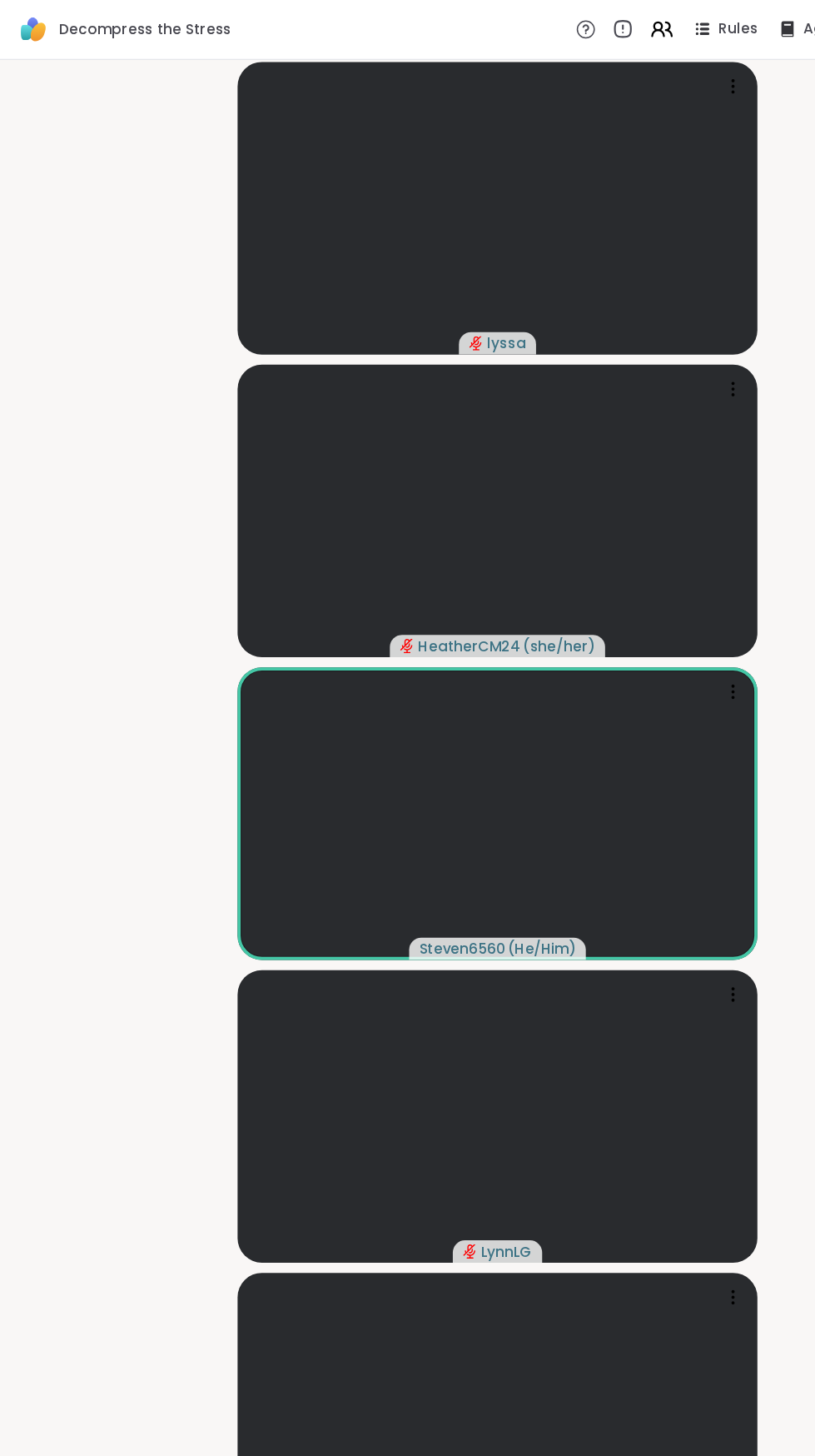
click at [78, 294] on video-player-container "lyssa HeatherCM24 ( she/her ) Steven6560 ( He/Him ) [PERSON_NAME] Brandon84" at bounding box center [407, 723] width 795 height 1335
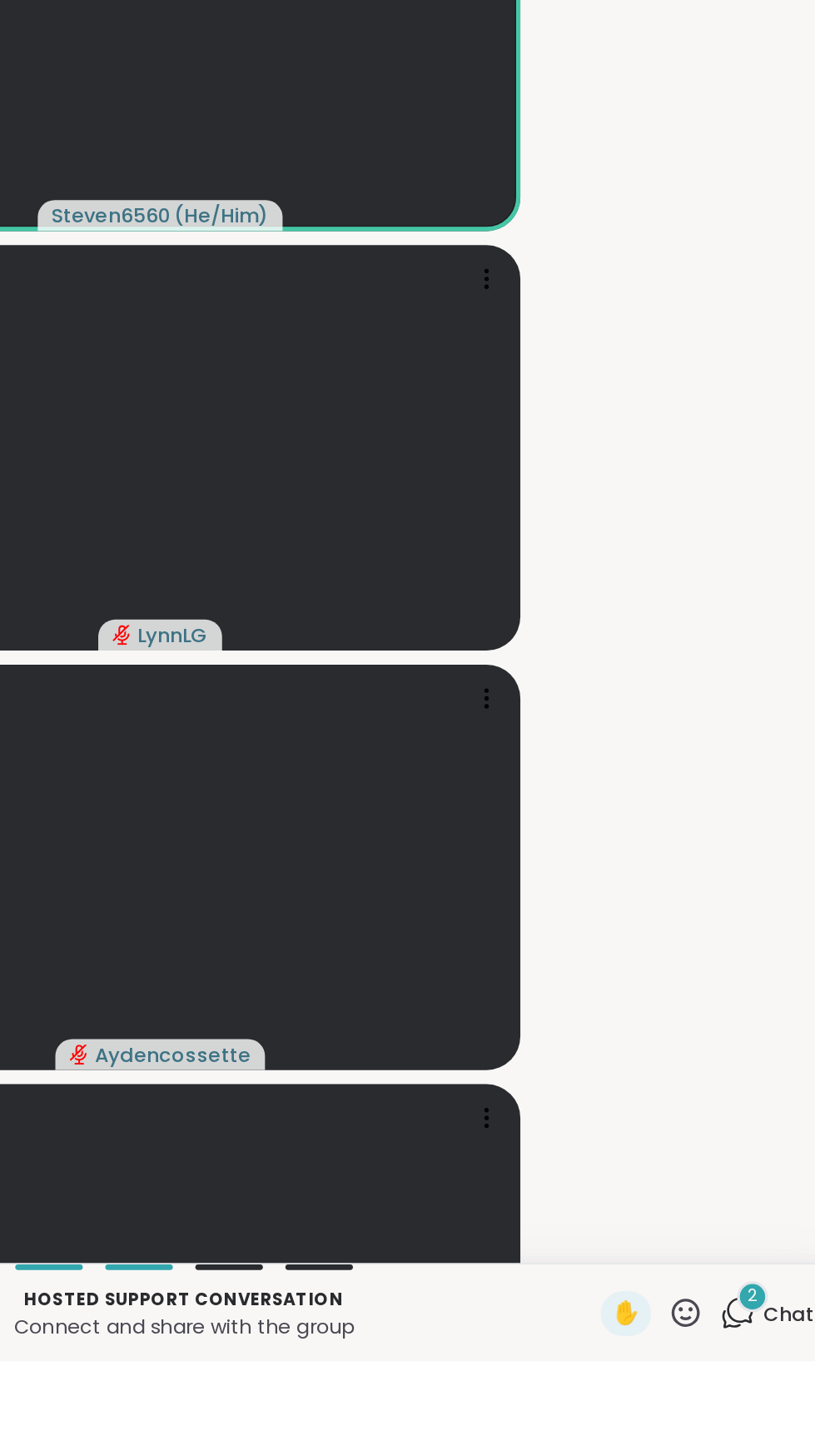
click at [718, 1437] on icon at bounding box center [719, 1426] width 21 height 21
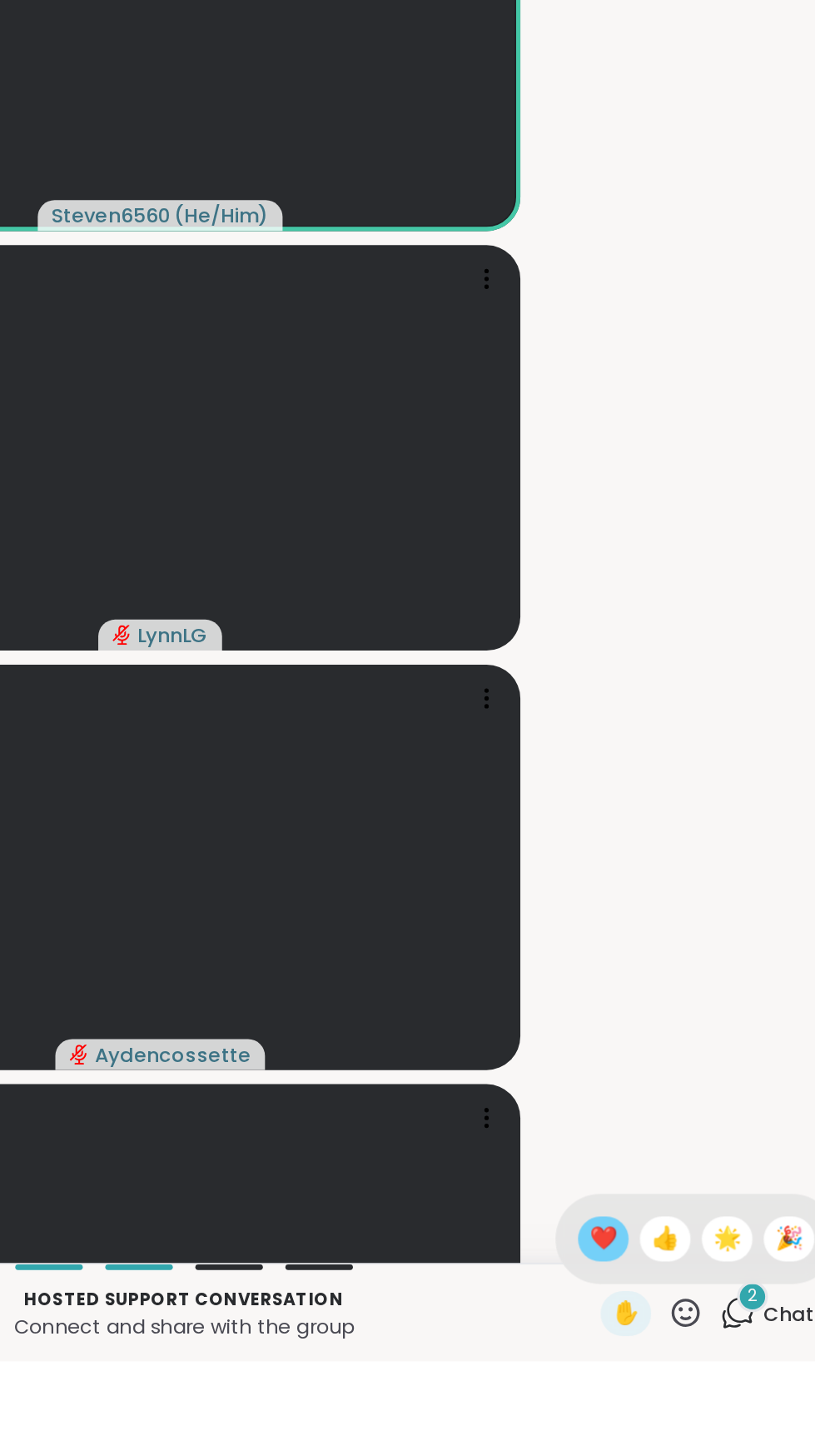
click at [663, 1396] on div "❤️" at bounding box center [670, 1383] width 30 height 27
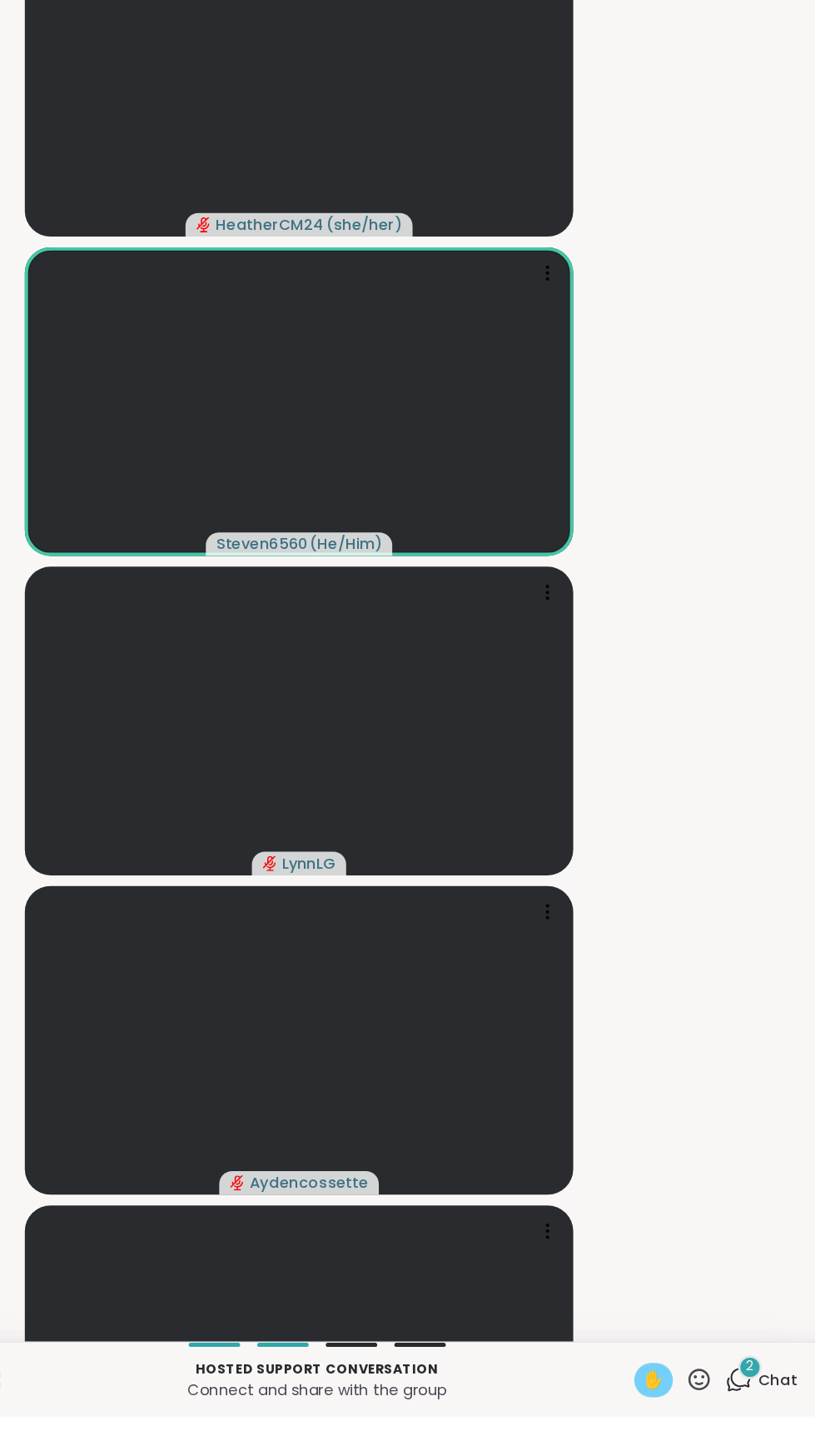
click at [684, 1437] on span "✋" at bounding box center [684, 1427] width 17 height 20
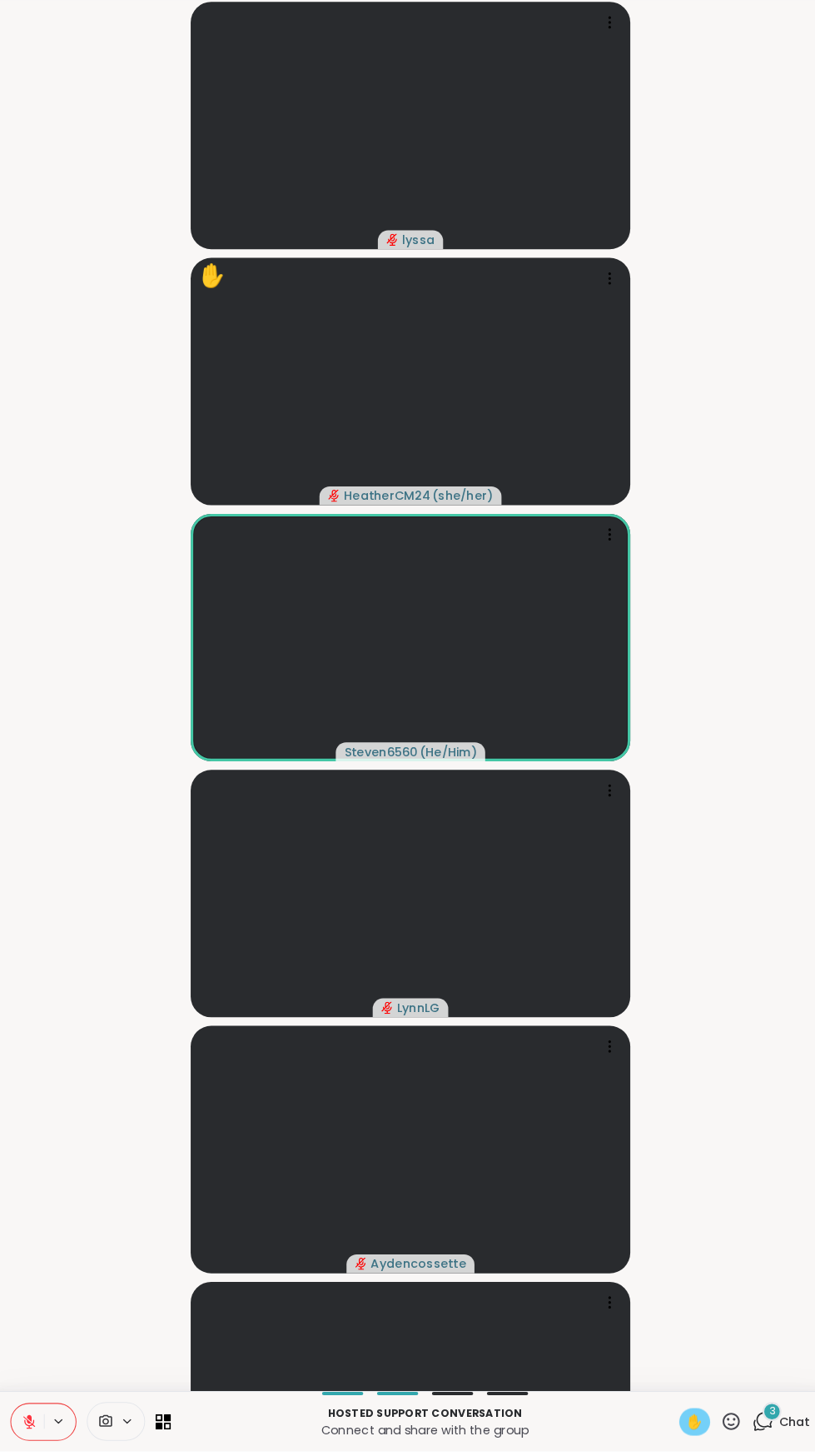
click at [641, 1443] on p "Connect and share with the group" at bounding box center [421, 1435] width 473 height 17
click at [679, 1437] on span "✋" at bounding box center [684, 1427] width 17 height 20
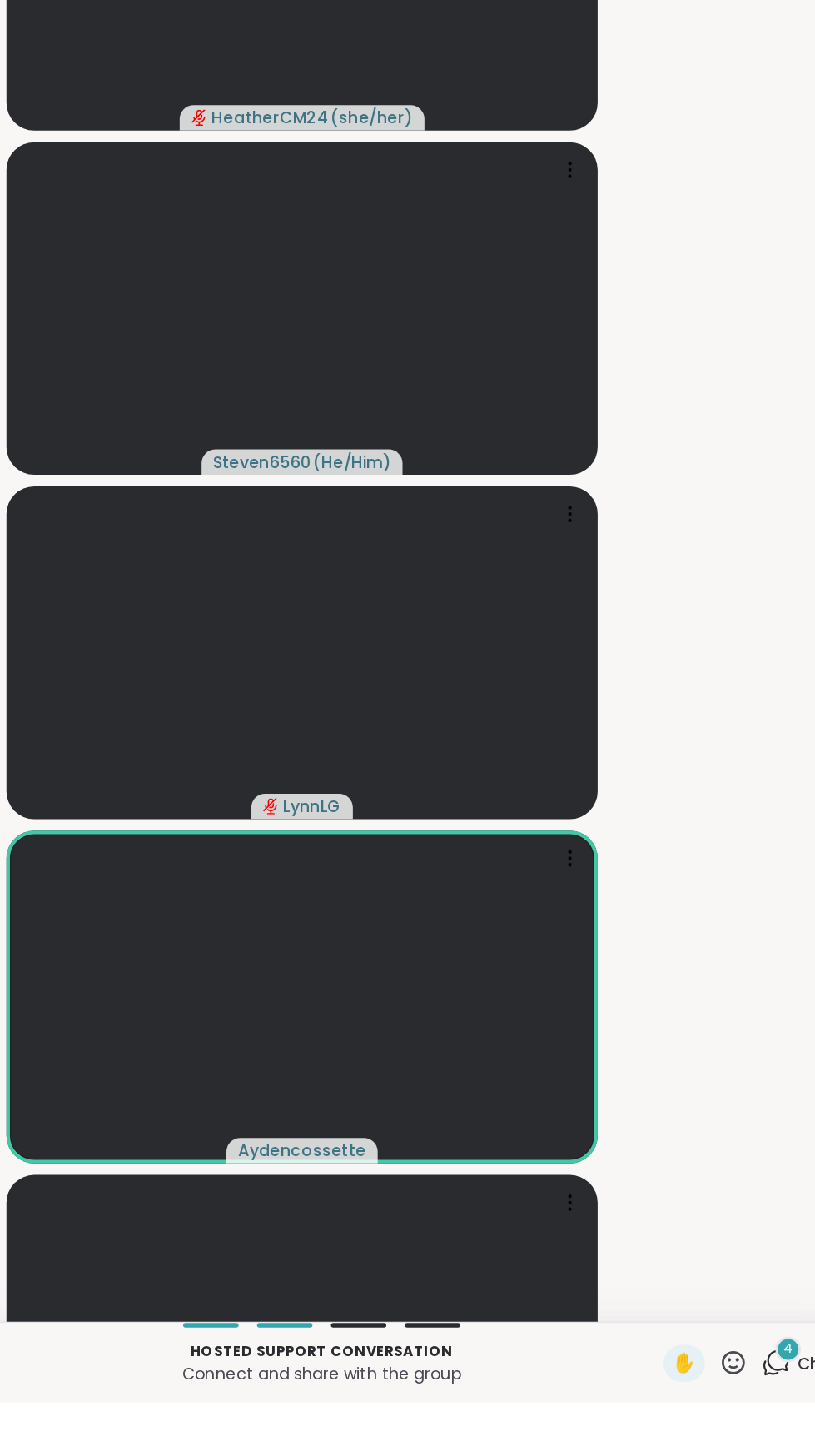
click at [720, 1437] on icon at bounding box center [719, 1426] width 21 height 21
click at [674, 1394] on span "❤️" at bounding box center [670, 1383] width 17 height 20
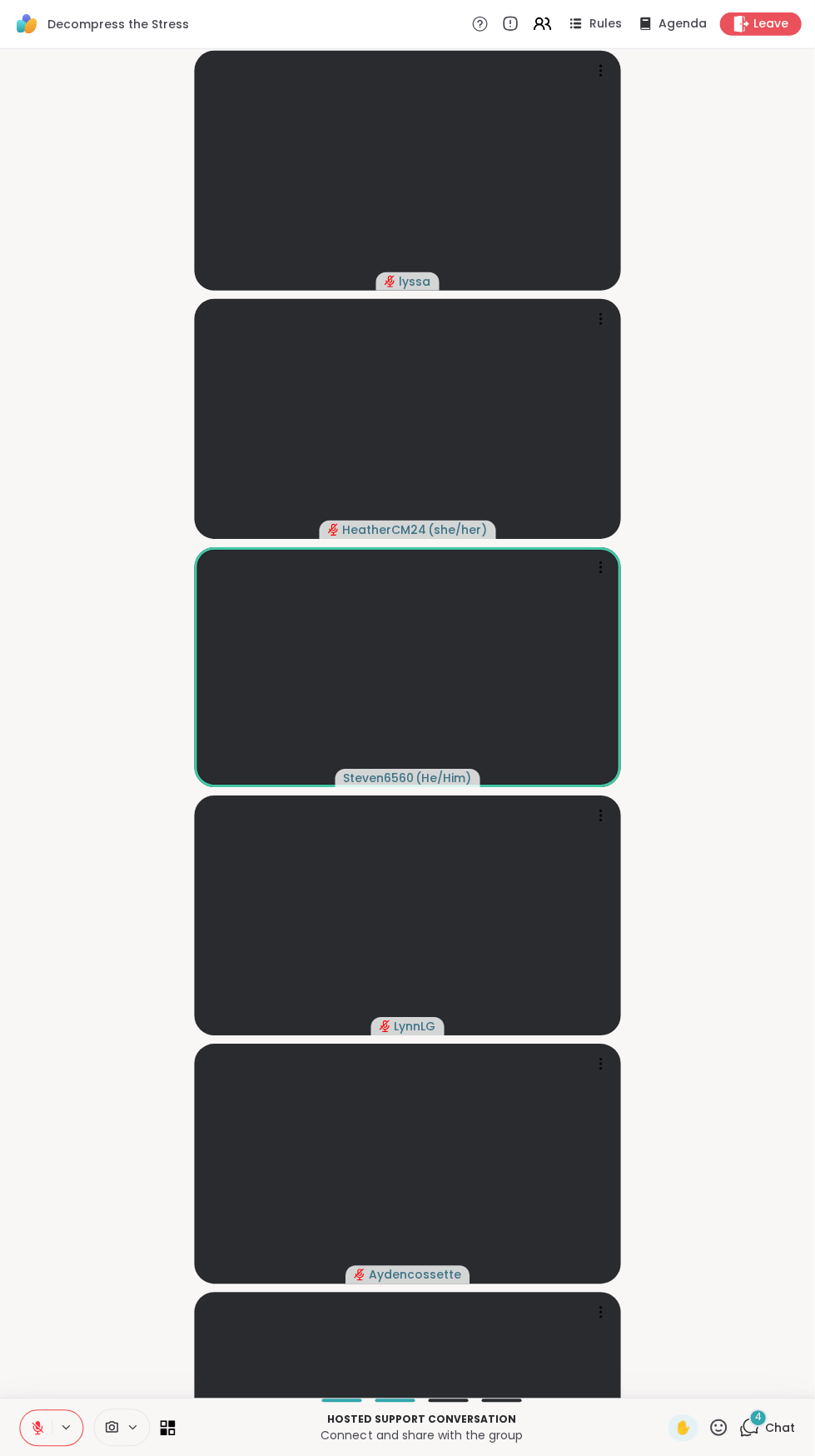
click at [782, 1436] on span "Chat" at bounding box center [780, 1427] width 30 height 17
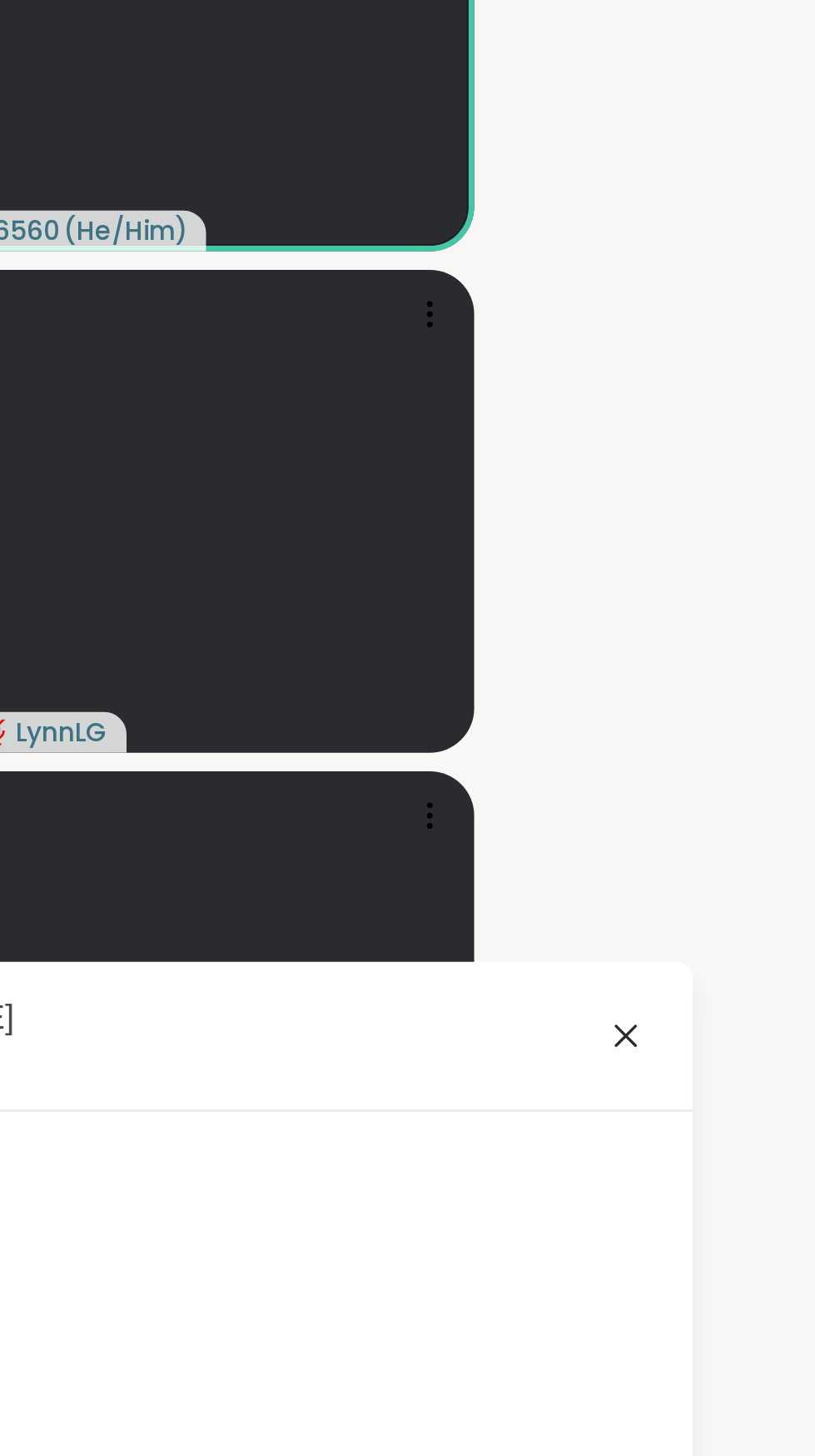
click at [668, 1067] on icon at bounding box center [669, 1072] width 20 height 20
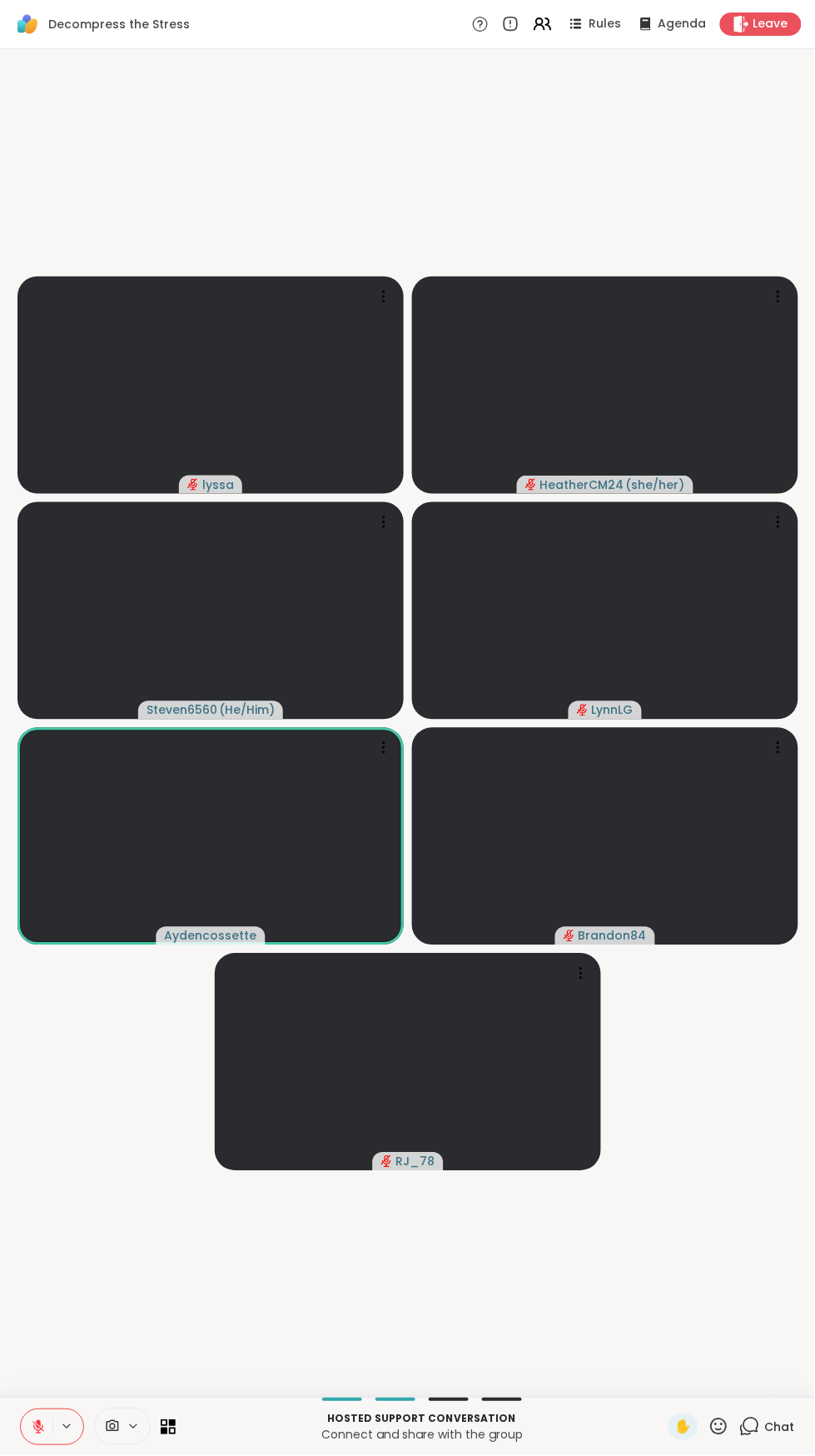
click at [29, 1426] on button at bounding box center [37, 1426] width 32 height 35
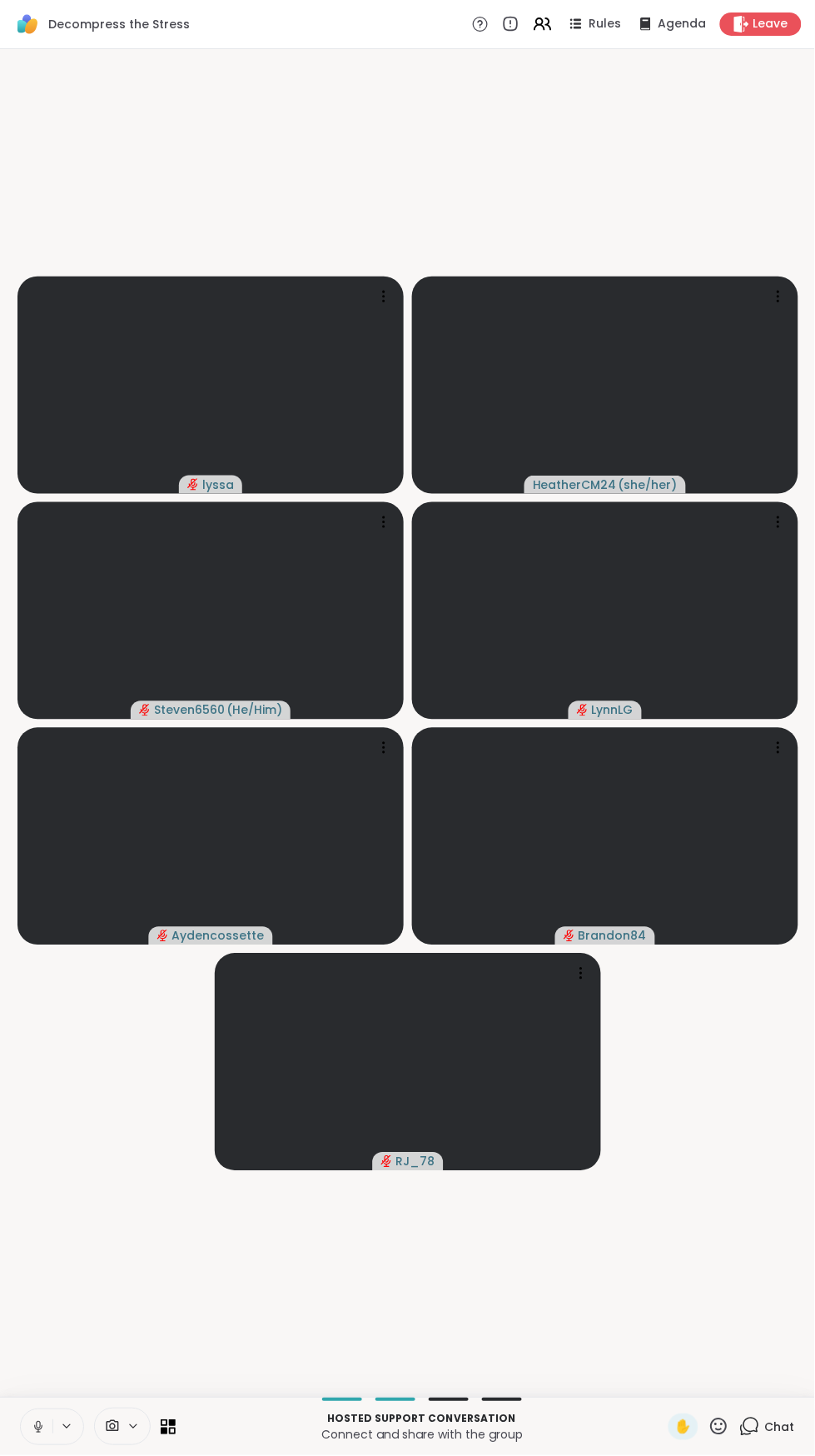
click at [29, 1426] on button at bounding box center [37, 1426] width 32 height 35
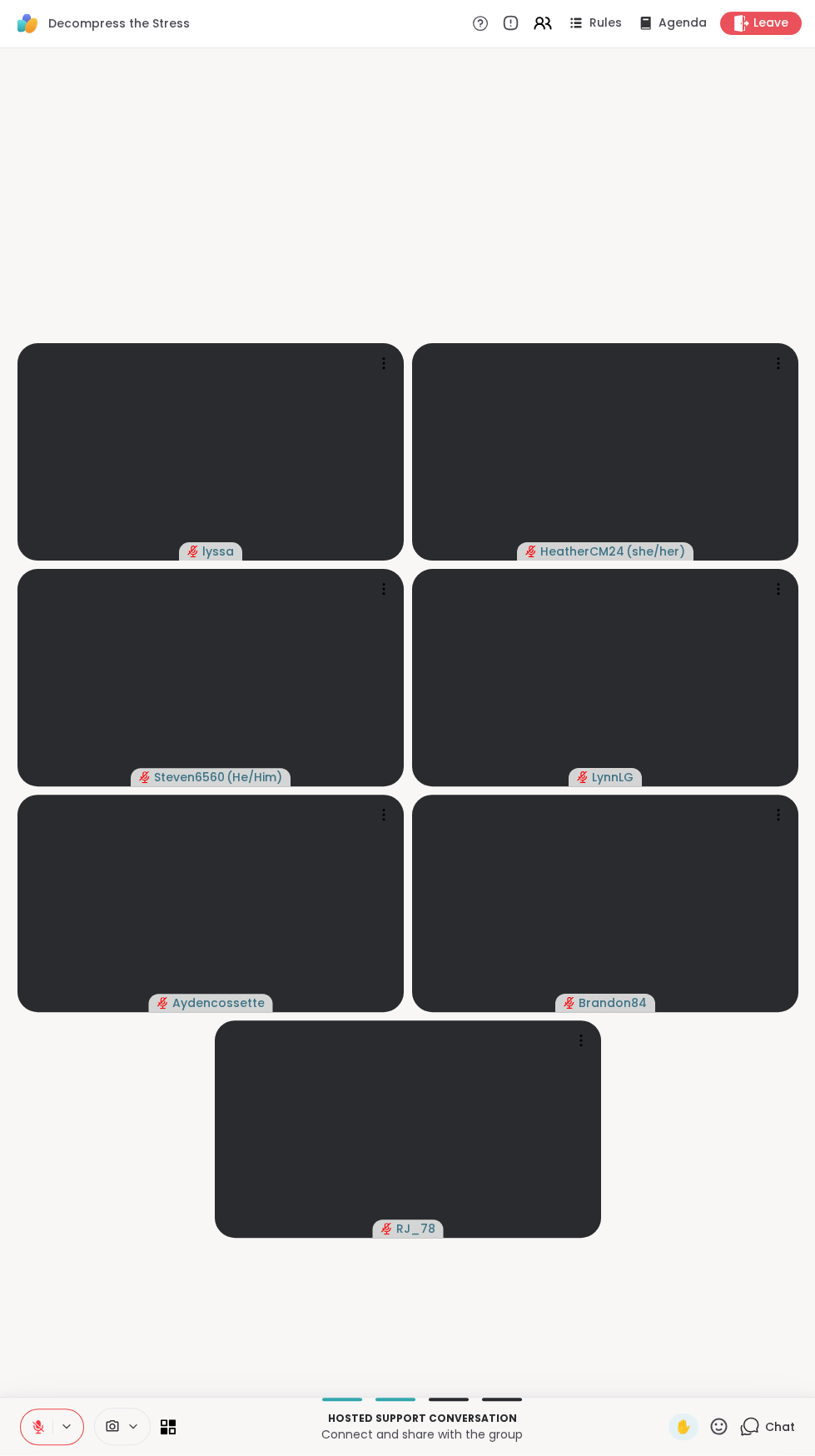
click at [37, 1433] on icon at bounding box center [39, 1427] width 12 height 12
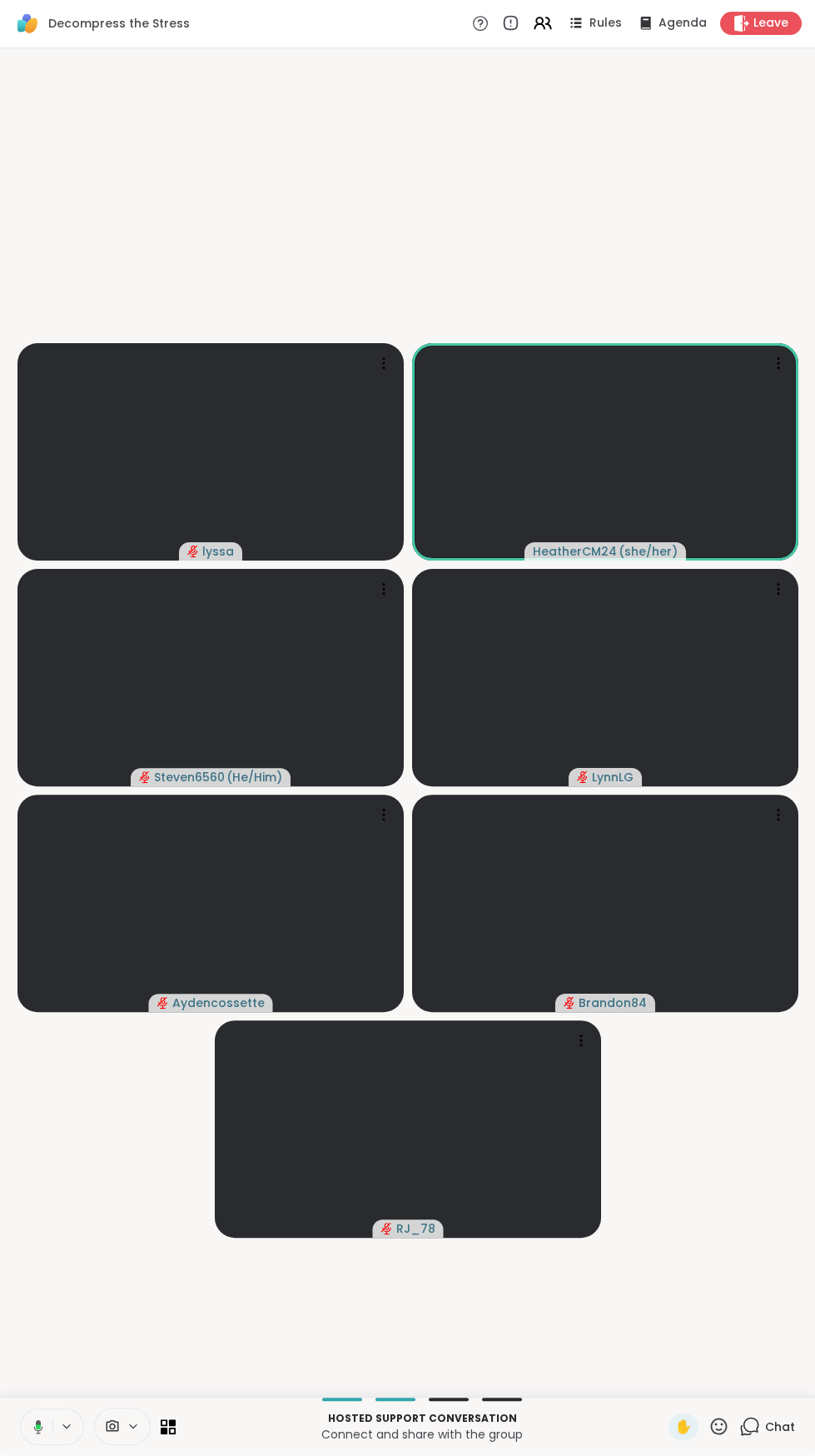
click at [33, 1455] on div "Hosted support conversation Connect and share with the group ✋ Chat" at bounding box center [407, 1426] width 815 height 58
click at [37, 1433] on icon at bounding box center [37, 1432] width 1 height 3
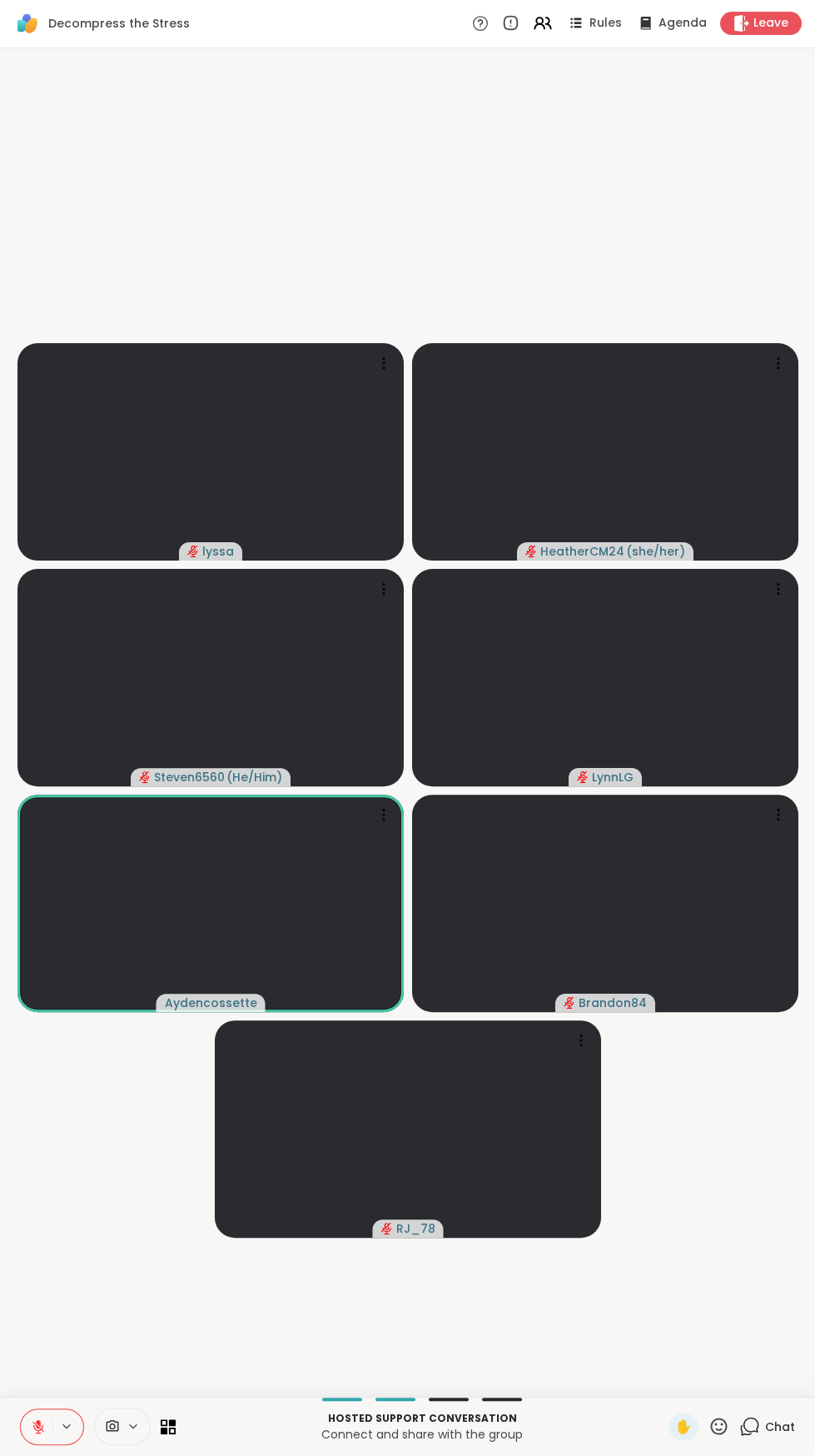
click at [37, 1433] on icon at bounding box center [39, 1427] width 12 height 12
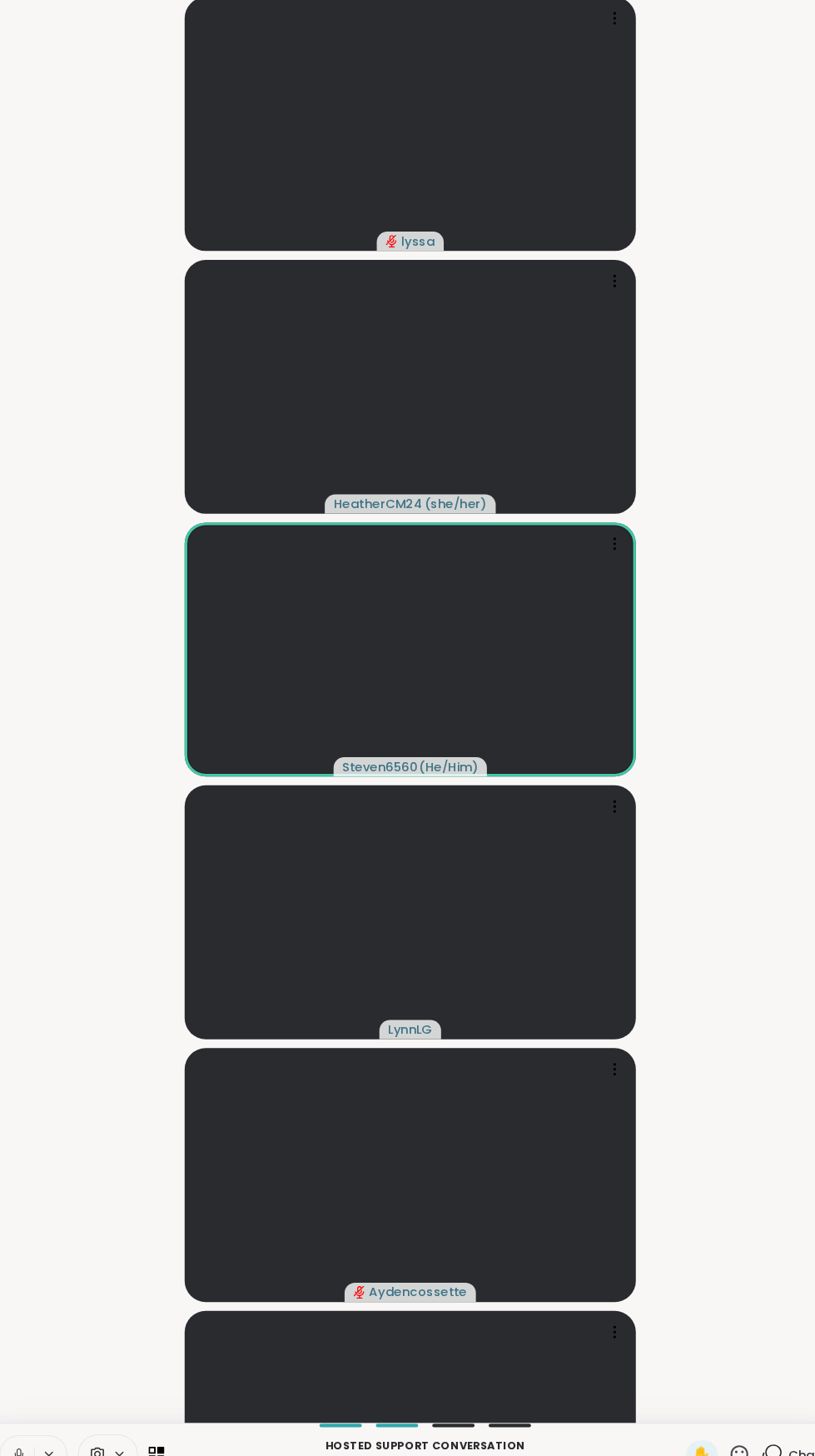
click at [729, 300] on video-player-container "lyssa HeatherCM24 ( she/her ) Steven6560 ( He/Him ) [PERSON_NAME] Brandon84" at bounding box center [407, 723] width 795 height 1335
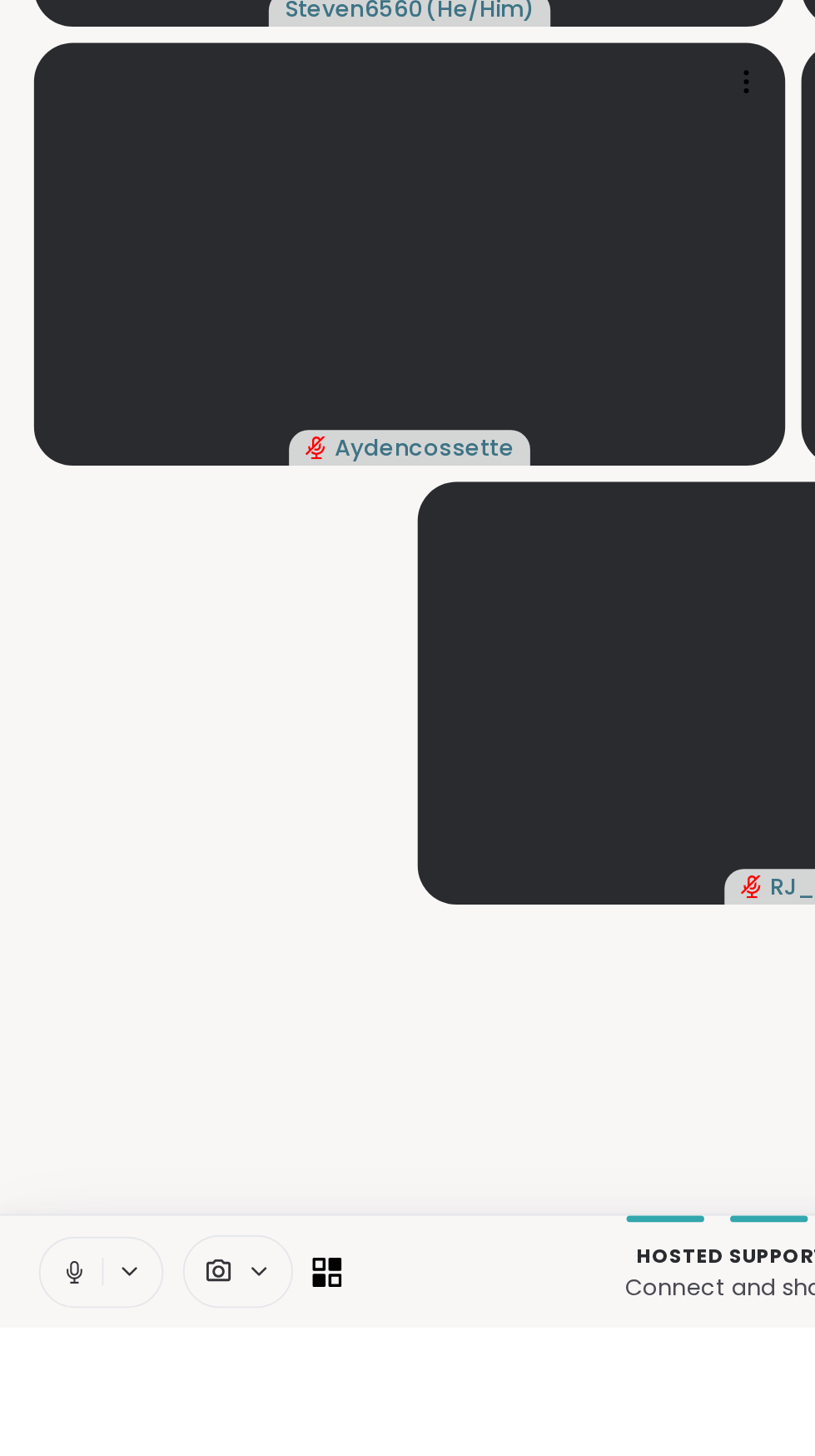
click at [56, 1434] on button at bounding box center [67, 1426] width 31 height 14
click at [105, 1308] on video-player-container "lyssa HeatherCM24 ( she/her ) Steven6560 ( He/Him ) [PERSON_NAME] Brandon84 RJ_…" at bounding box center [407, 723] width 795 height 1335
click at [37, 1433] on icon at bounding box center [37, 1432] width 1 height 3
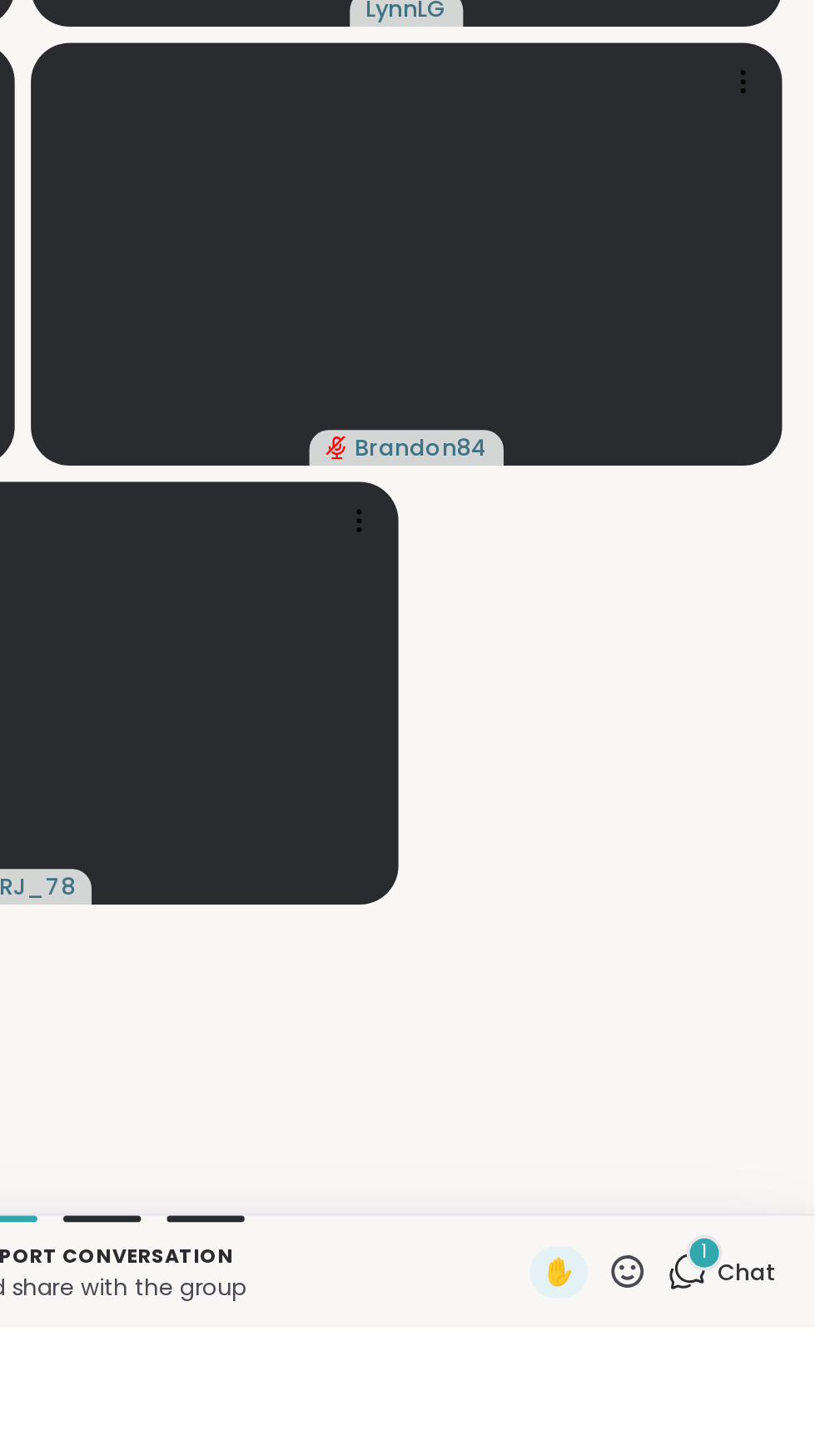
click at [771, 1455] on div "Hosted support conversation Connect and share with the group ✋ 1 Chat" at bounding box center [407, 1426] width 815 height 58
click at [763, 1441] on div "1 Chat" at bounding box center [767, 1427] width 56 height 27
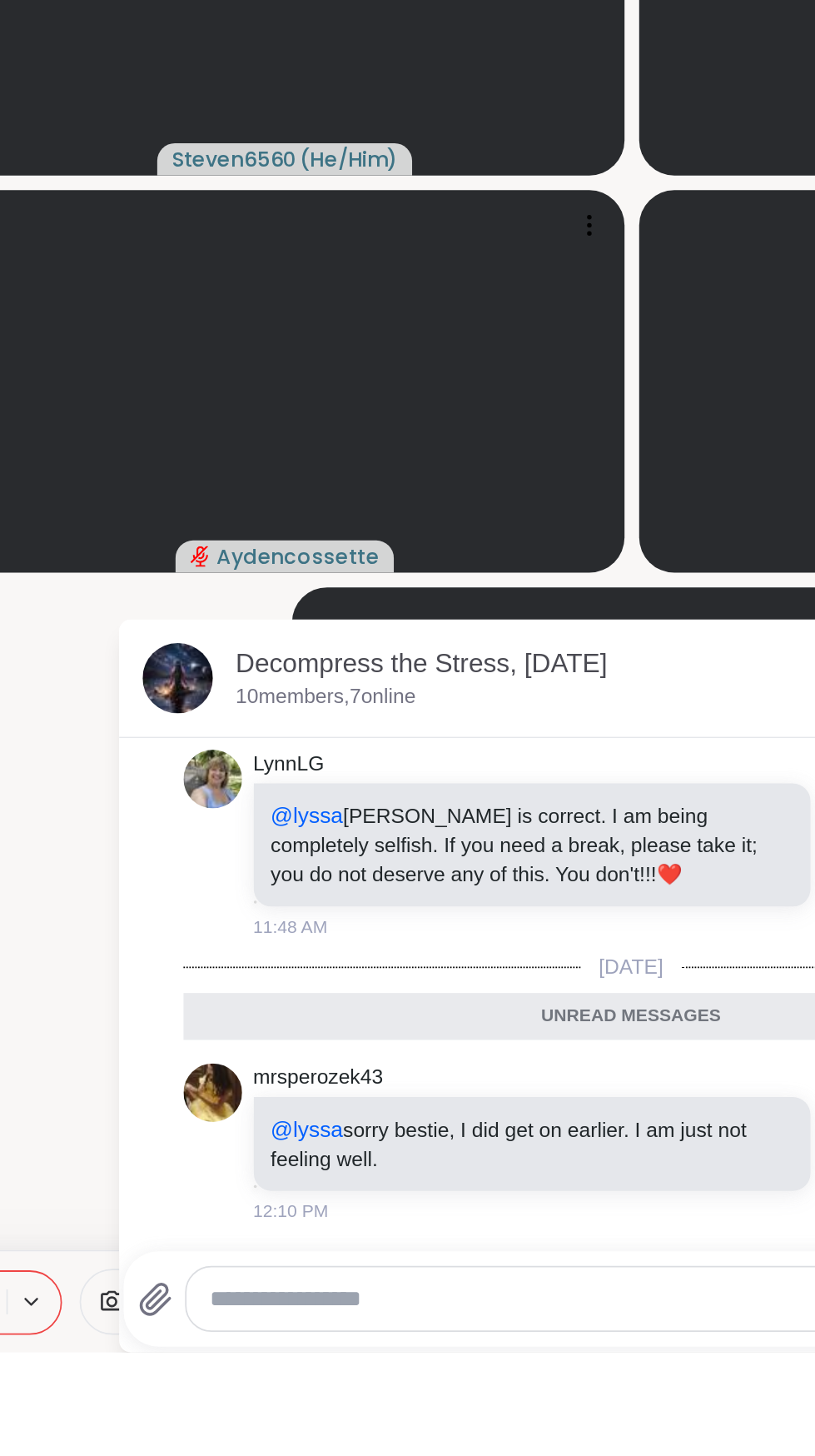
click at [214, 1434] on textarea "Type your message" at bounding box center [389, 1426] width 441 height 17
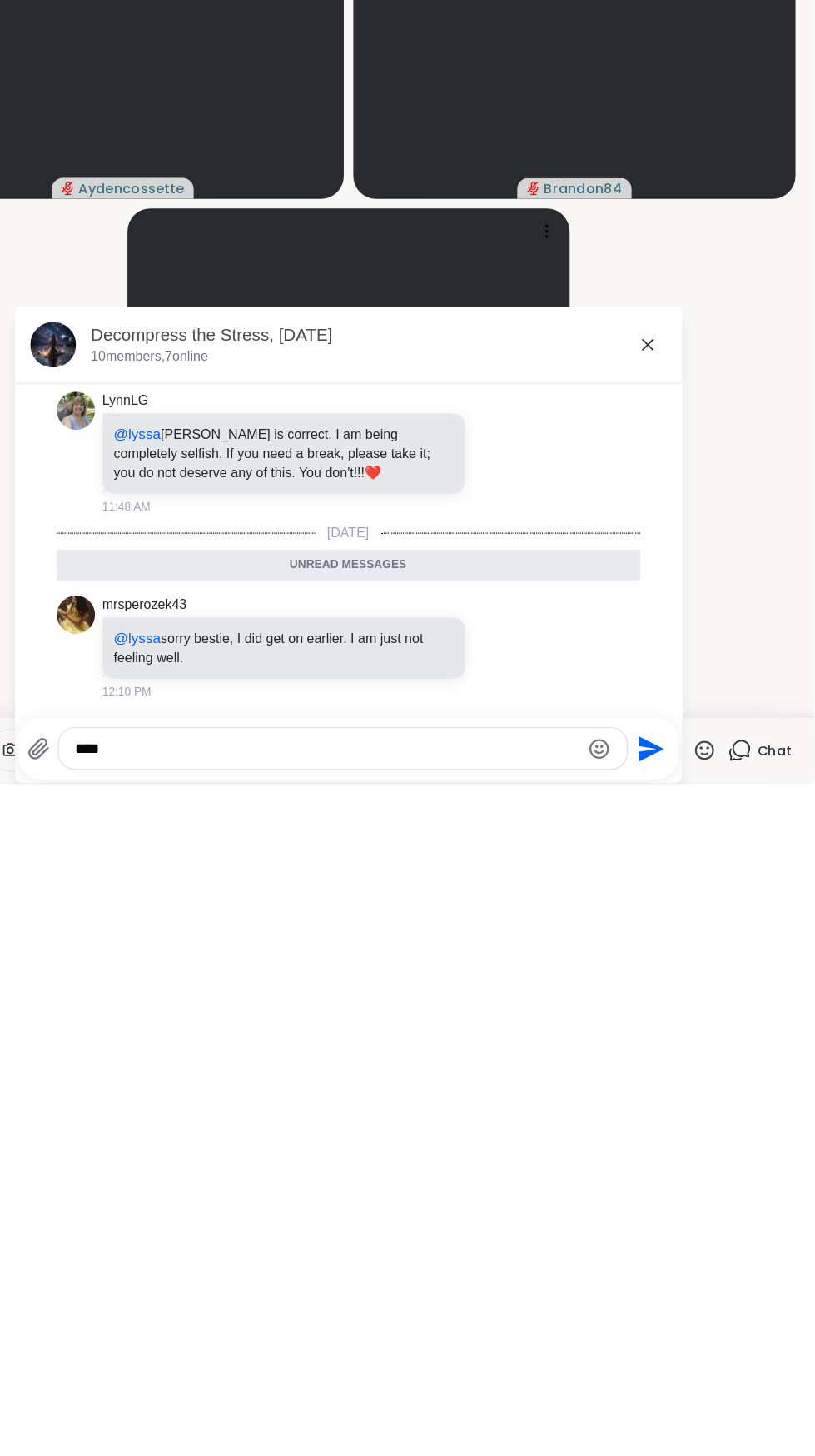
type textarea "***"
click at [689, 1427] on div "*** Send" at bounding box center [407, 1425] width 577 height 54
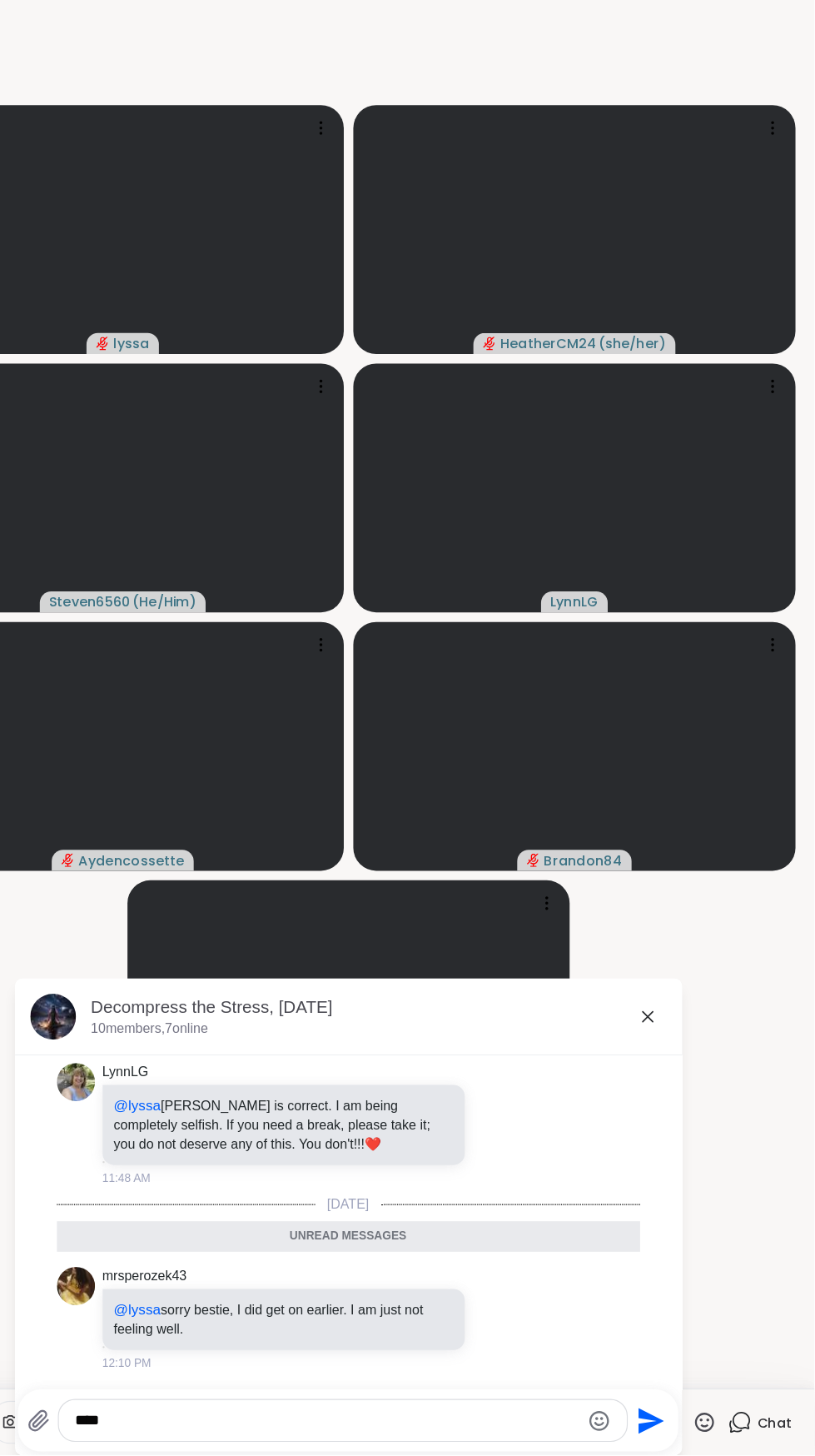
click at [683, 1436] on button "Send" at bounding box center [670, 1425] width 37 height 37
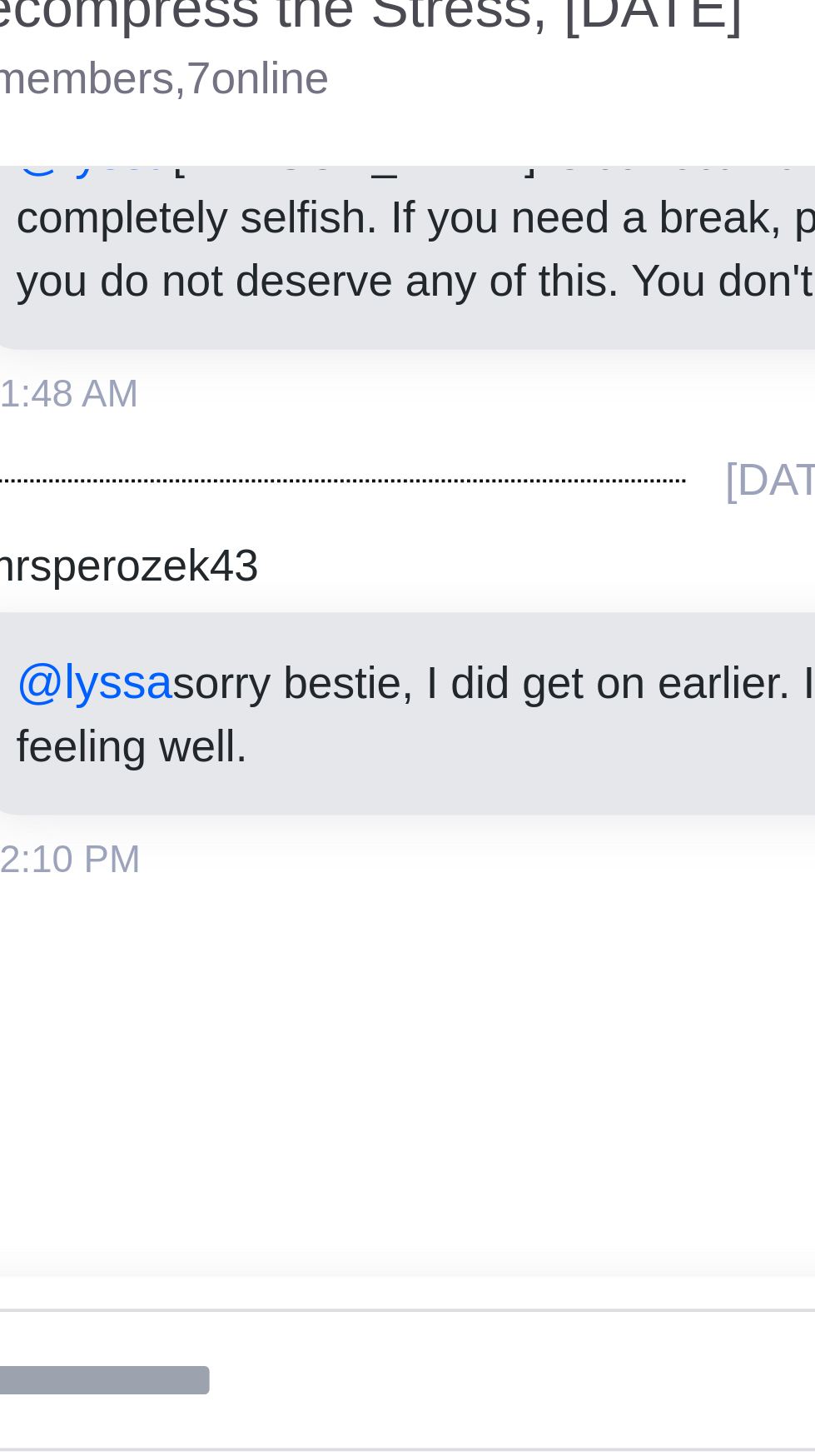
click at [354, 1303] on div "mrsperozek43 @lyssa sorry bestie, I did get on earlier. I am just not feeling w…" at bounding box center [408, 1249] width 510 height 105
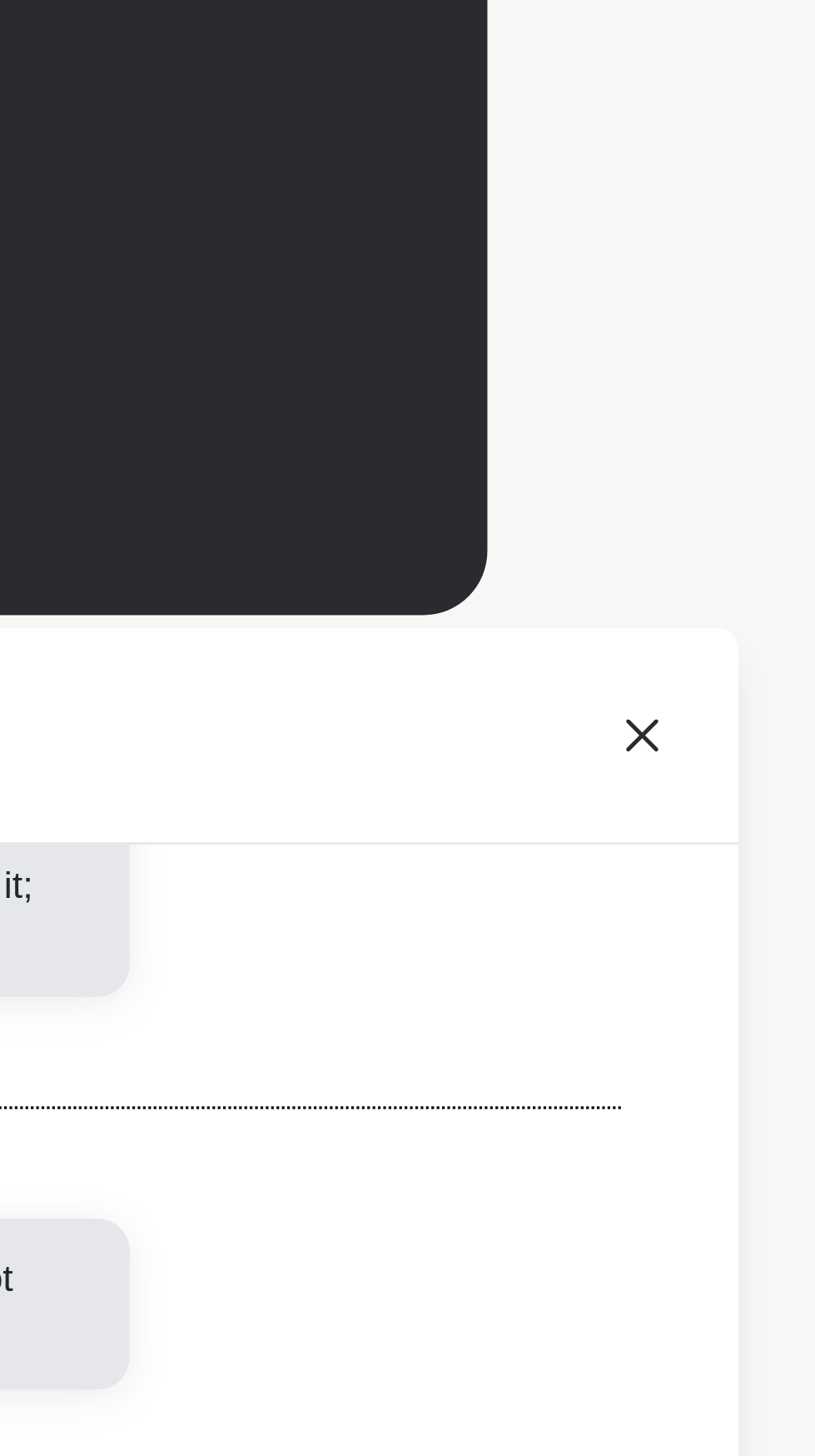
click at [674, 1083] on icon at bounding box center [669, 1072] width 20 height 20
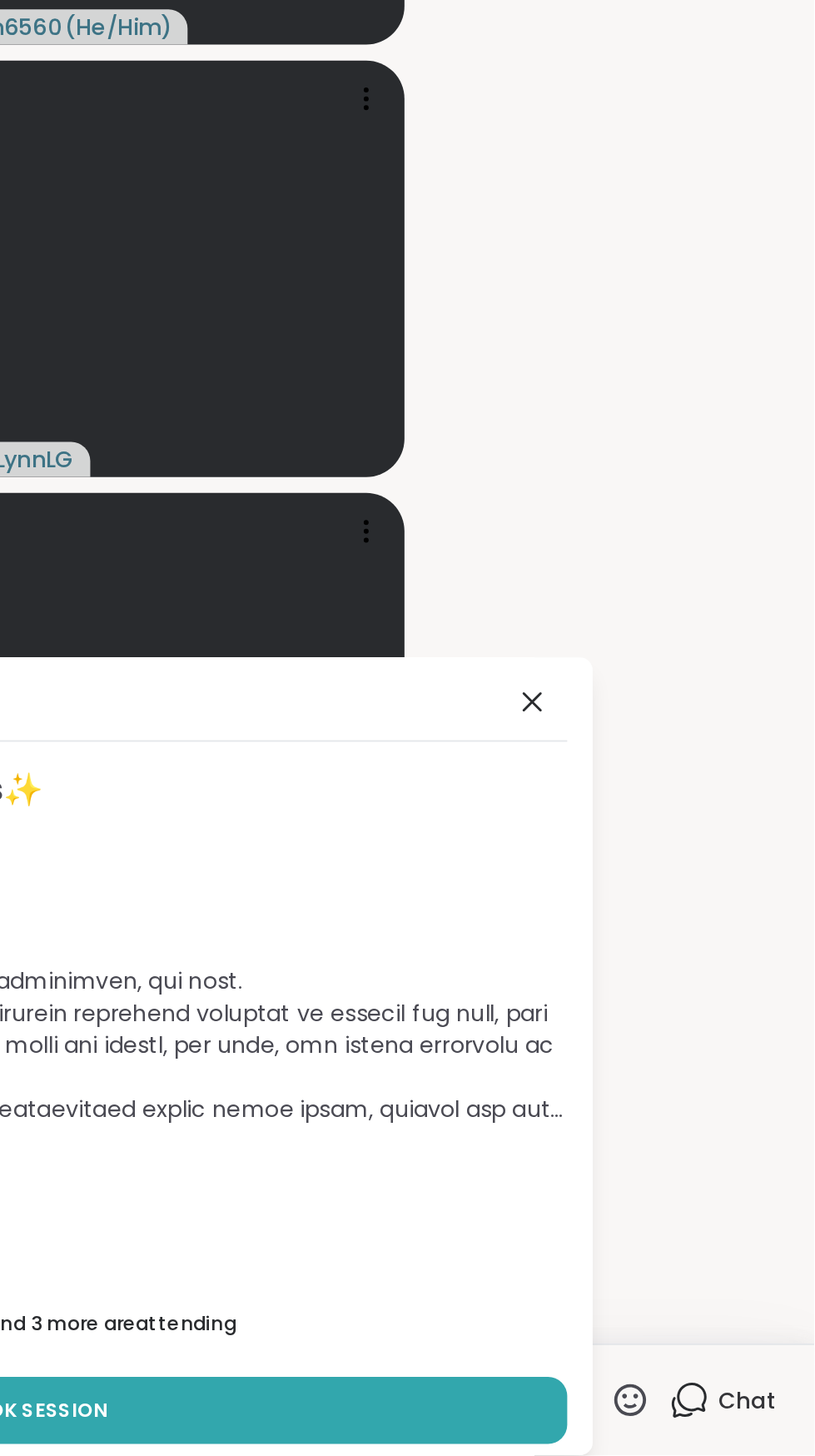
click at [679, 1044] on div "Register for Your Next Session! ✨ᴀᴡᴀᴋᴇɴ ᴡɪᴛʜ ʙᴇᴀᴜᴛɪғᴜʟ sᴏᴜʟs✨ [DATE] 8:00 AM Se…" at bounding box center [407, 1248] width 582 height 416
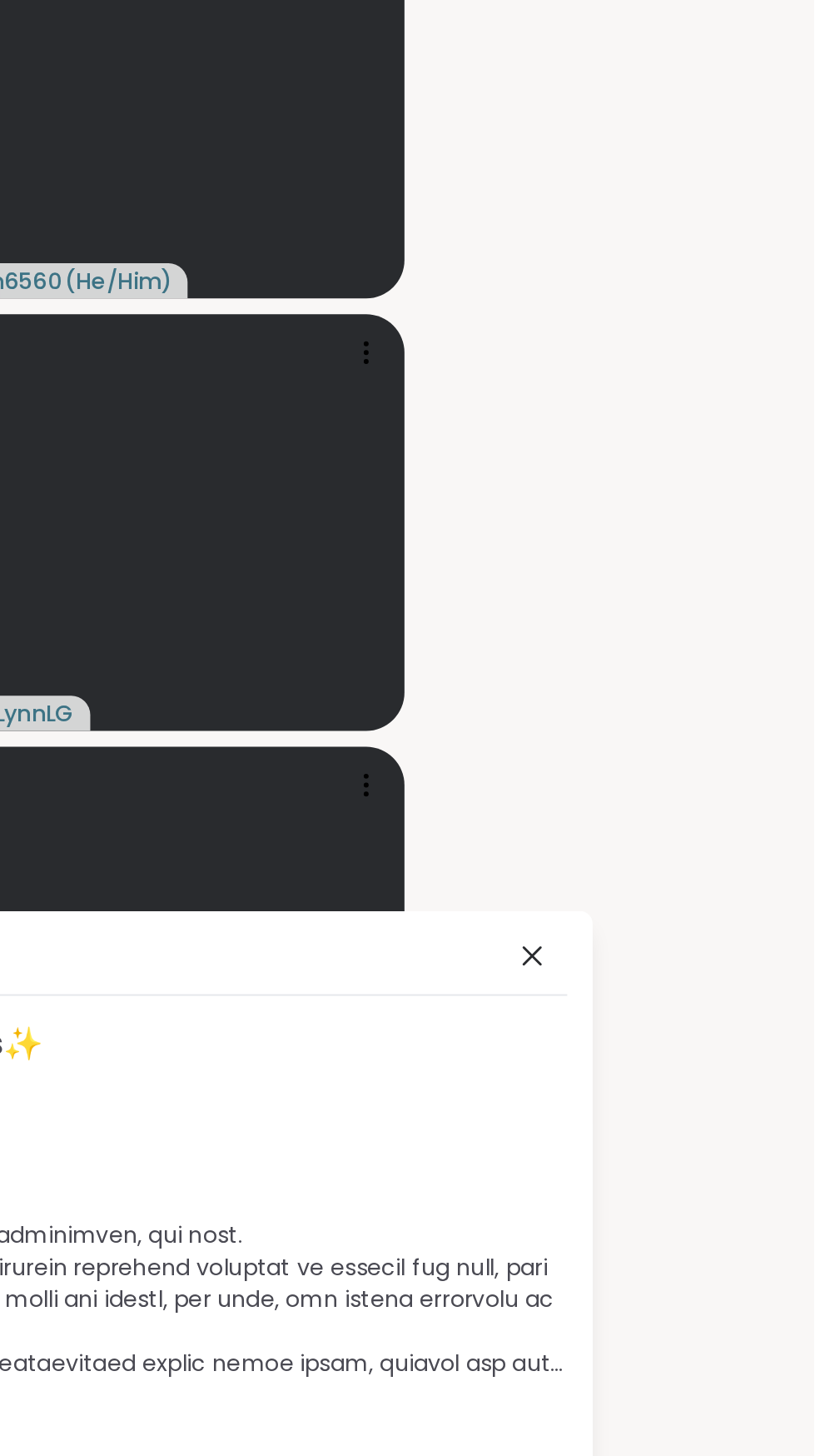
click at [694, 1072] on div "Register for Your Next Session! ✨ᴀᴡᴀᴋᴇɴ ᴡɪᴛʜ ʙᴇᴀᴜᴛɪғᴜʟ sᴏᴜʟs✨ [DATE] 8:00 AM Se…" at bounding box center [407, 1248] width 582 height 416
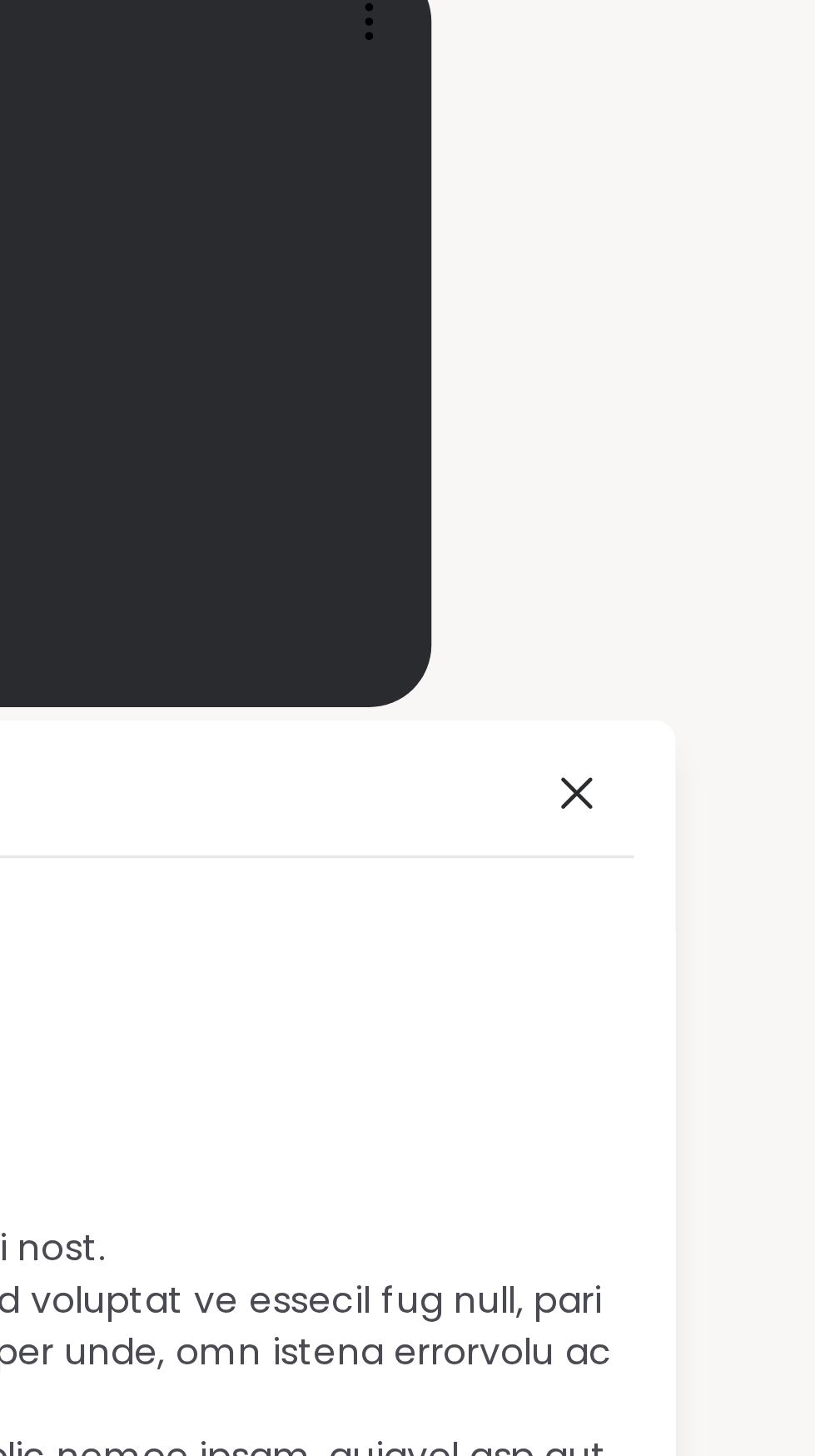
click at [678, 1072] on span at bounding box center [669, 1063] width 24 height 20
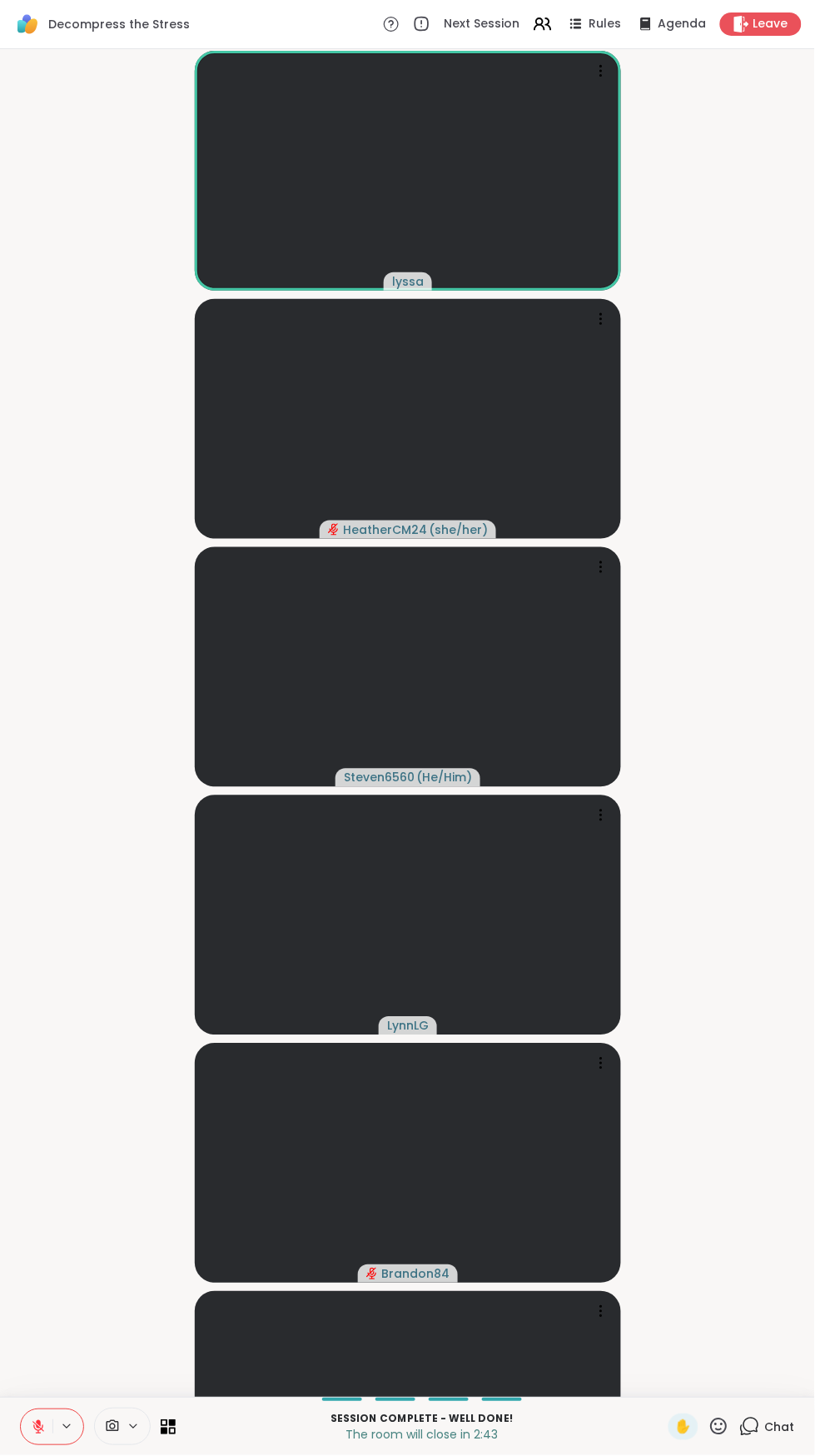
click at [43, 1445] on button at bounding box center [37, 1426] width 32 height 35
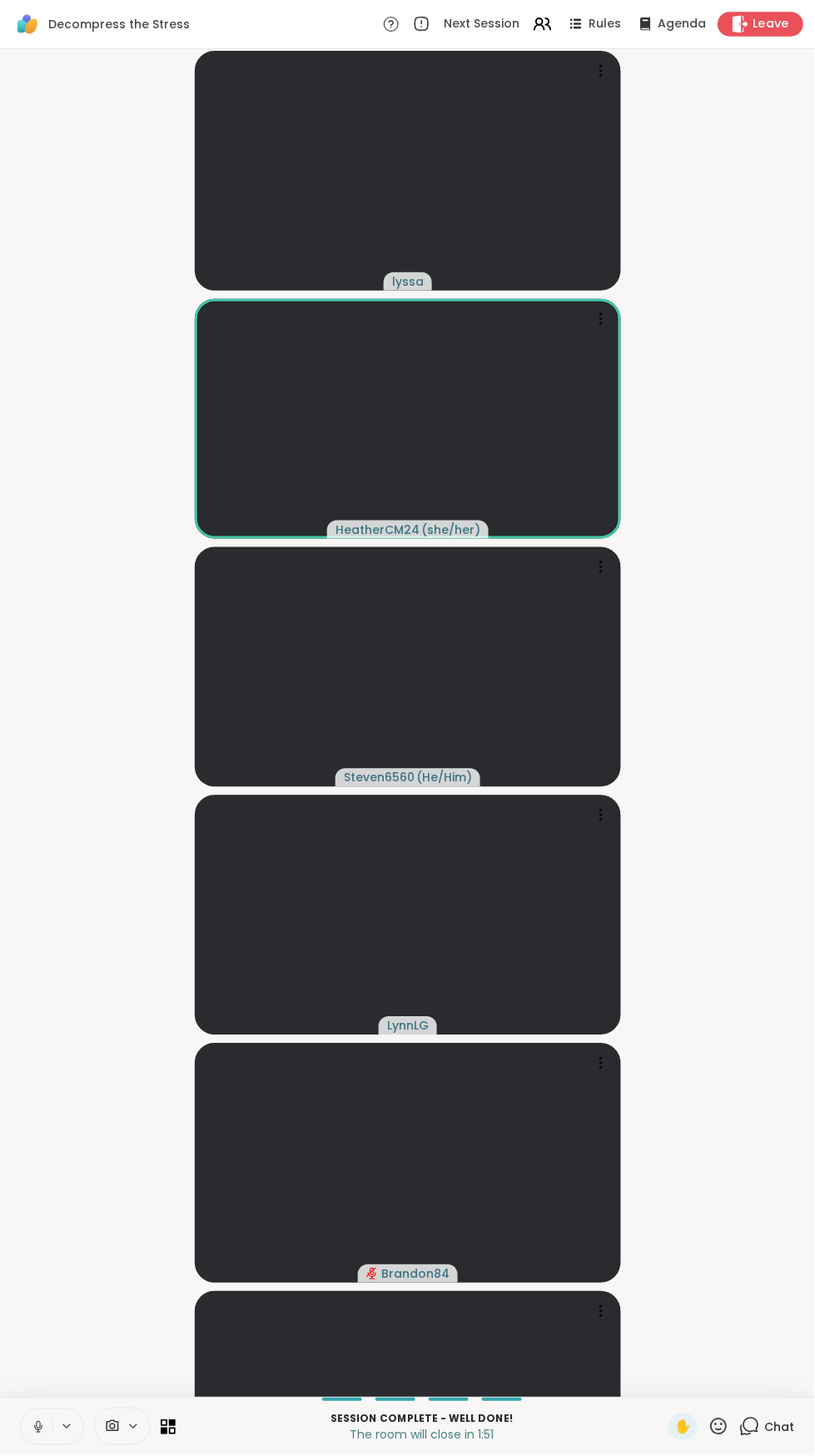
click at [780, 30] on span "Leave" at bounding box center [771, 24] width 36 height 18
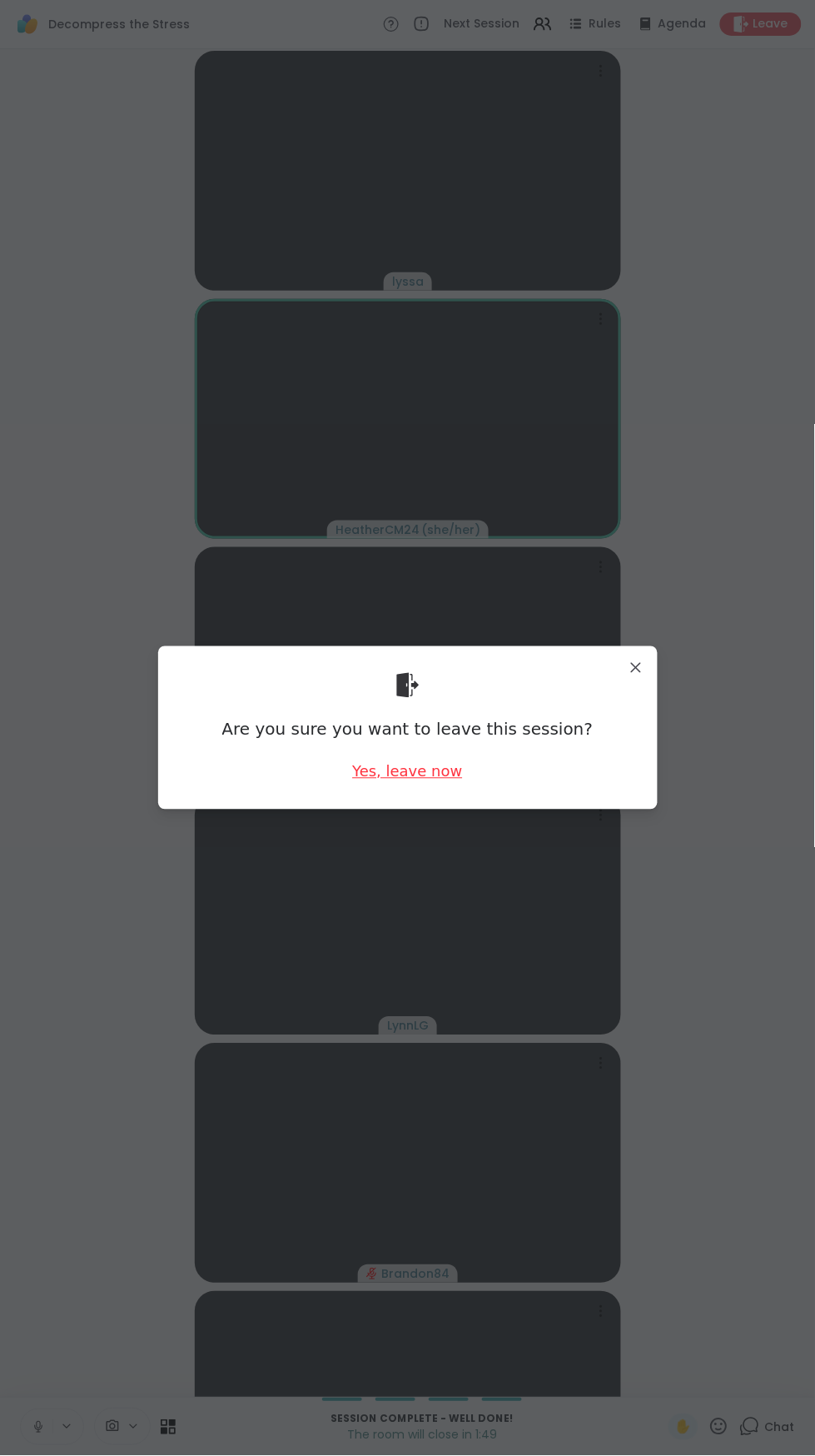
click at [444, 782] on div "Yes, leave now" at bounding box center [407, 771] width 110 height 21
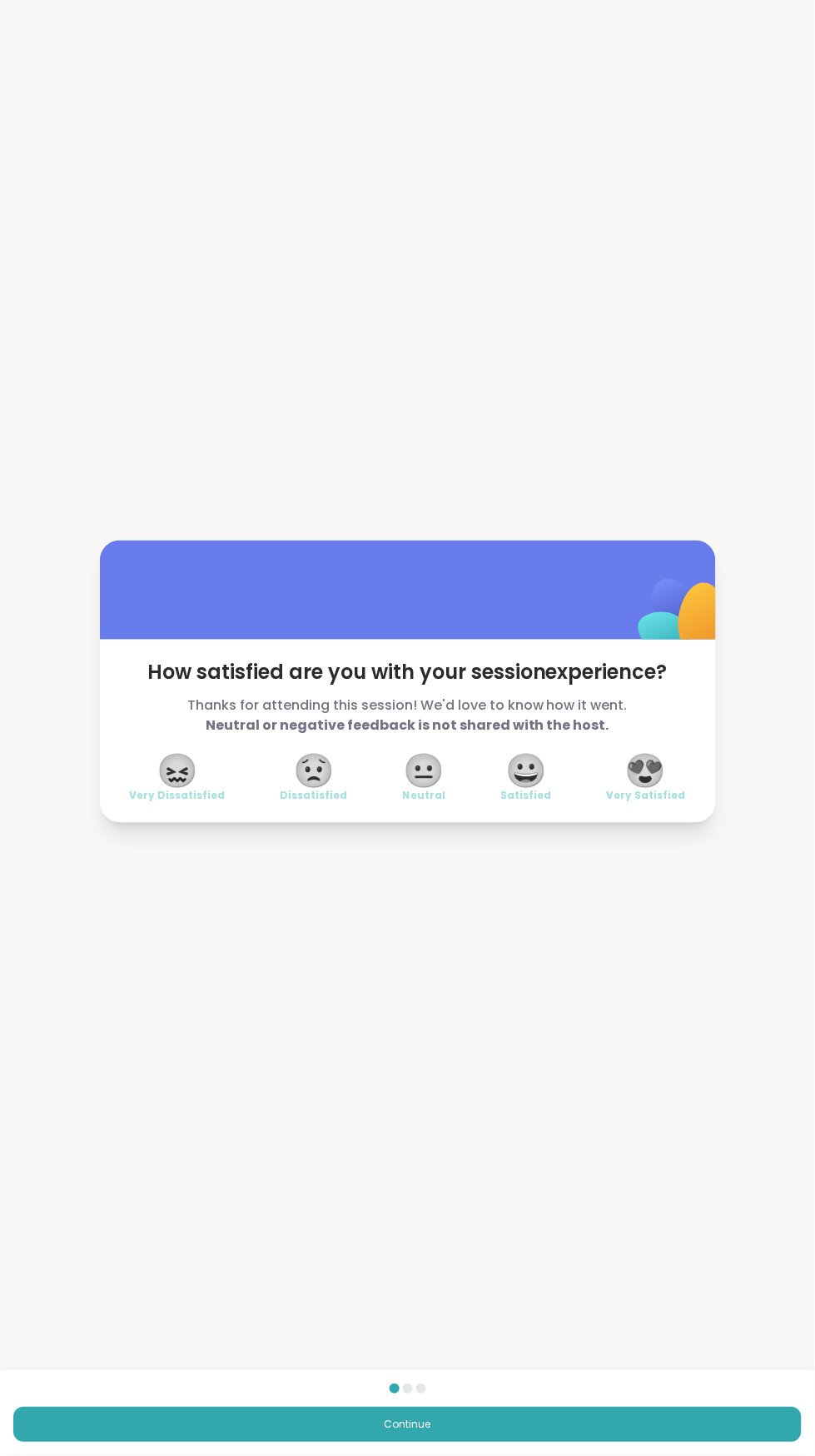
click at [676, 803] on span "Very Satisfied" at bounding box center [646, 796] width 79 height 13
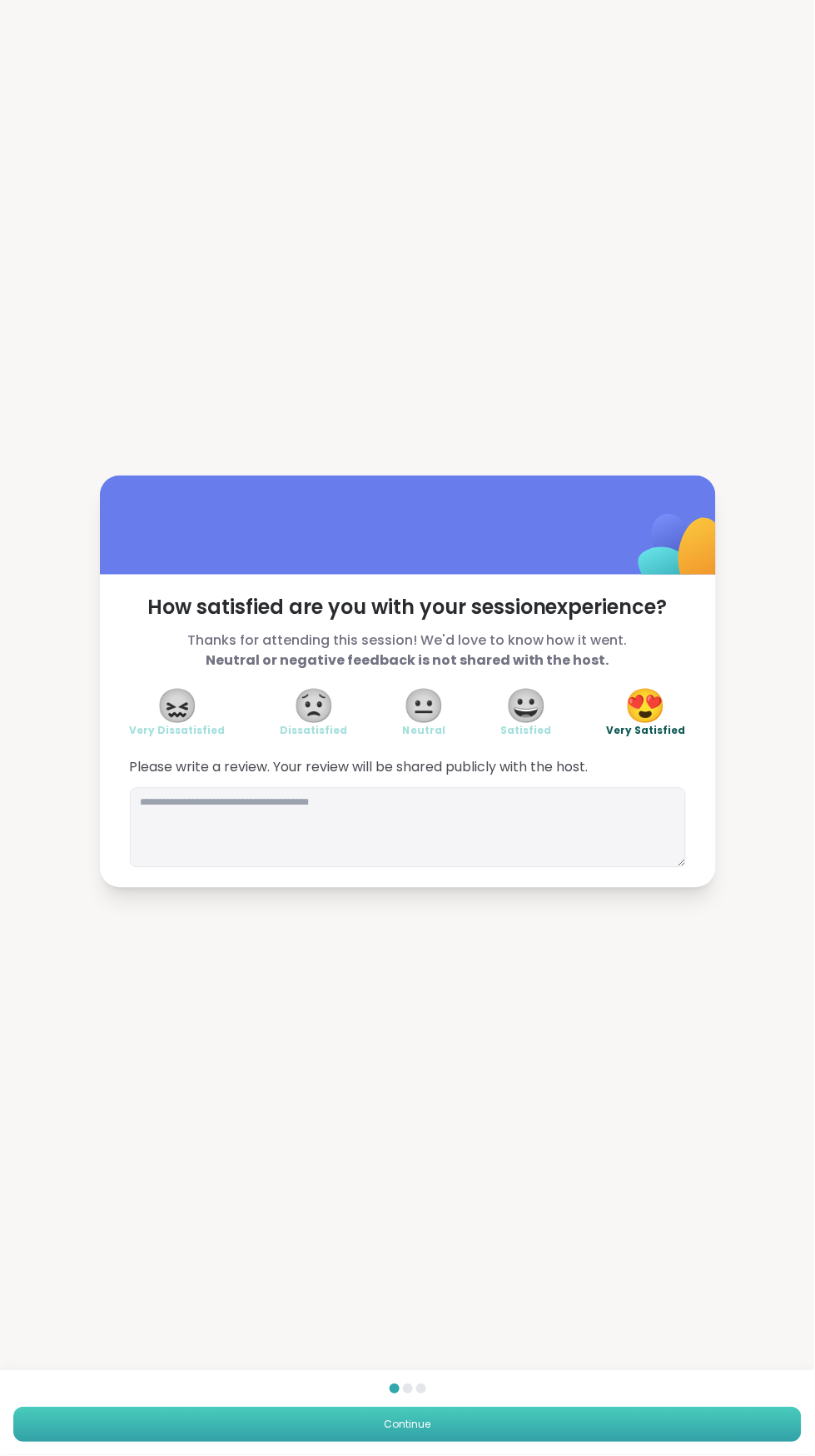
click at [574, 1443] on button "Continue" at bounding box center [407, 1424] width 788 height 35
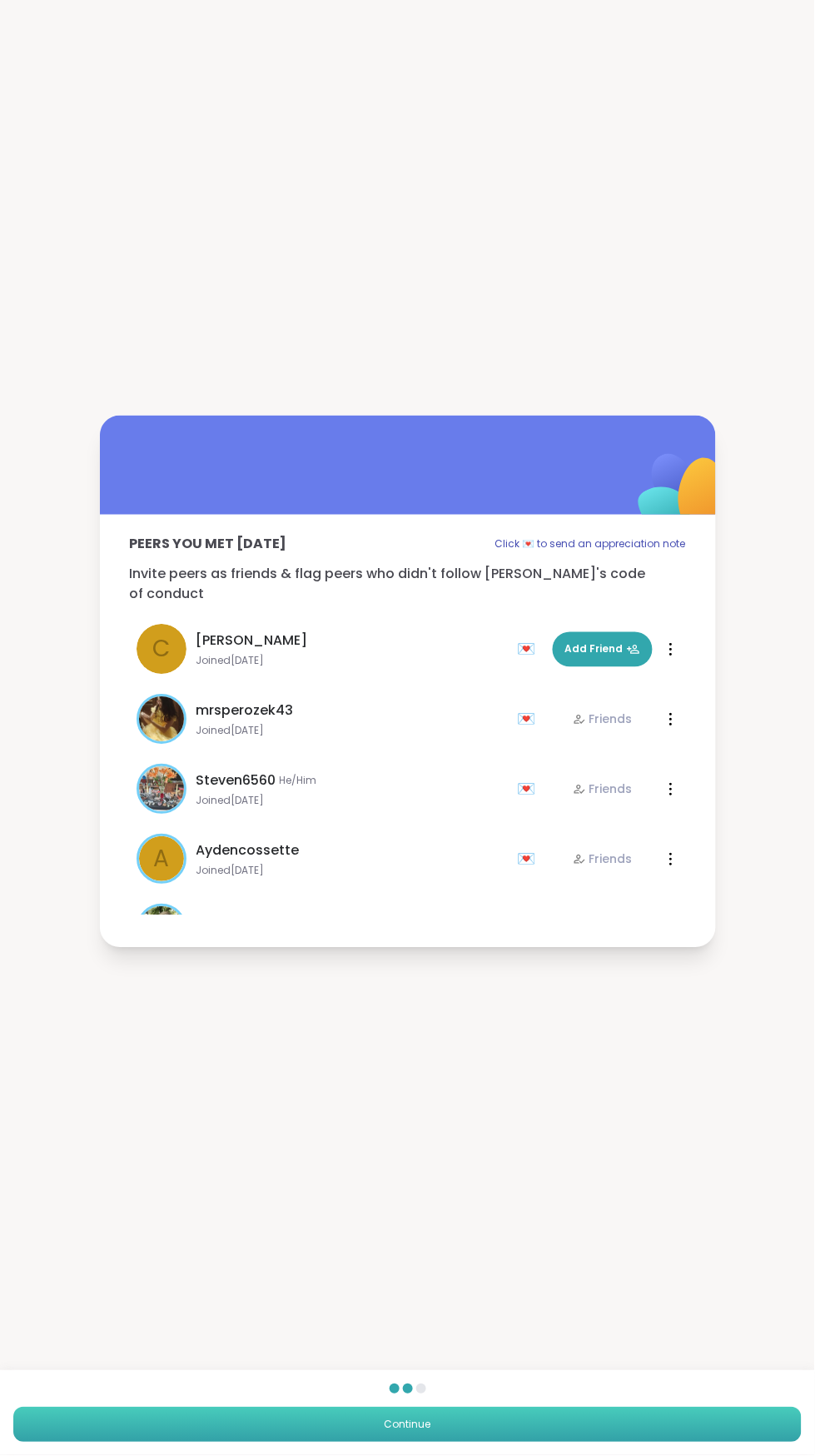
click at [562, 1443] on button "Continue" at bounding box center [407, 1424] width 788 height 35
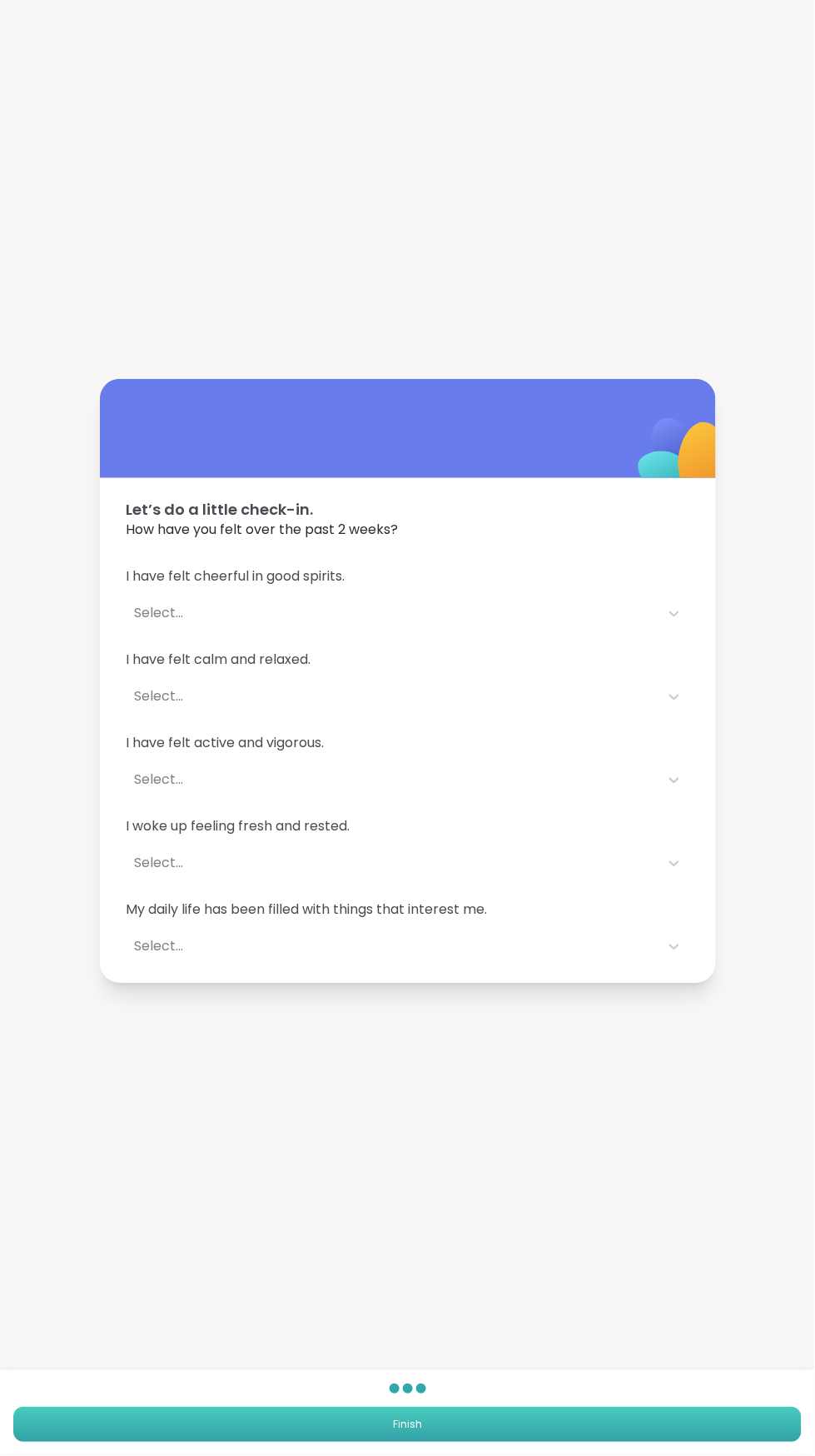
click at [572, 1443] on button "Finish" at bounding box center [407, 1424] width 788 height 35
